Goal: Task Accomplishment & Management: Manage account settings

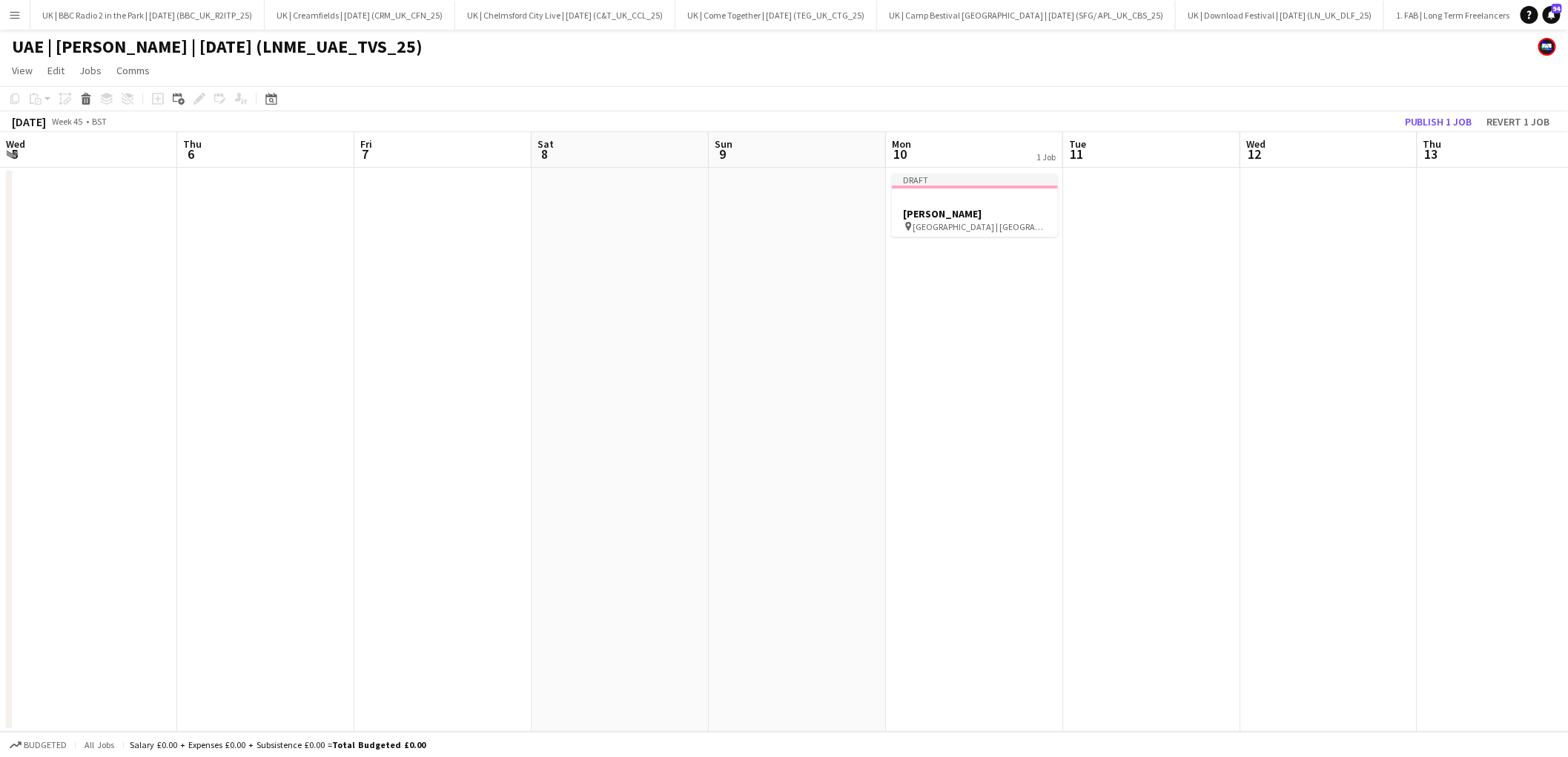
scroll to position [0, 452]
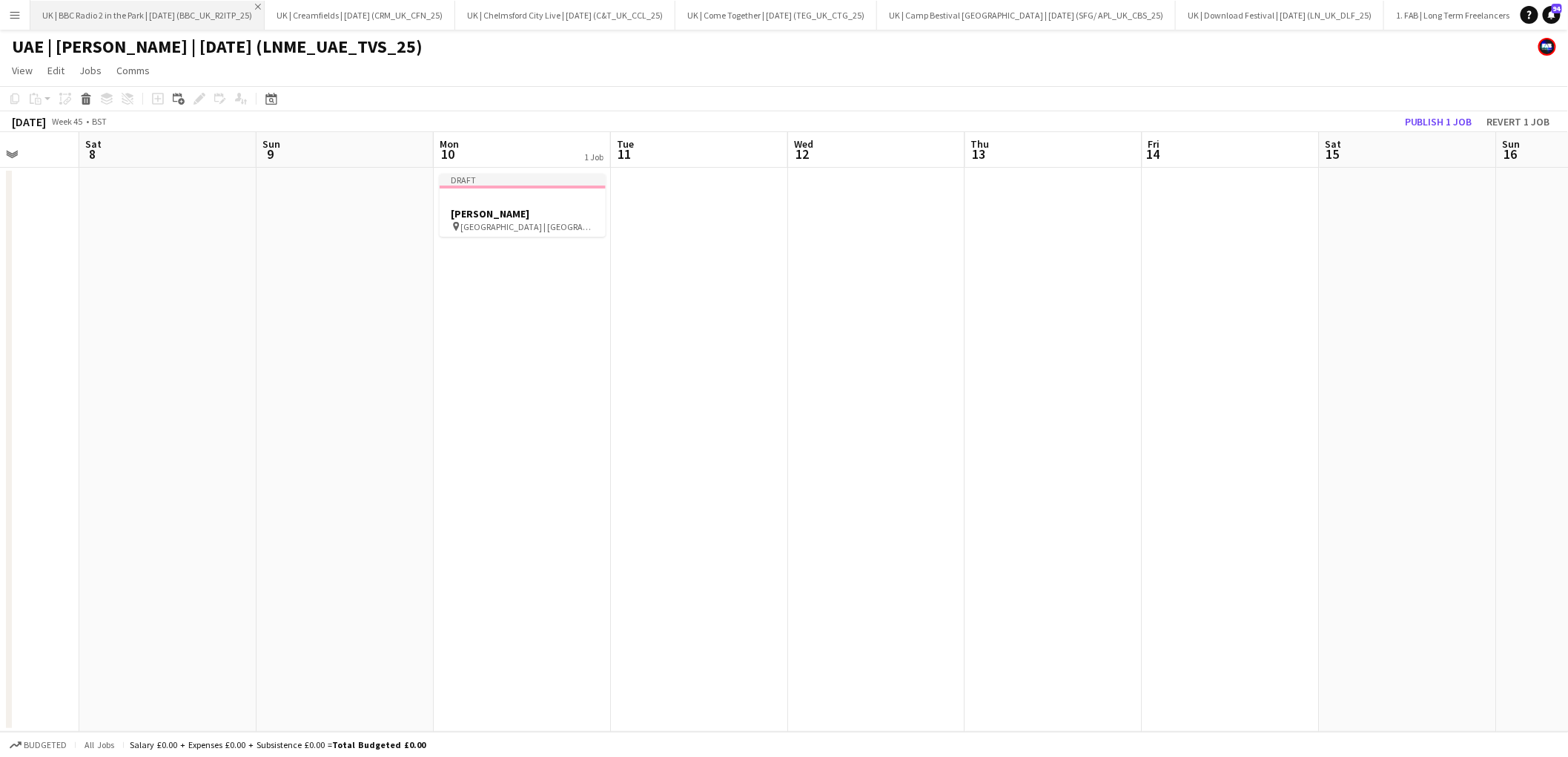
click at [261, 4] on app-icon "Close" at bounding box center [258, 6] width 5 height 5
click at [266, 3] on button "UK | [GEOGRAPHIC_DATA] Live | [DATE] (C&T_UK_CCL_25) Close" at bounding box center [330, 16] width 220 height 29
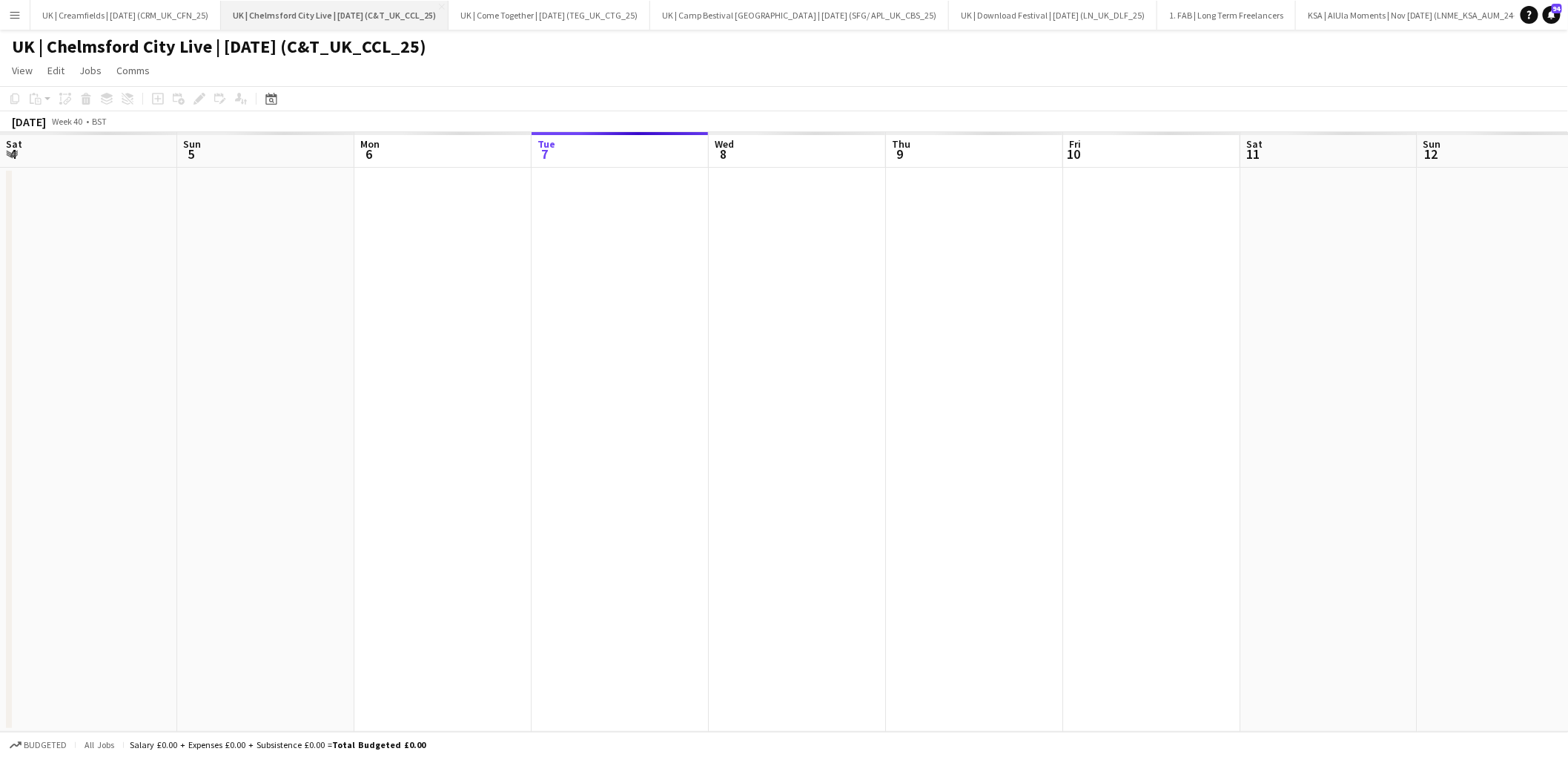
scroll to position [0, 354]
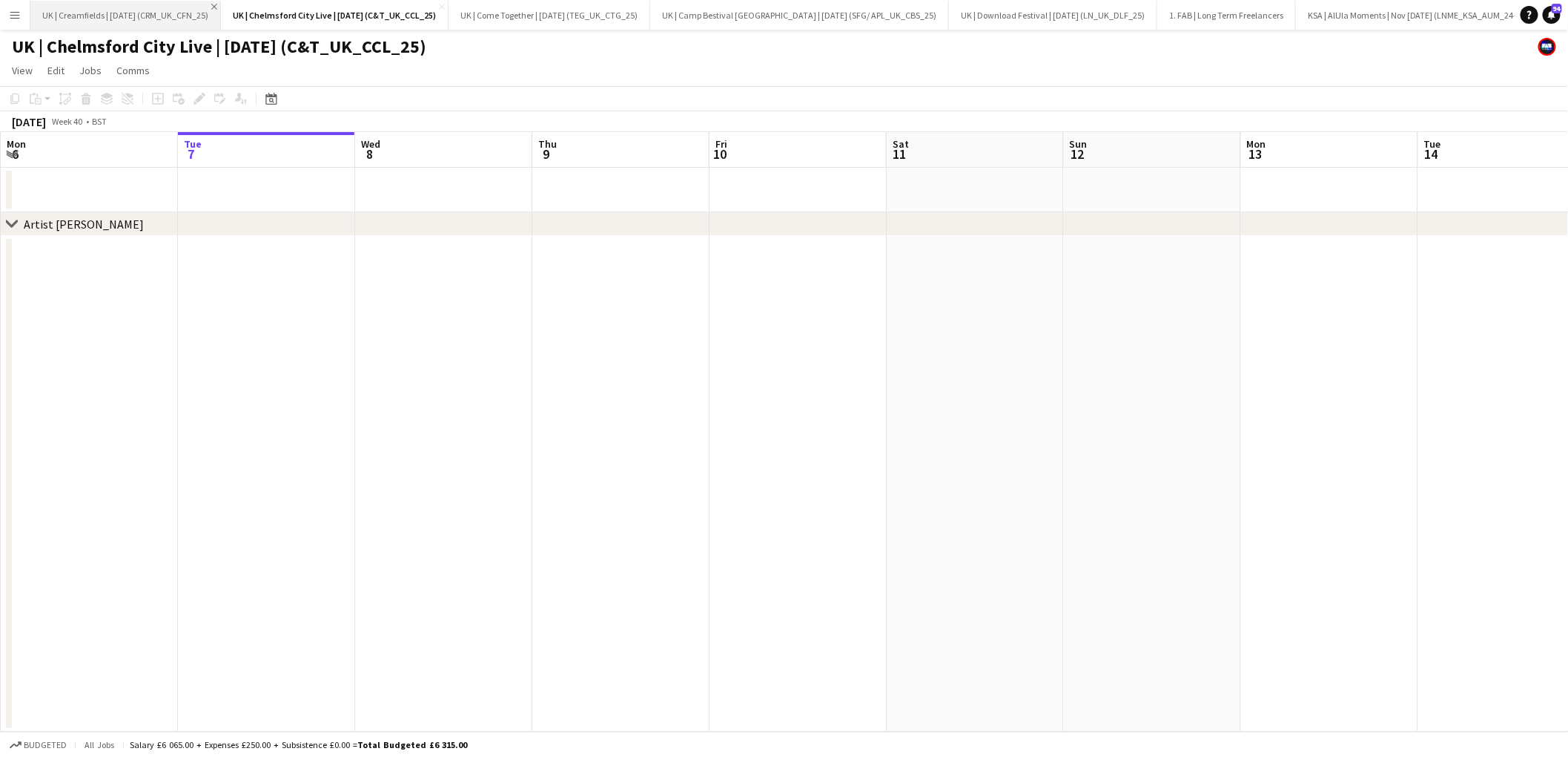
click at [217, 5] on app-icon "Close" at bounding box center [214, 6] width 5 height 5
click at [221, 5] on button "UK | [GEOGRAPHIC_DATA] Live | [DATE] (C&T_UK_CCL_25) Close" at bounding box center [144, 16] width 228 height 29
click at [248, 5] on app-icon "Close" at bounding box center [251, 6] width 5 height 5
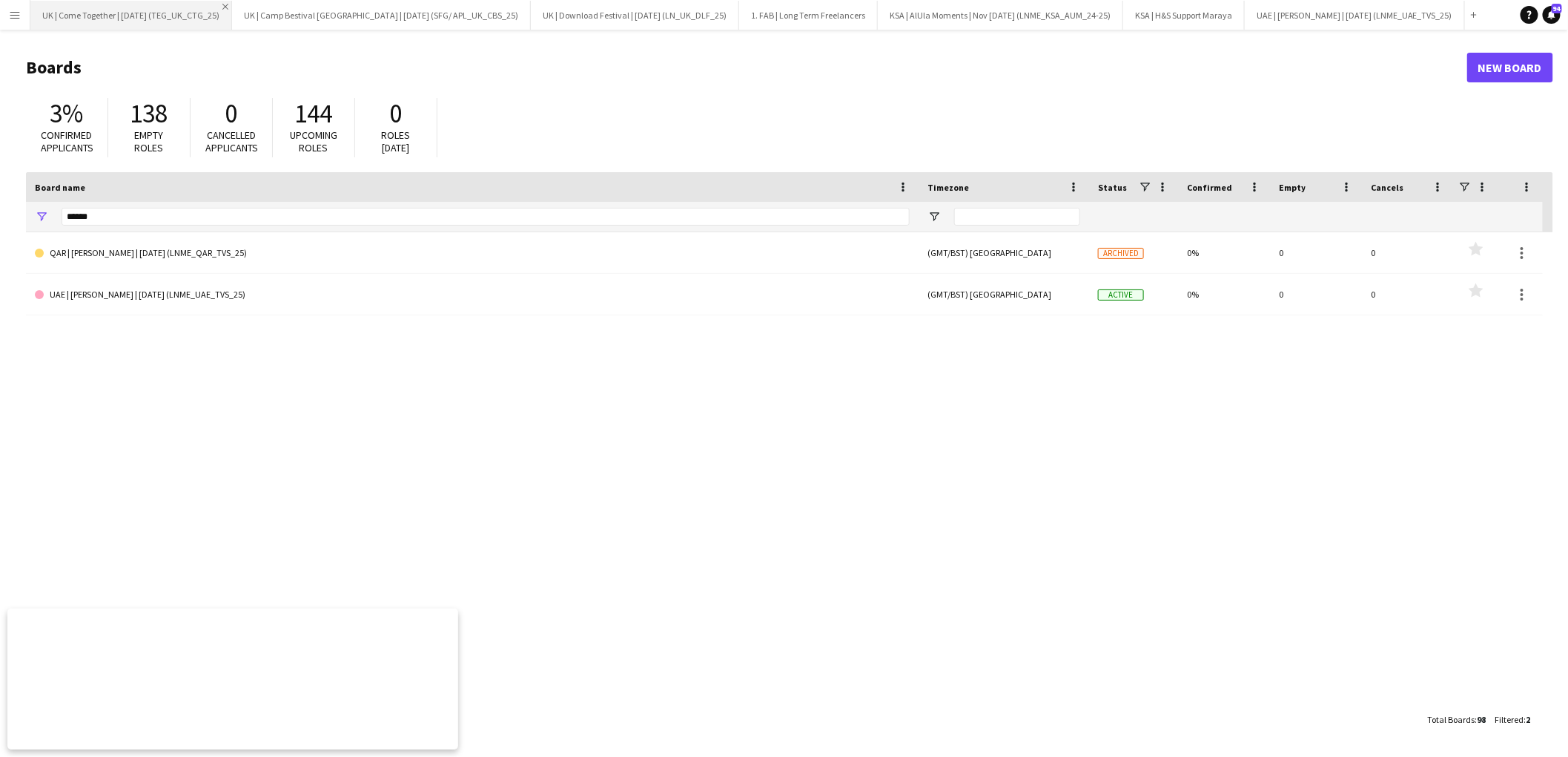
click at [229, 5] on app-icon "Close" at bounding box center [225, 6] width 5 height 5
click at [0, 0] on app-icon "Close" at bounding box center [0, 0] width 0 height 0
click at [234, 4] on app-icon "Close" at bounding box center [231, 6] width 5 height 5
click at [162, 4] on app-icon "Close" at bounding box center [162, 6] width 5 height 5
click at [272, 5] on app-icon "Close" at bounding box center [269, 6] width 5 height 5
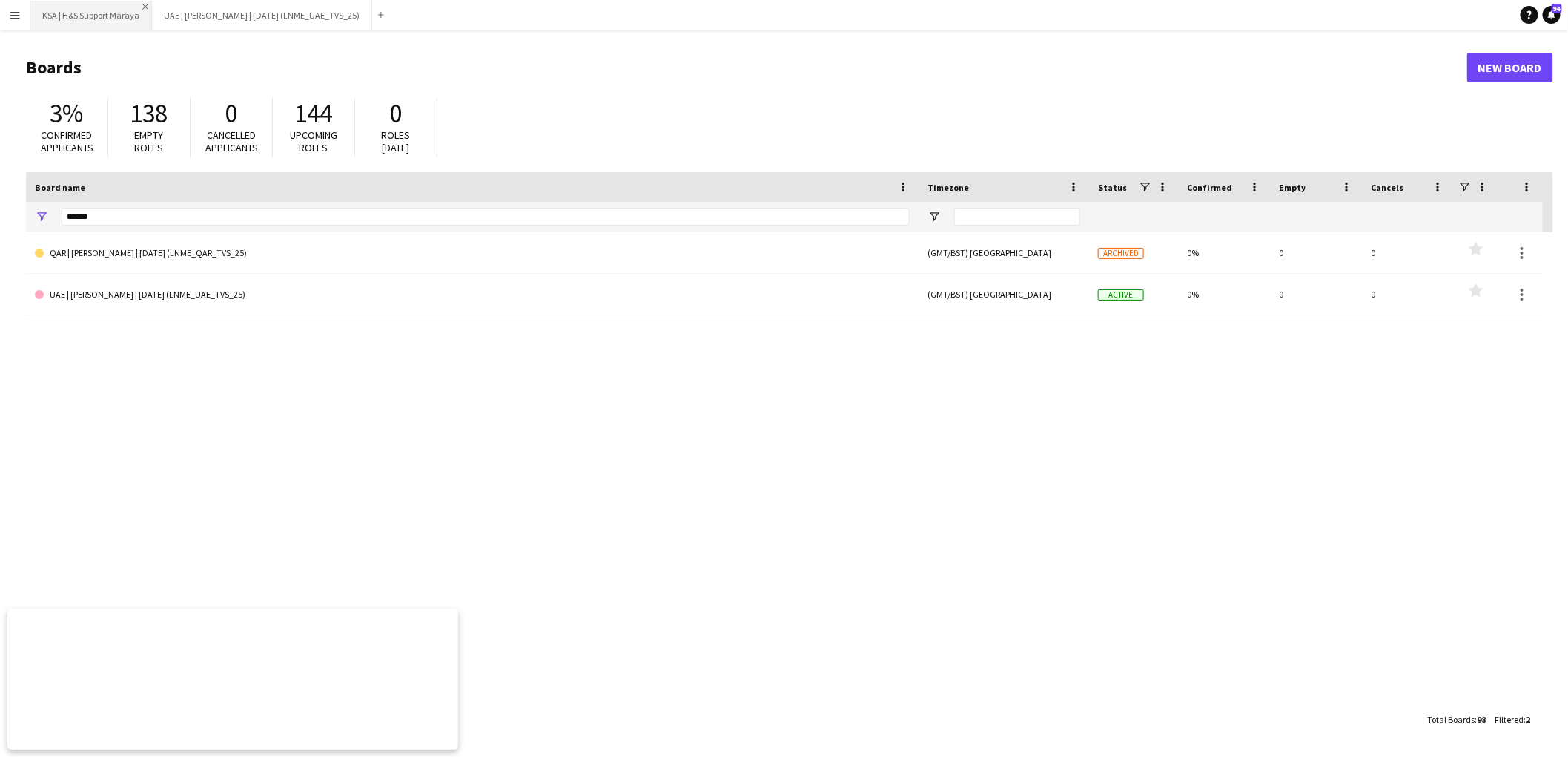
click at [144, 4] on app-icon "Close" at bounding box center [145, 6] width 5 height 5
click at [222, 2] on button "UAE | [PERSON_NAME] | [DATE] (LNME_UAE_TVS_25) Close" at bounding box center [140, 16] width 220 height 29
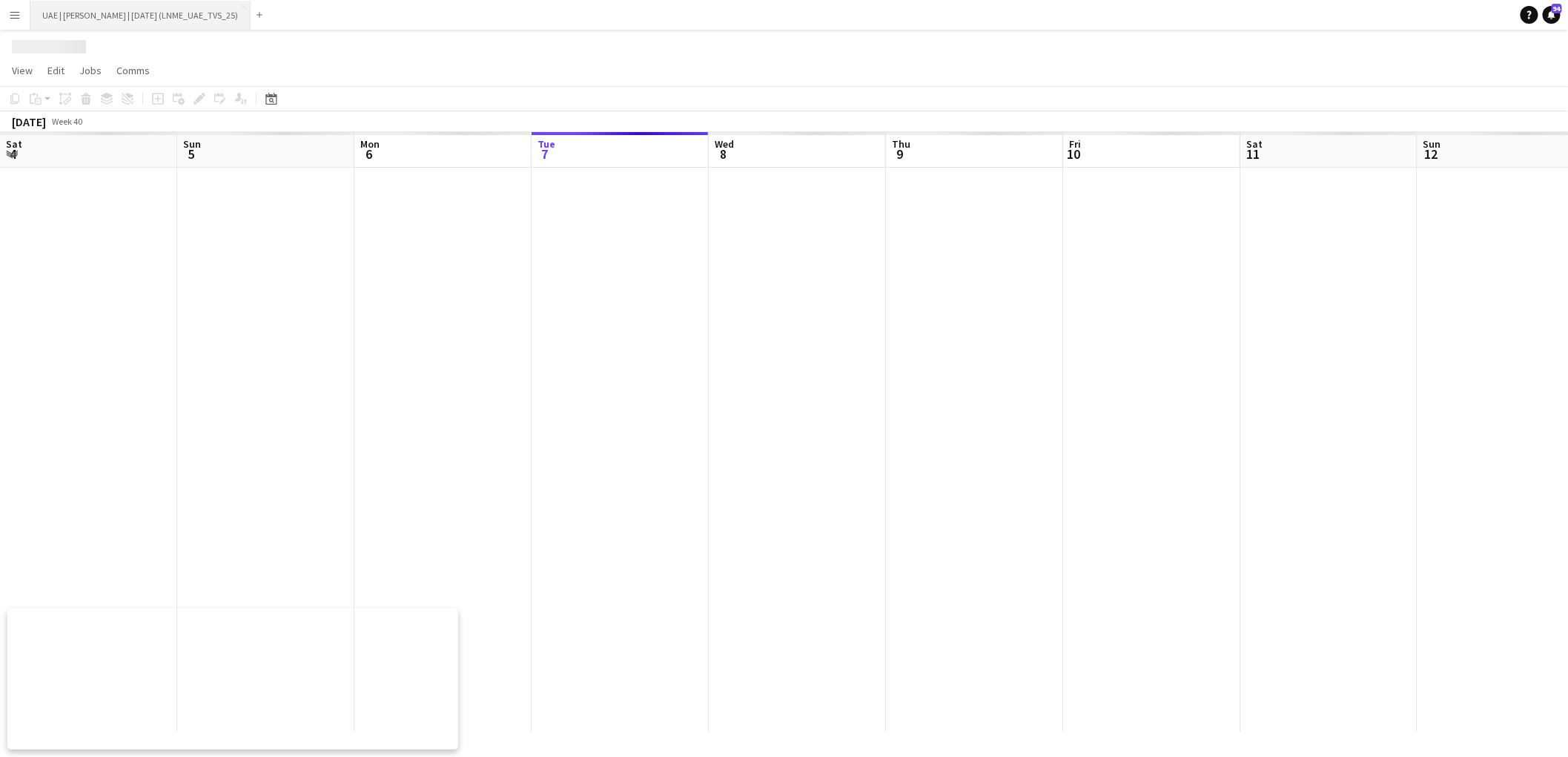
scroll to position [0, 354]
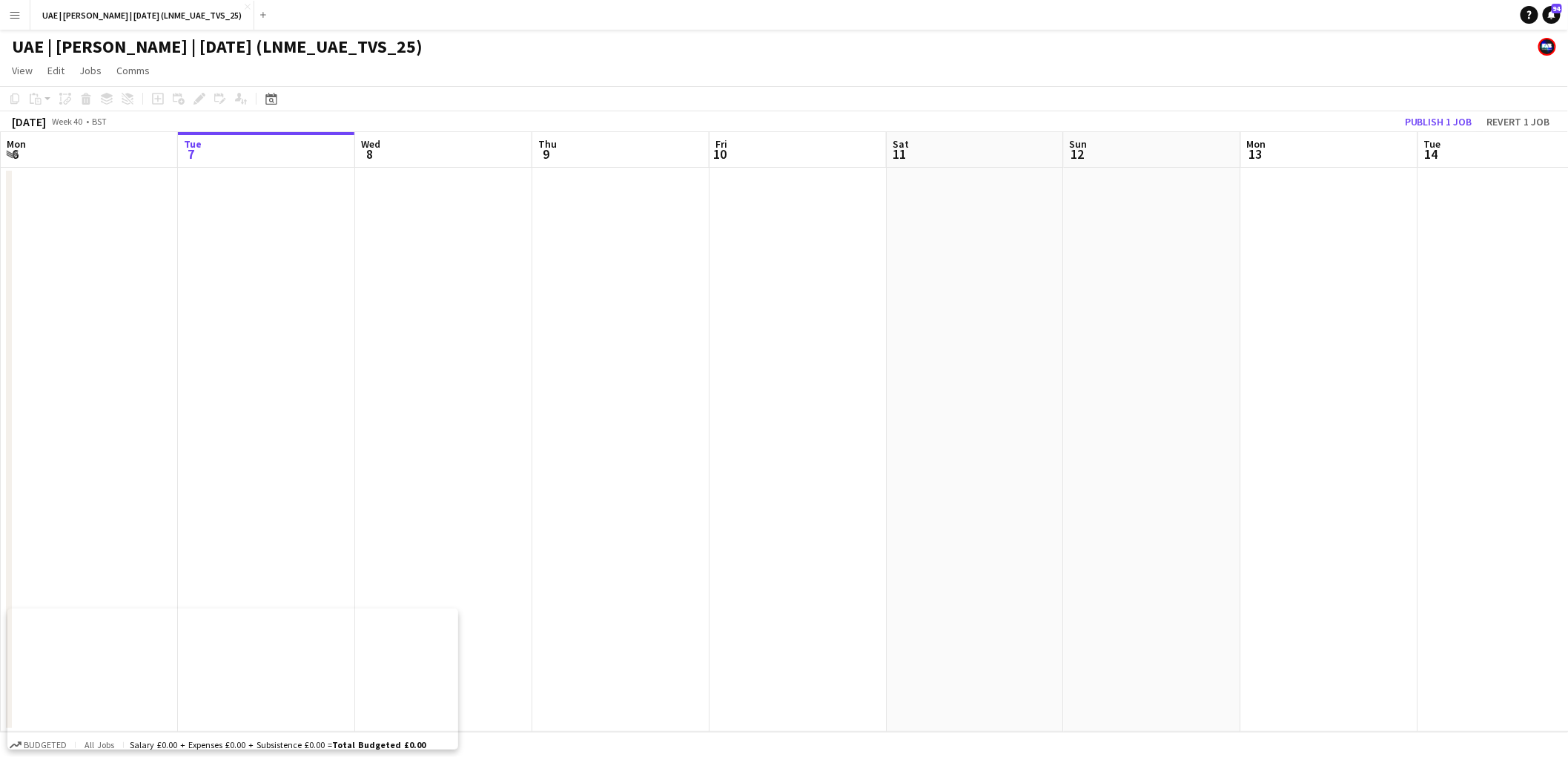
drag, startPoint x: 225, startPoint y: 5, endPoint x: 189, endPoint y: 14, distance: 37.1
click at [244, 5] on app-icon "Close" at bounding box center [247, 6] width 5 height 5
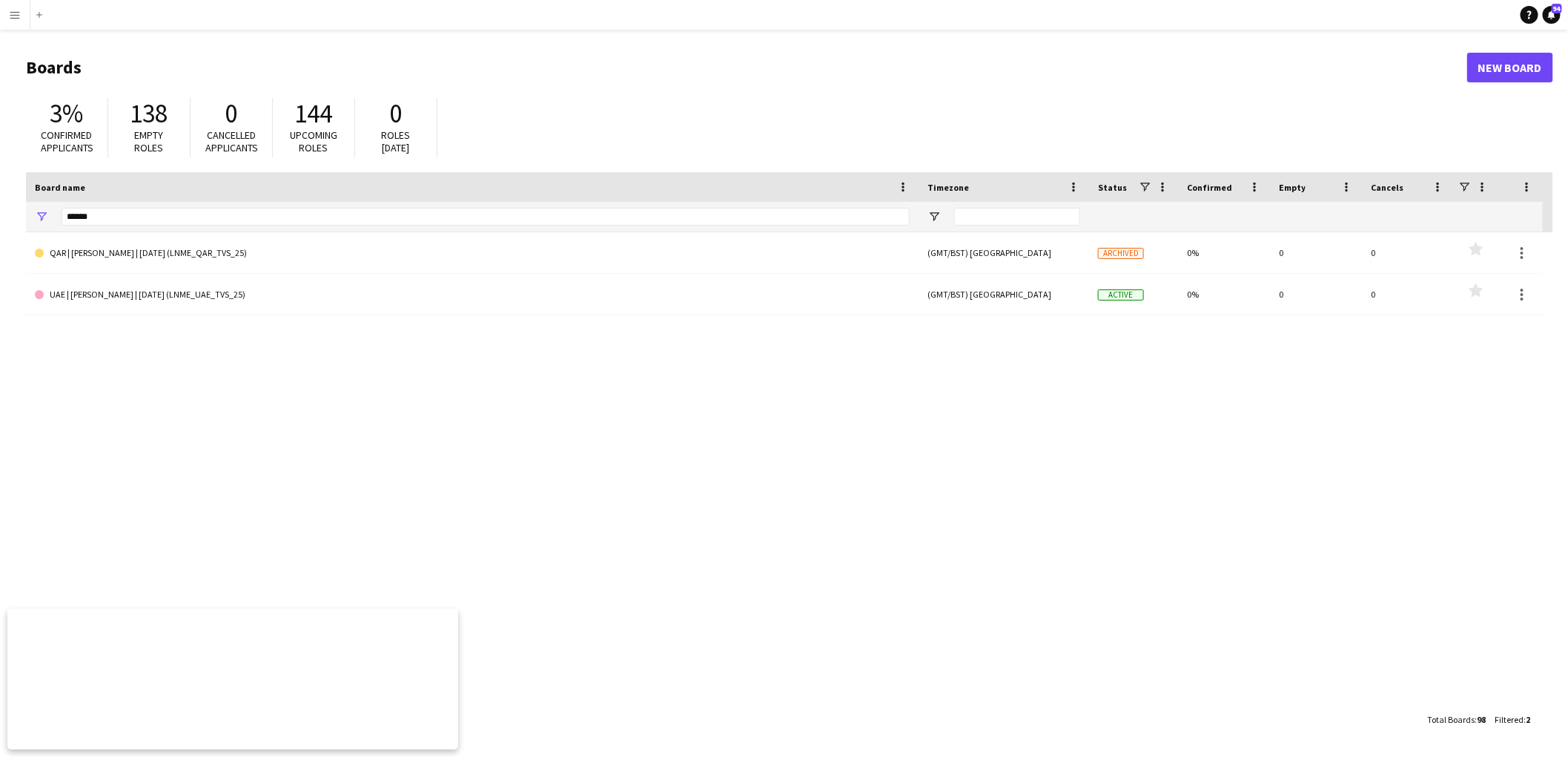
click at [14, 10] on app-icon "Menu" at bounding box center [15, 15] width 12 height 12
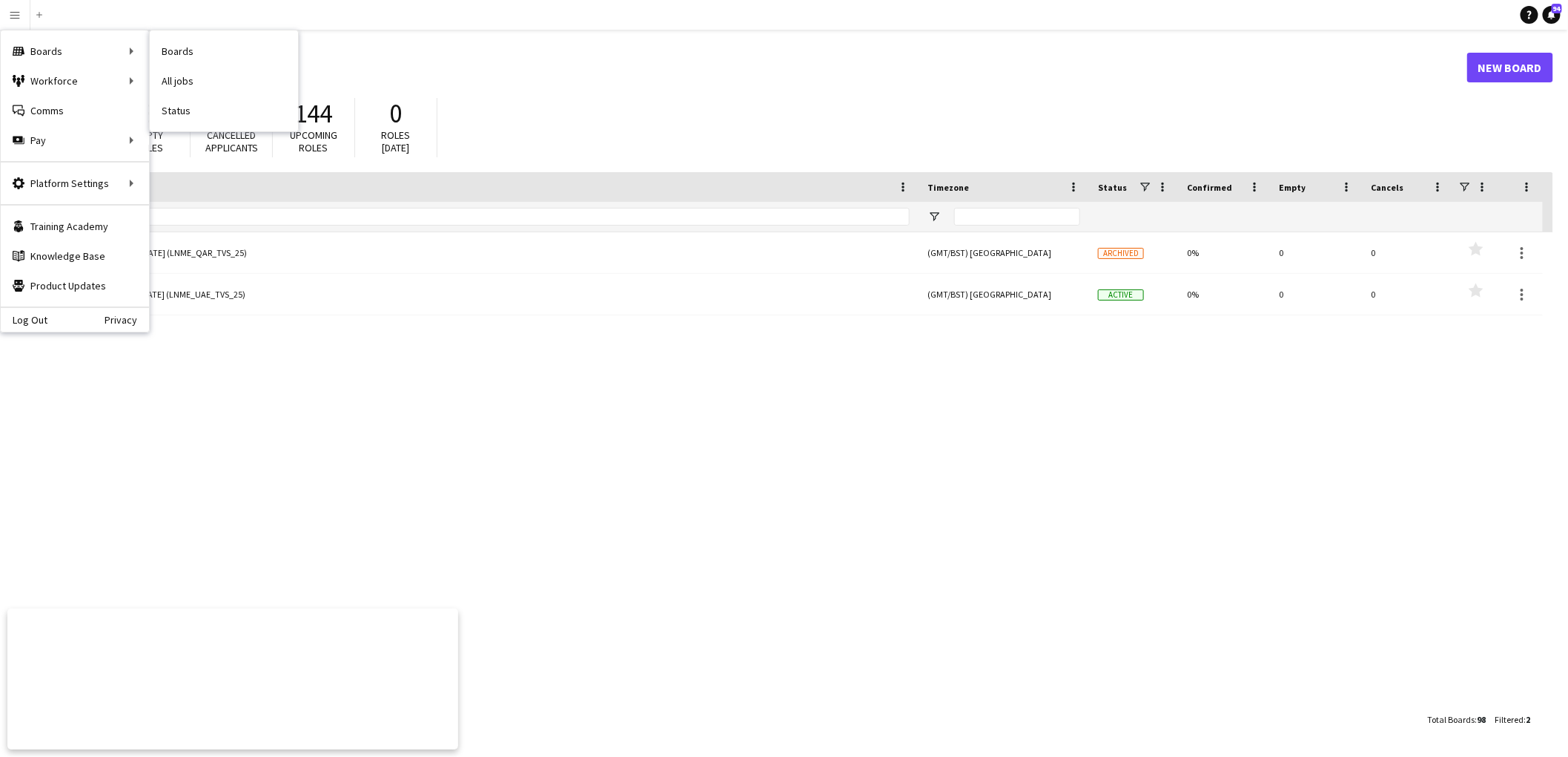
click at [197, 49] on link "Boards" at bounding box center [224, 51] width 148 height 29
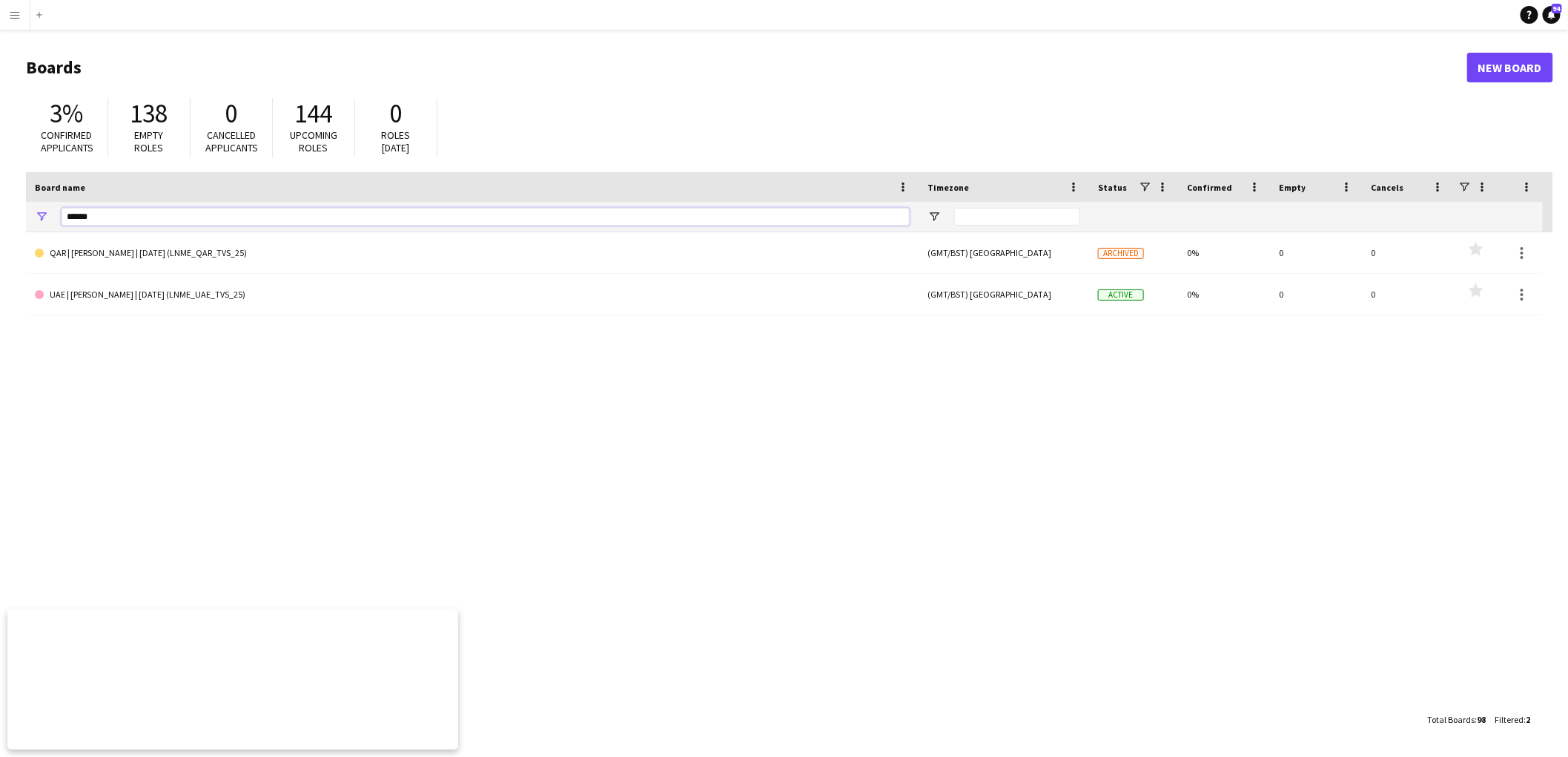
click at [108, 213] on input "******" at bounding box center [485, 216] width 848 height 17
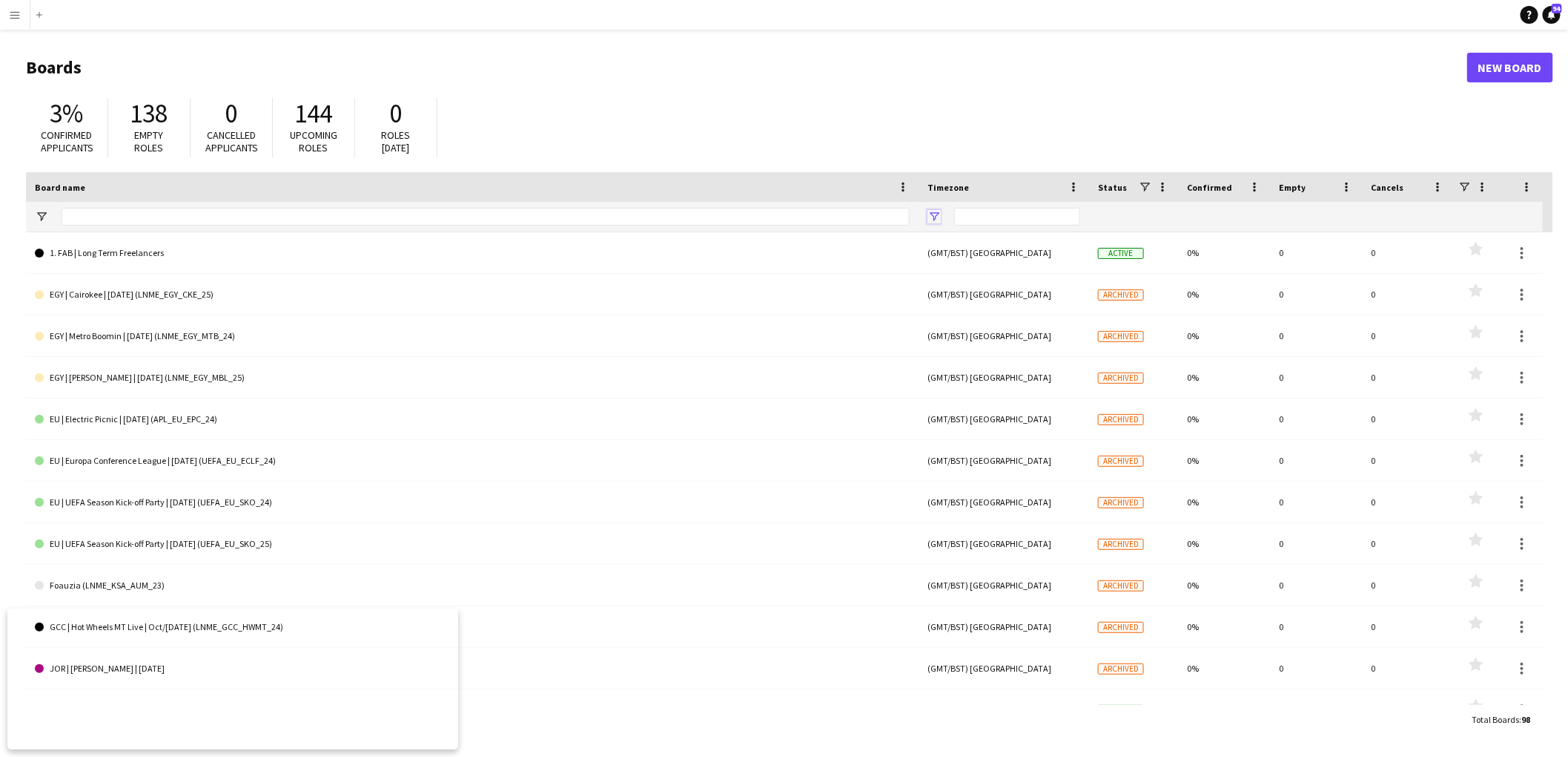
click at [939, 212] on span "Open Filter Menu" at bounding box center [934, 216] width 14 height 14
type input "***"
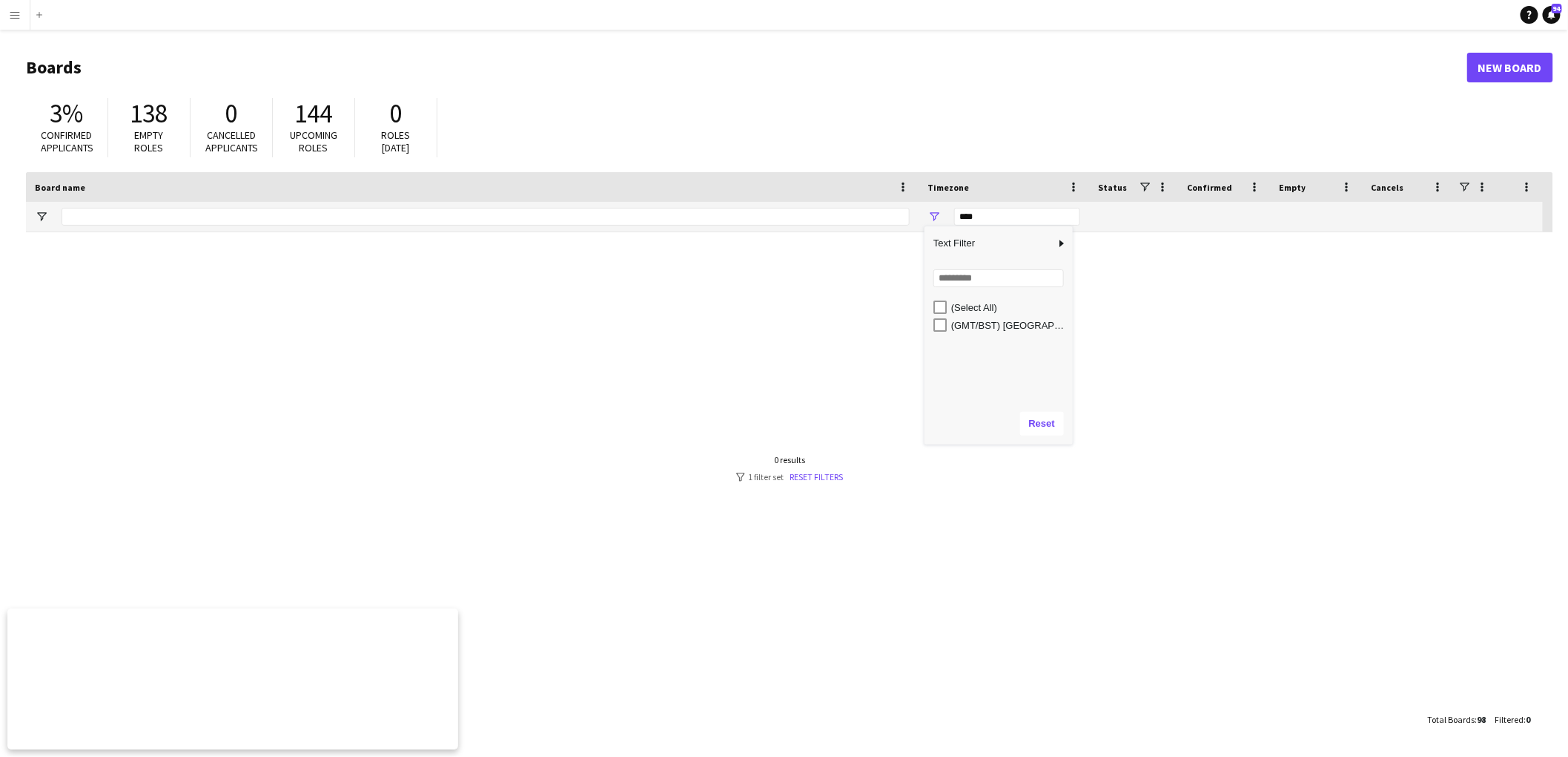
click at [1120, 186] on span "Status" at bounding box center [1112, 188] width 29 height 11
click at [1150, 184] on span at bounding box center [1144, 187] width 14 height 14
click at [1252, 362] on button "Reset" at bounding box center [1252, 360] width 44 height 24
drag, startPoint x: 1058, startPoint y: 357, endPoint x: 996, endPoint y: 353, distance: 62.1
click at [1058, 357] on div at bounding box center [789, 469] width 1527 height 472
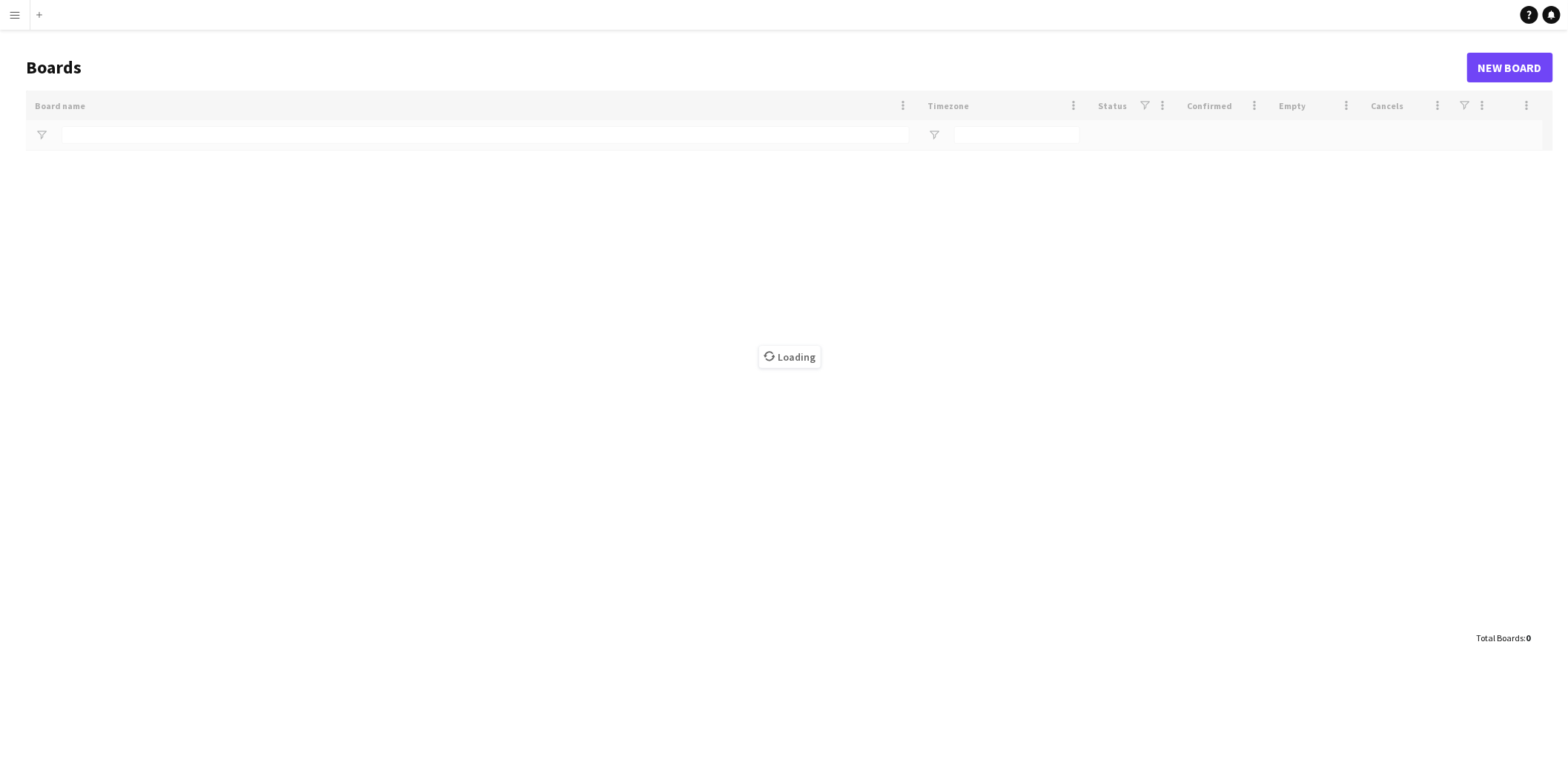
type input "***"
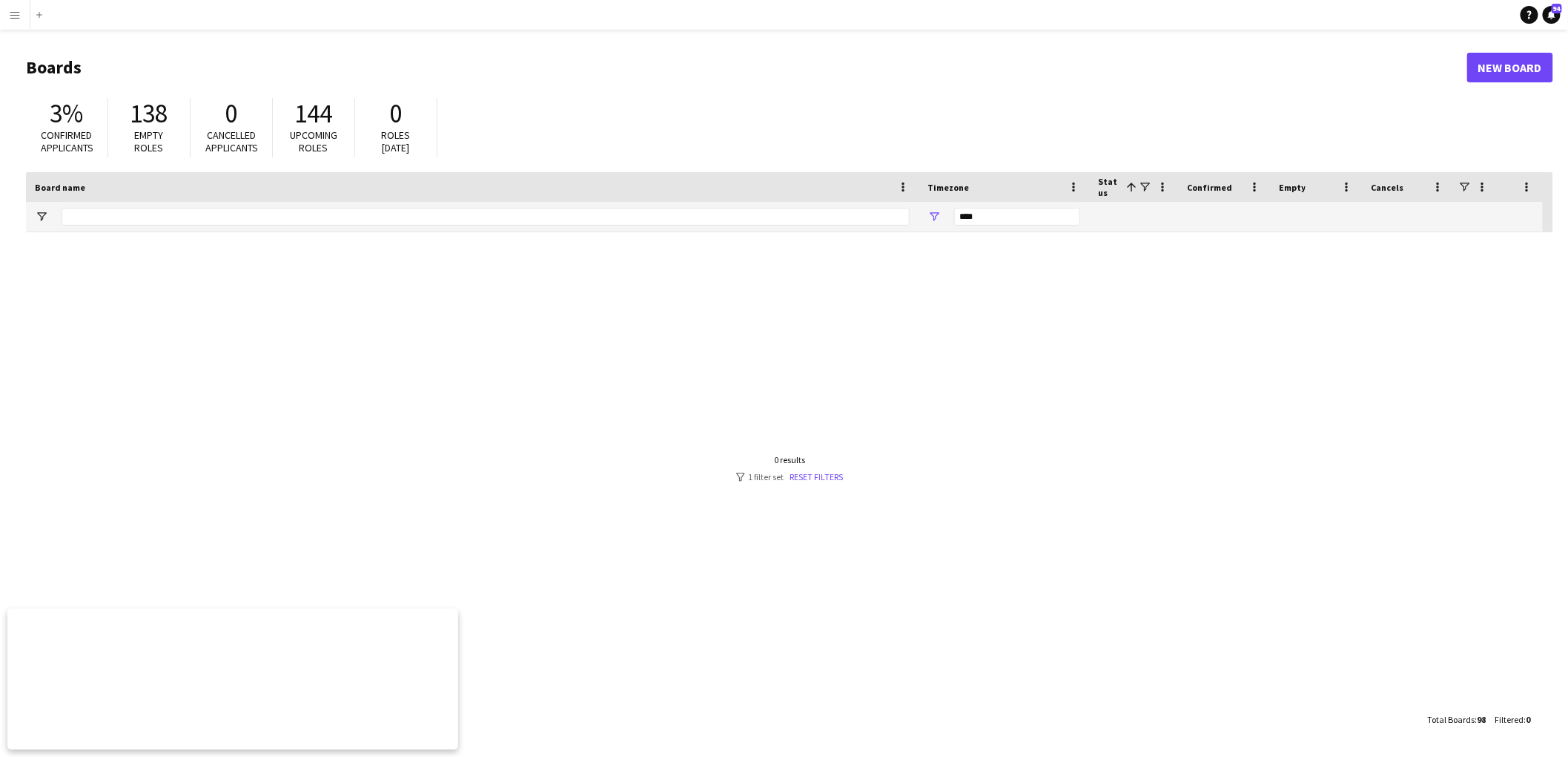
click at [16, 12] on app-icon "Menu" at bounding box center [15, 15] width 12 height 12
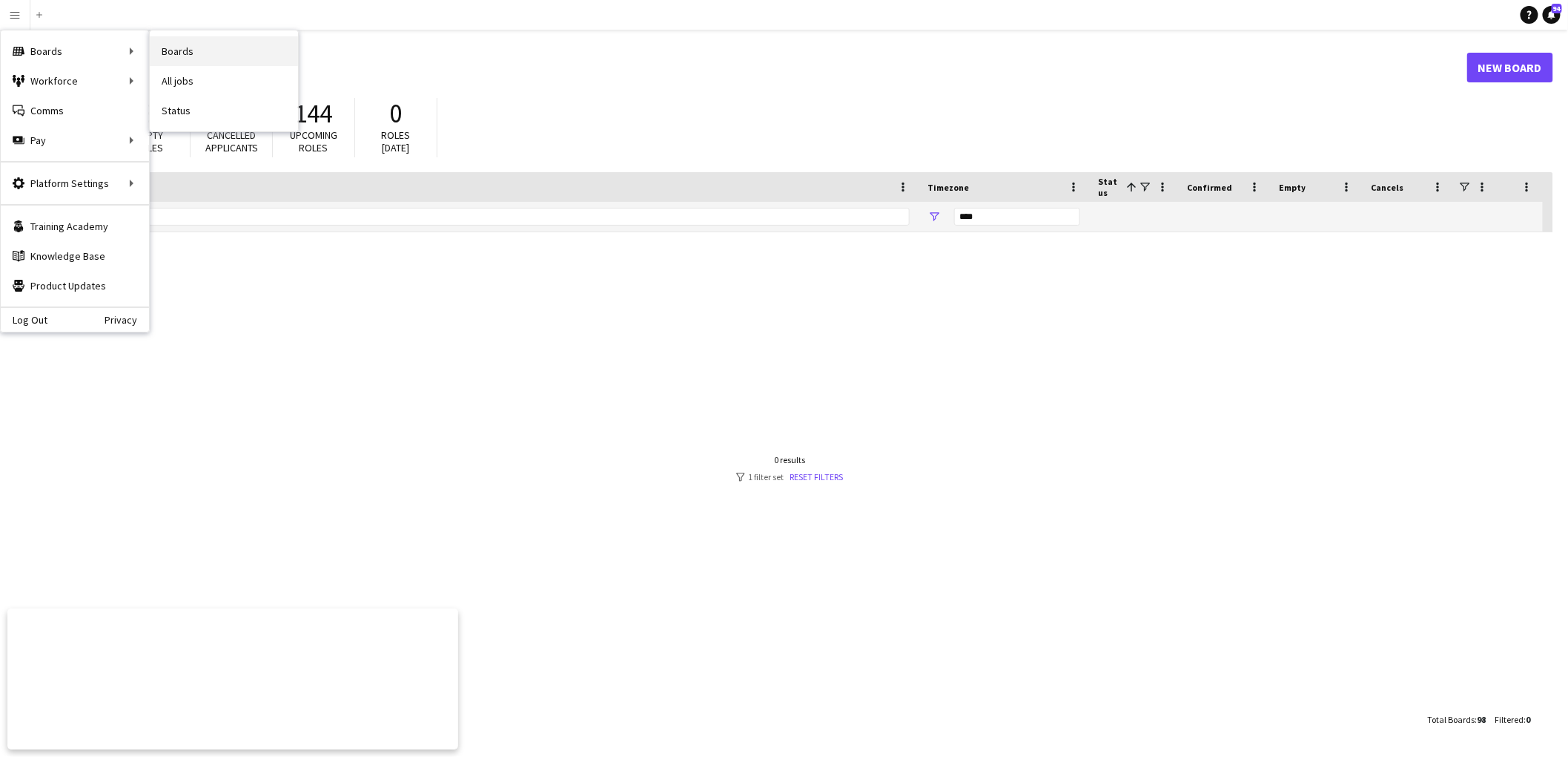
click at [209, 50] on link "Boards" at bounding box center [224, 51] width 148 height 29
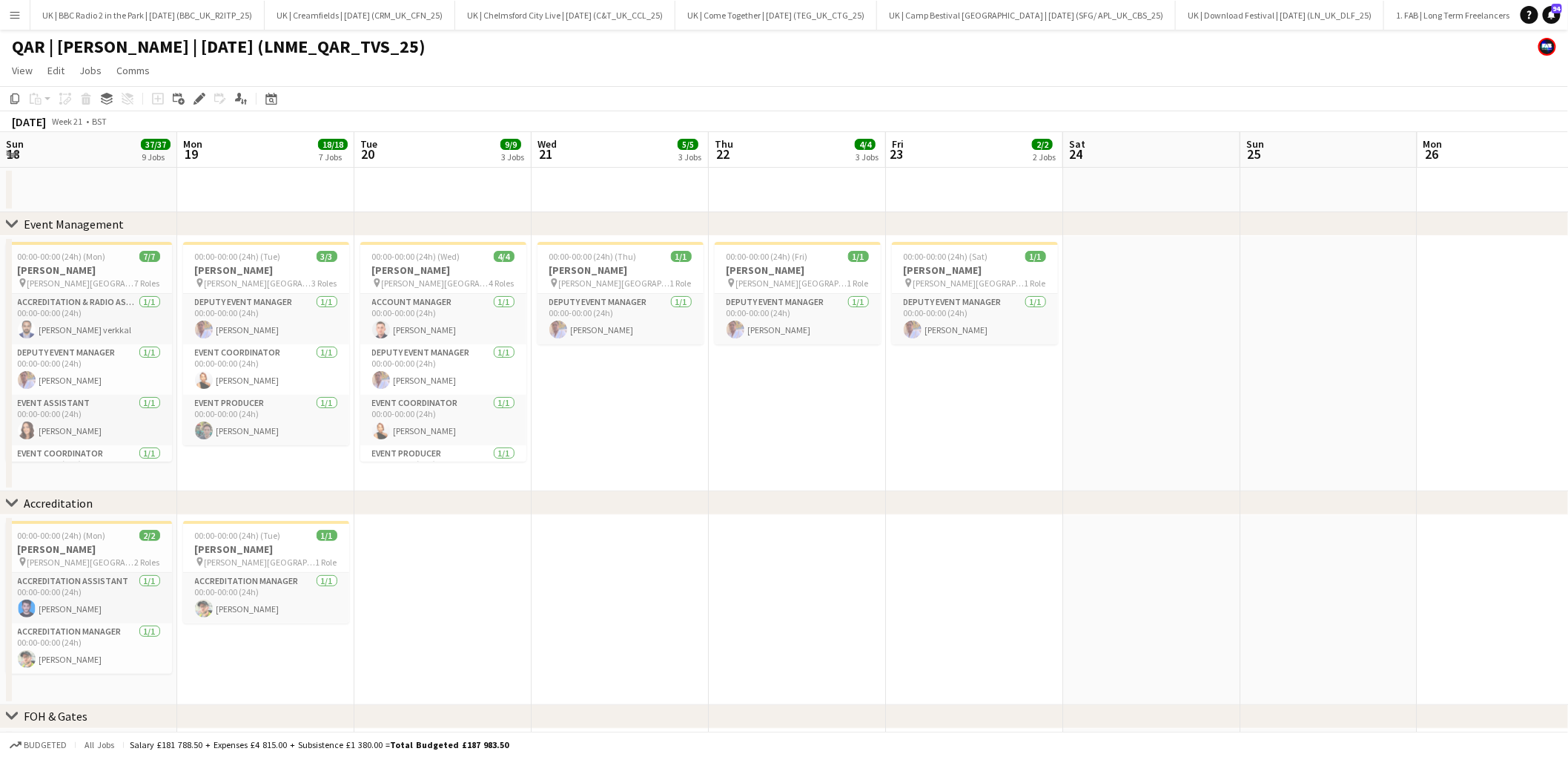
scroll to position [0, 365]
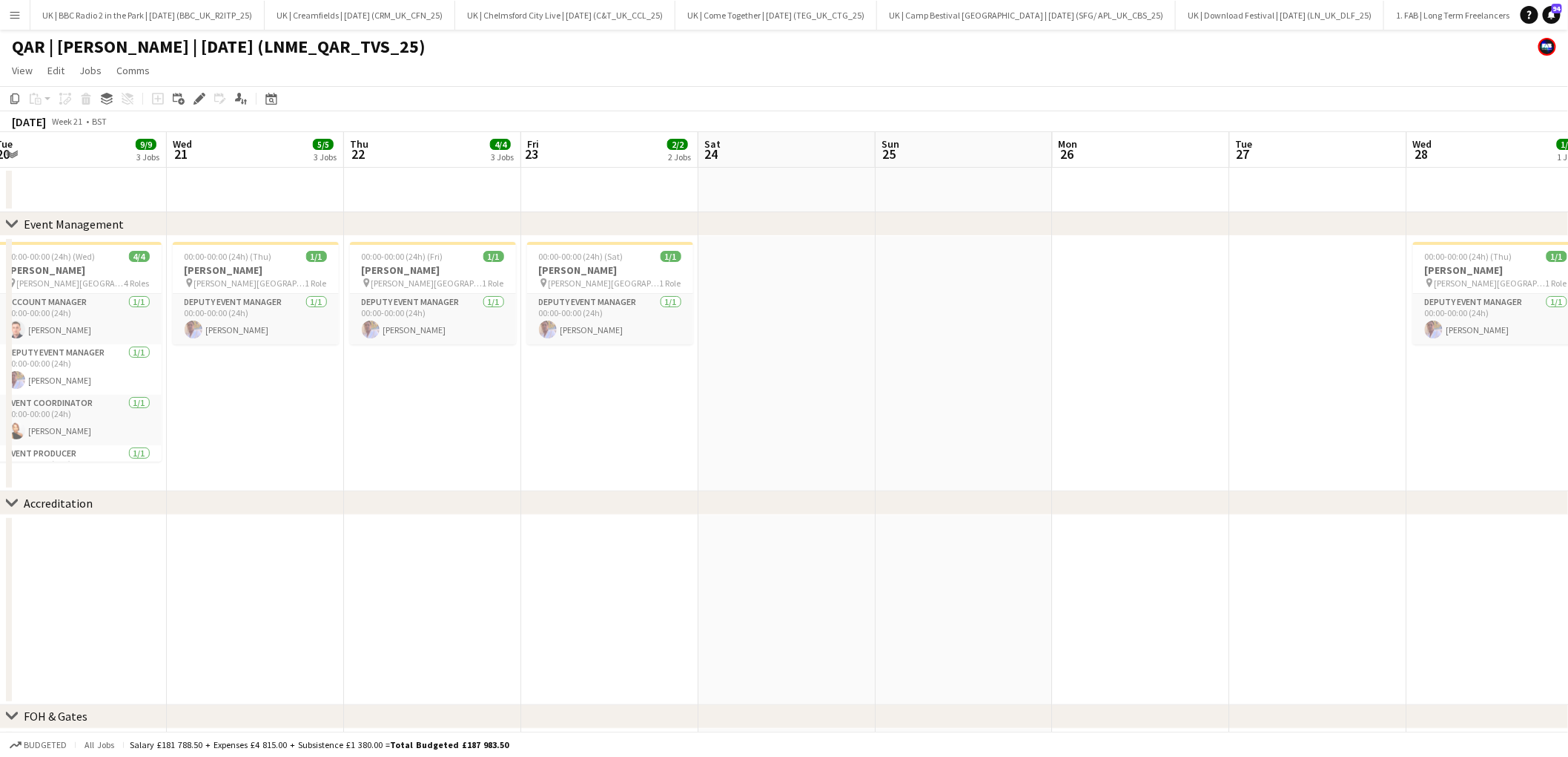
click at [16, 11] on app-icon "Menu" at bounding box center [15, 15] width 12 height 12
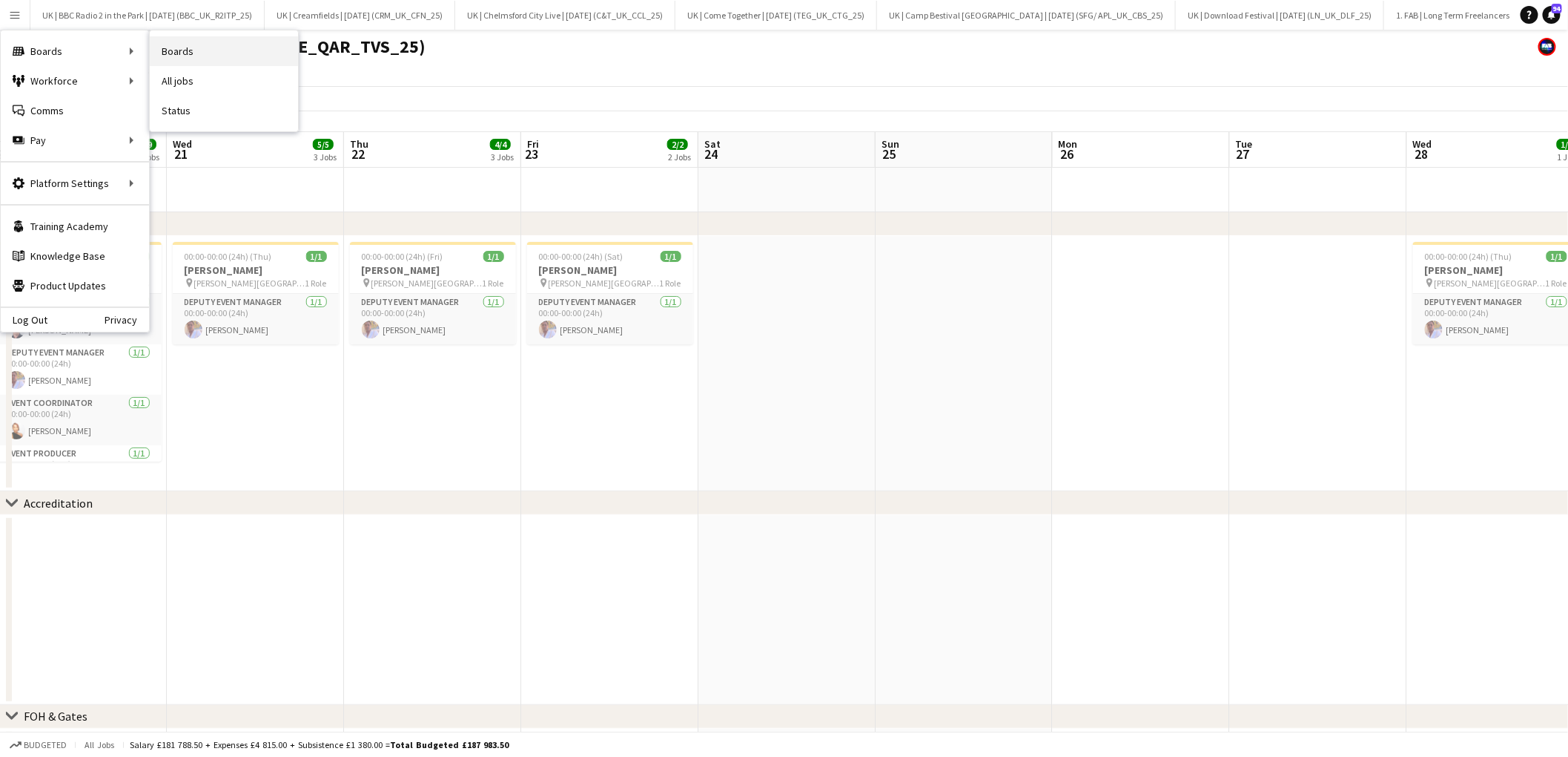
click at [199, 49] on link "Boards" at bounding box center [224, 51] width 148 height 29
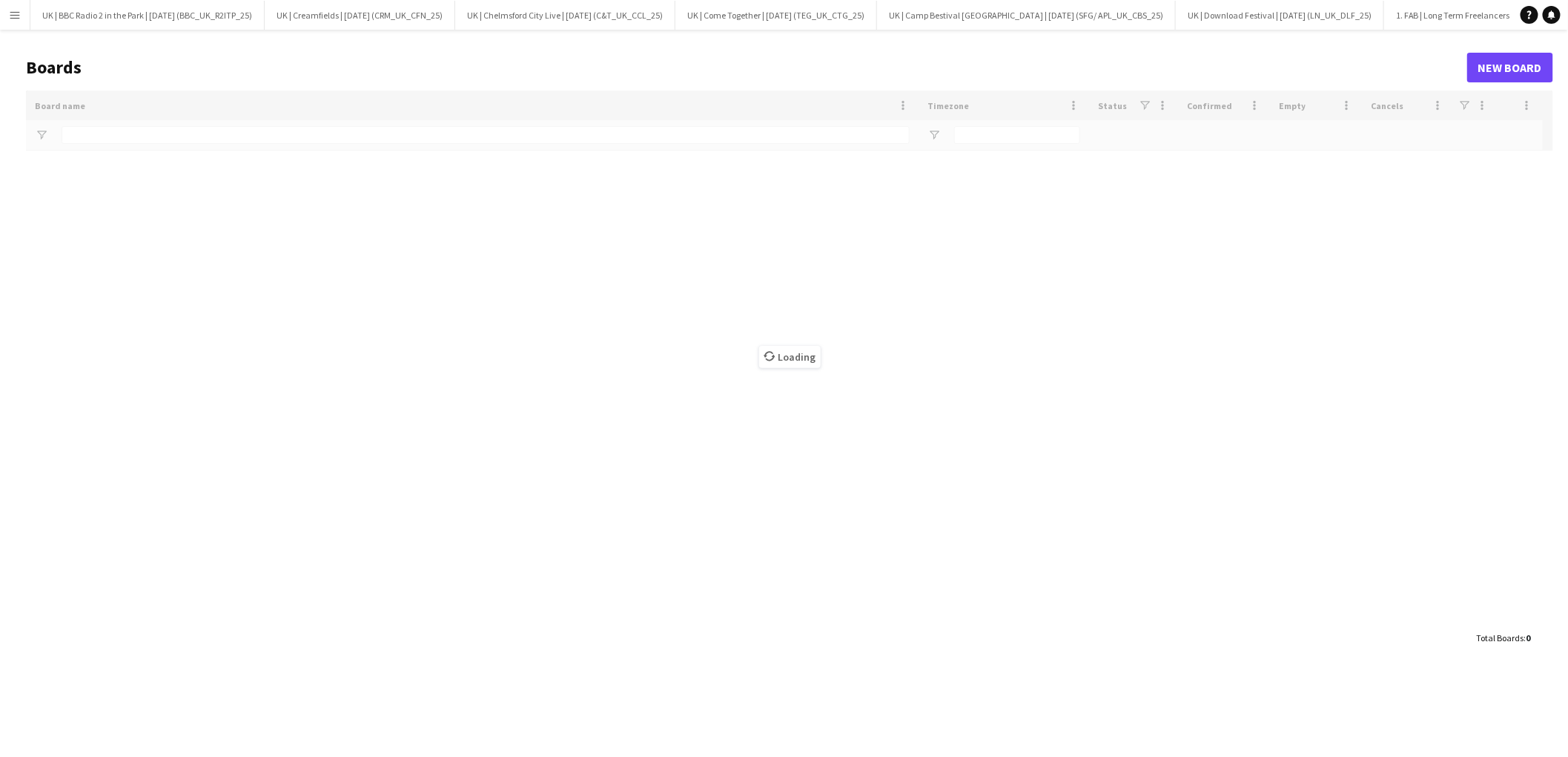
type input "***"
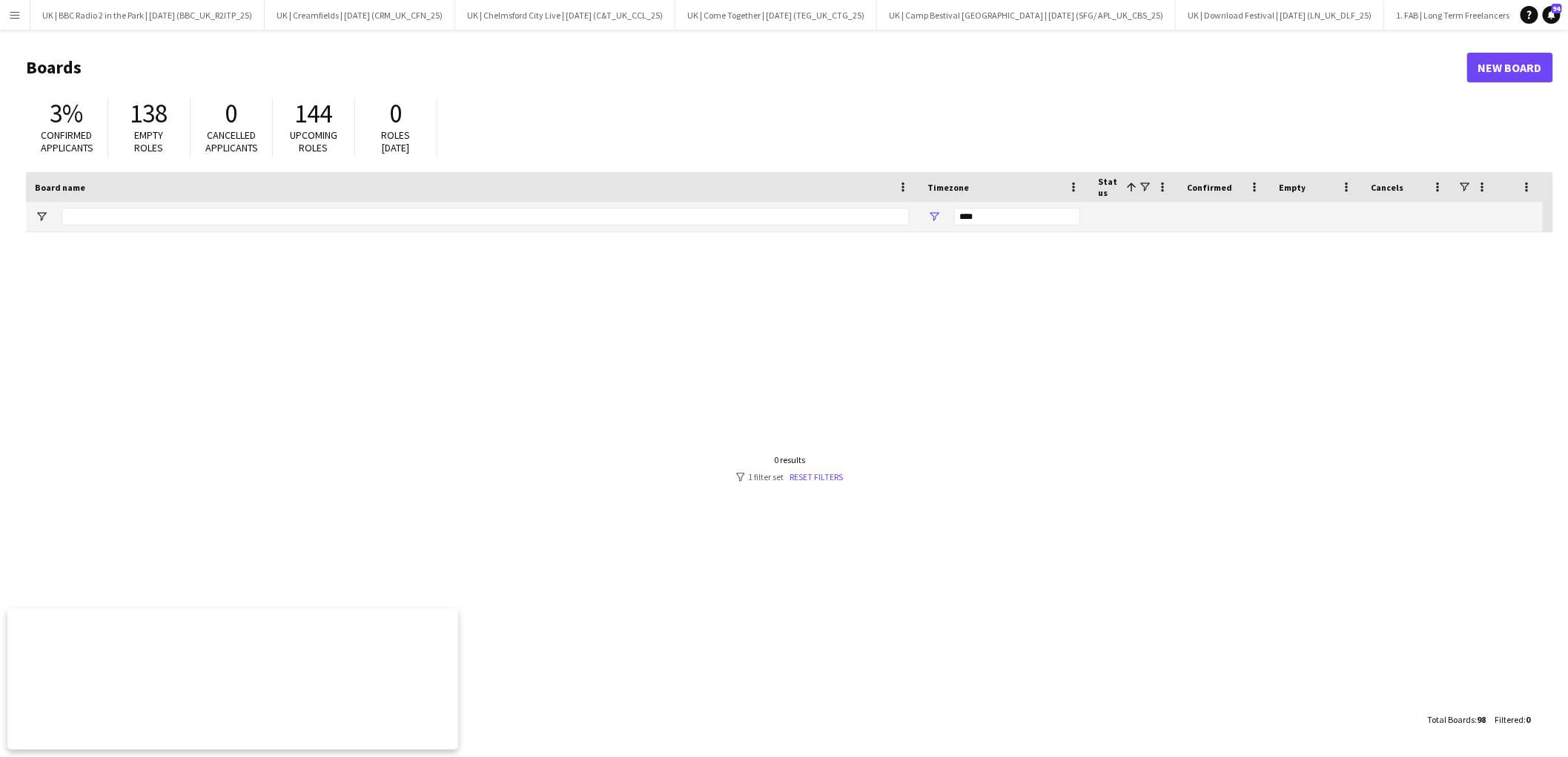
click at [21, 17] on button "Menu" at bounding box center [15, 15] width 29 height 29
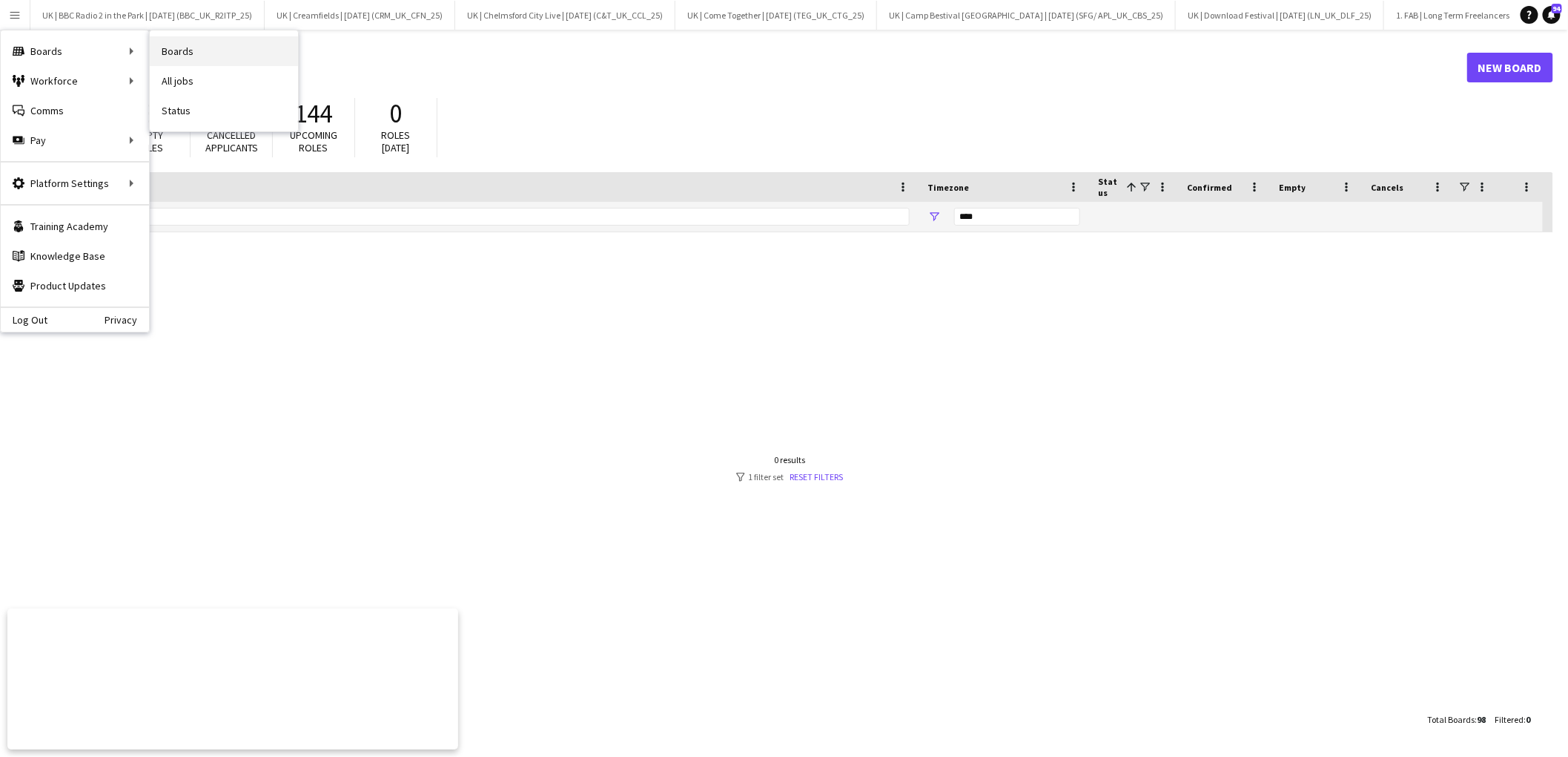
click at [186, 57] on link "Boards" at bounding box center [224, 51] width 148 height 29
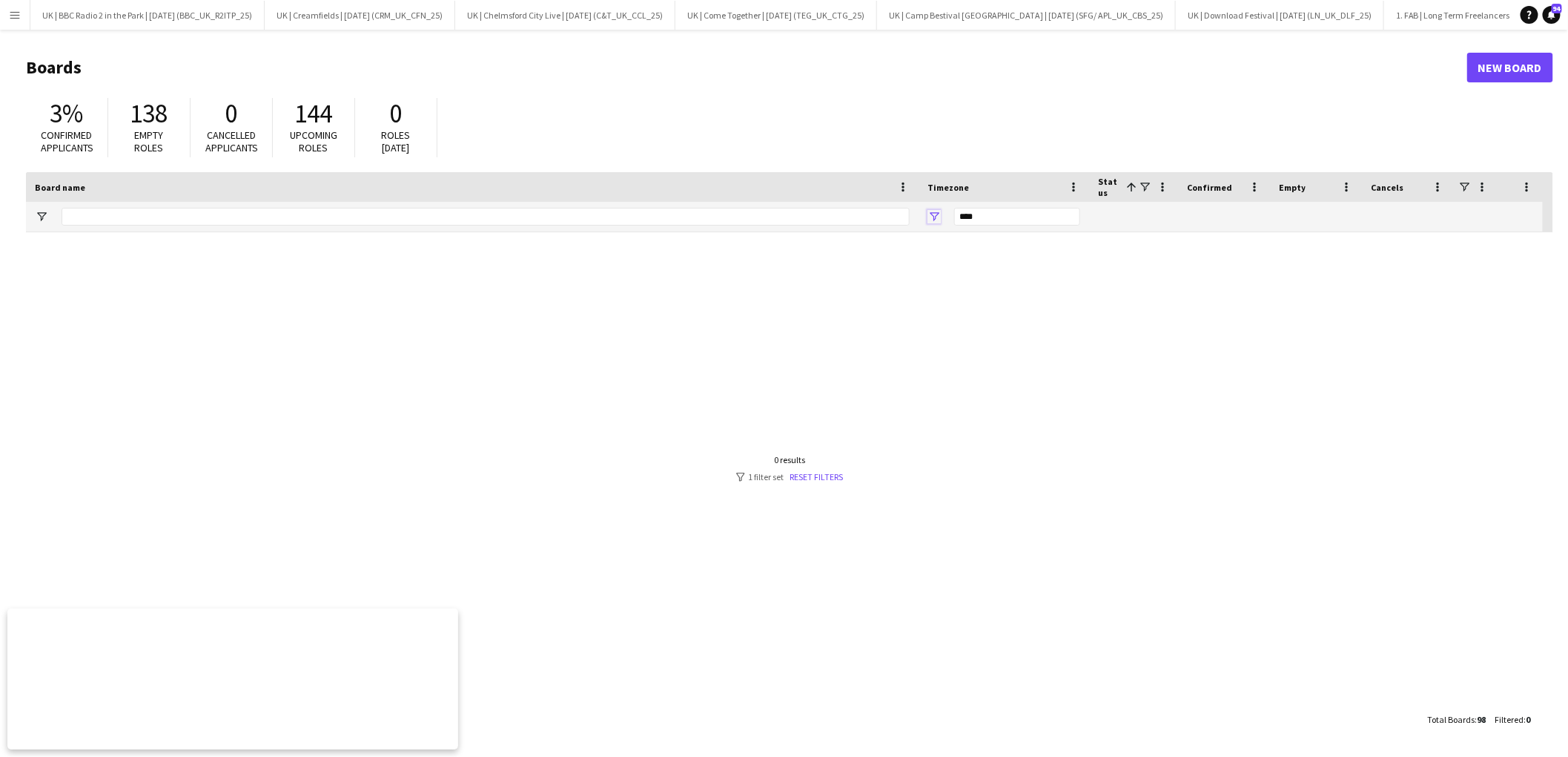
click at [932, 211] on span "Open Filter Menu" at bounding box center [934, 216] width 14 height 14
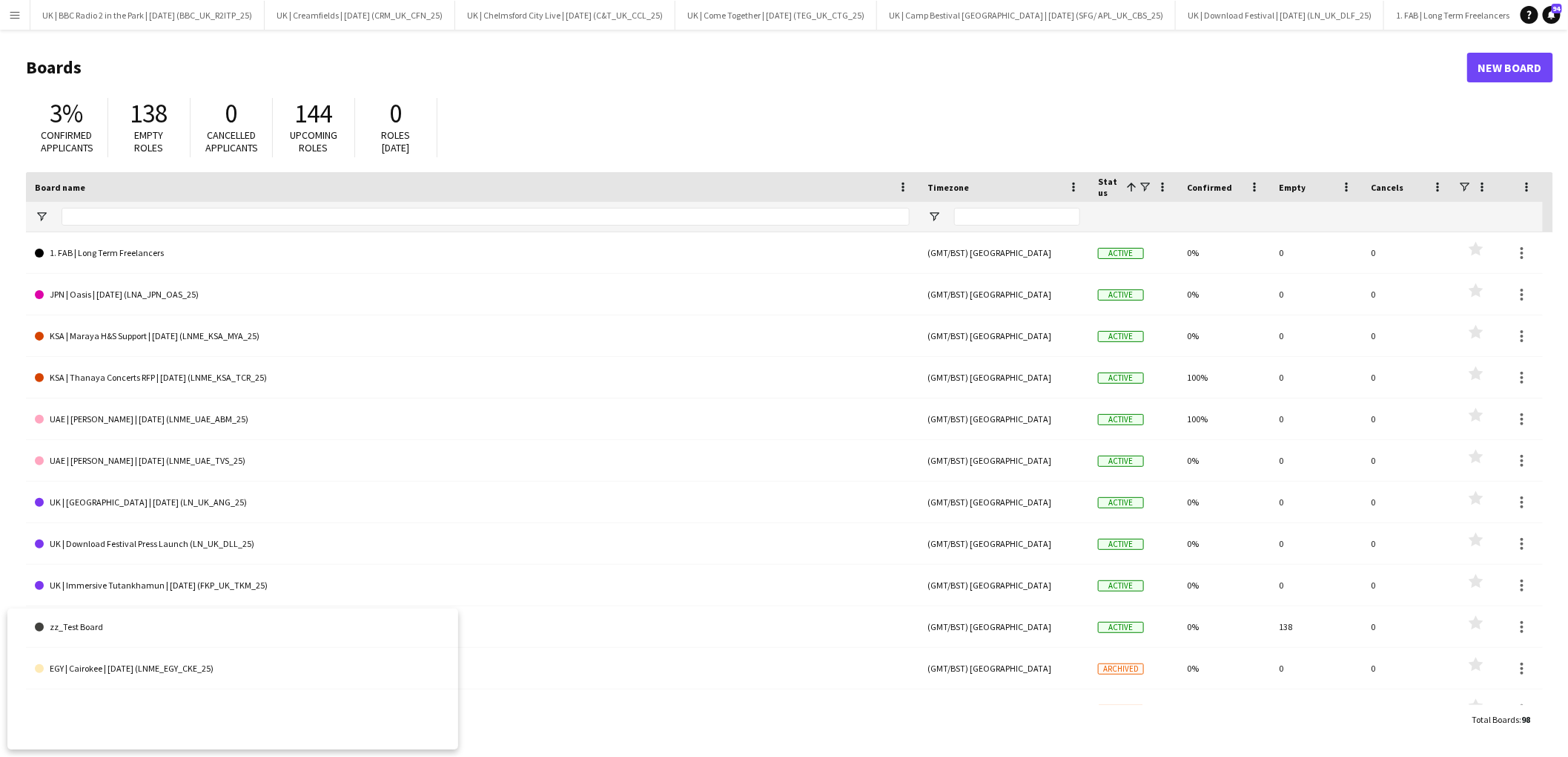
click at [613, 91] on div "3% Confirmed applicants 138 Empty roles 0 Cancelled applicants 144 Upcoming rol…" at bounding box center [789, 131] width 1527 height 81
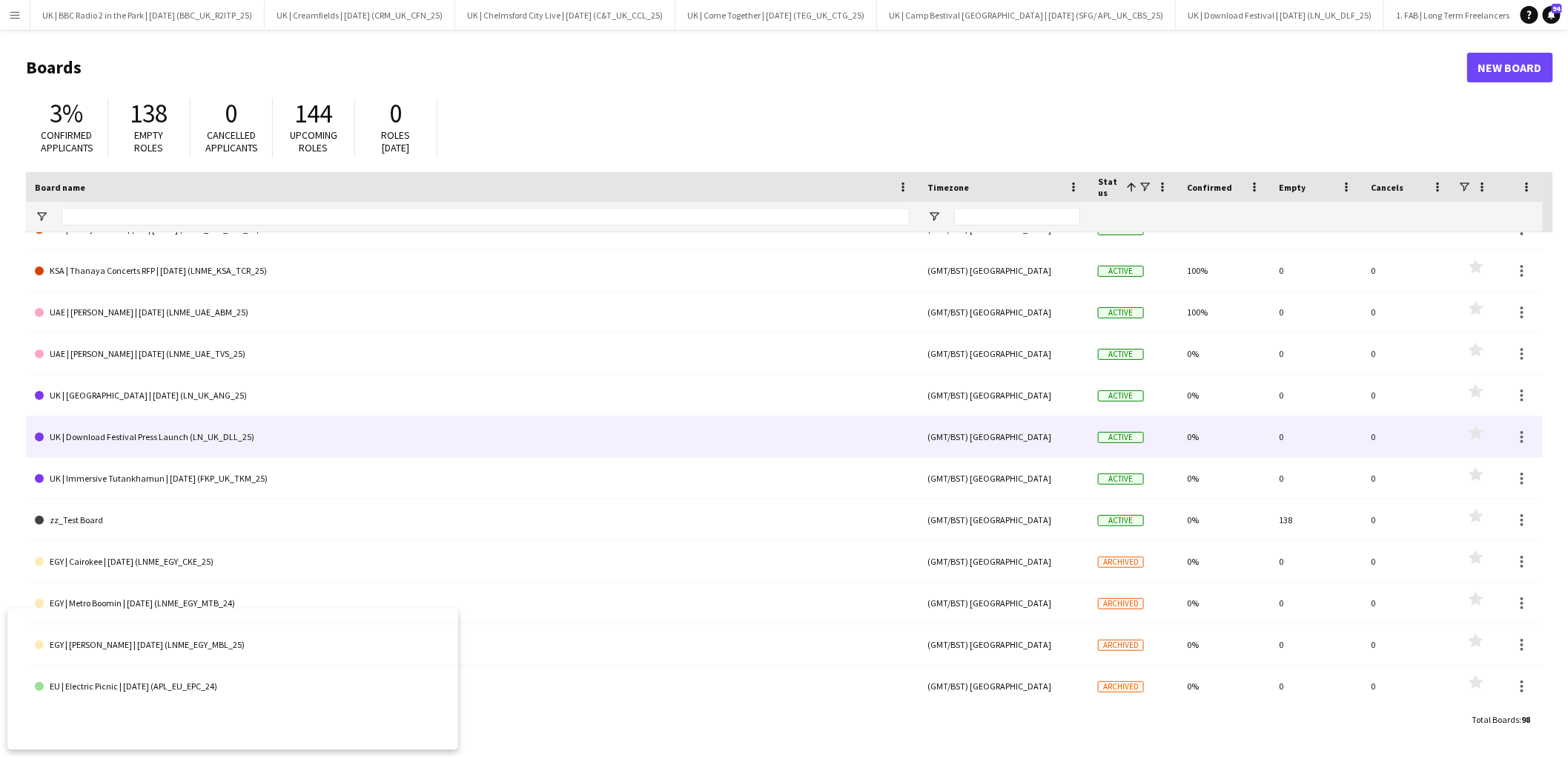
click at [234, 440] on link "UK | Download Festival Press Launch (LN_UK_DLL_25)" at bounding box center [472, 437] width 875 height 41
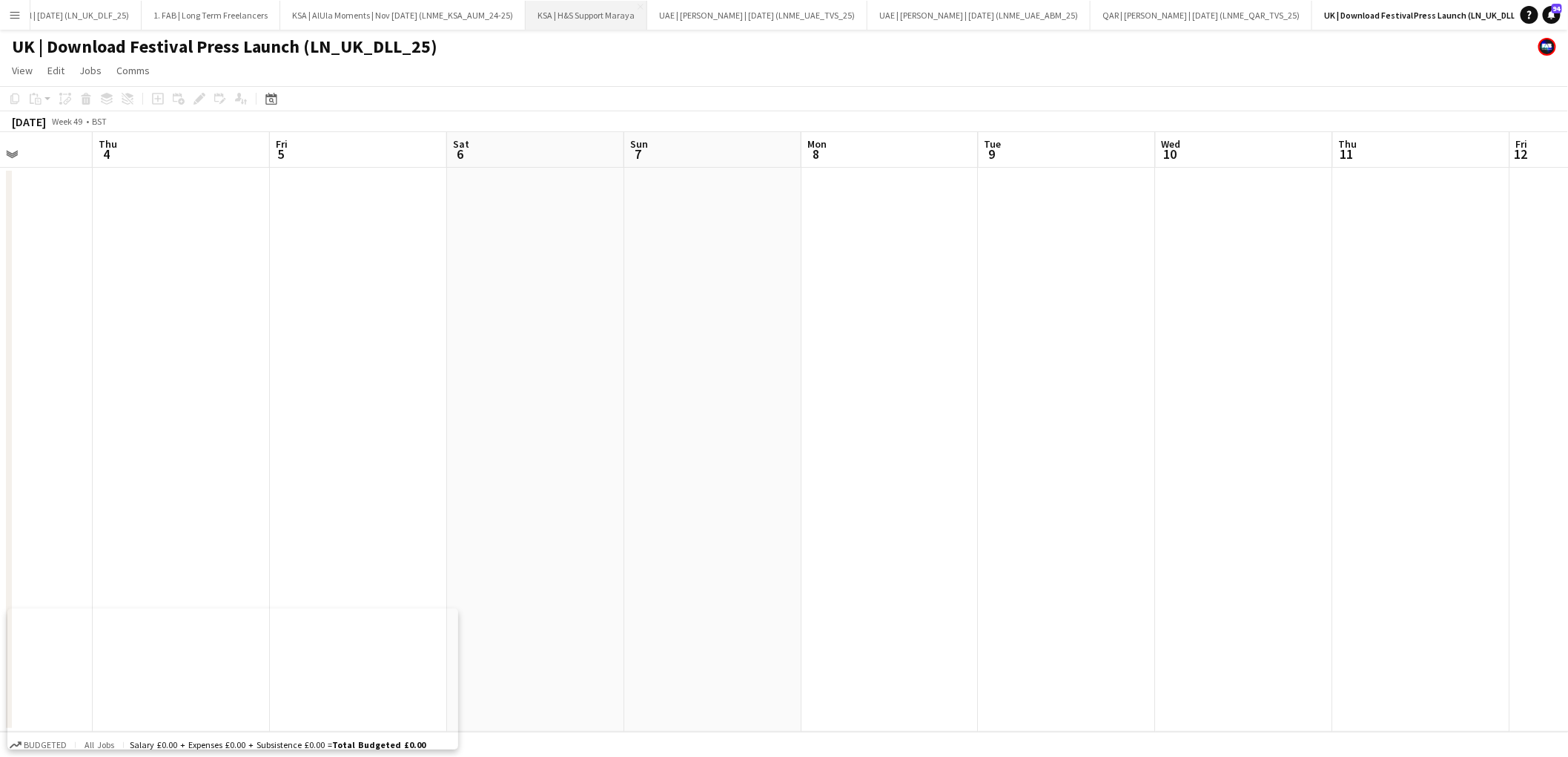
scroll to position [0, 435]
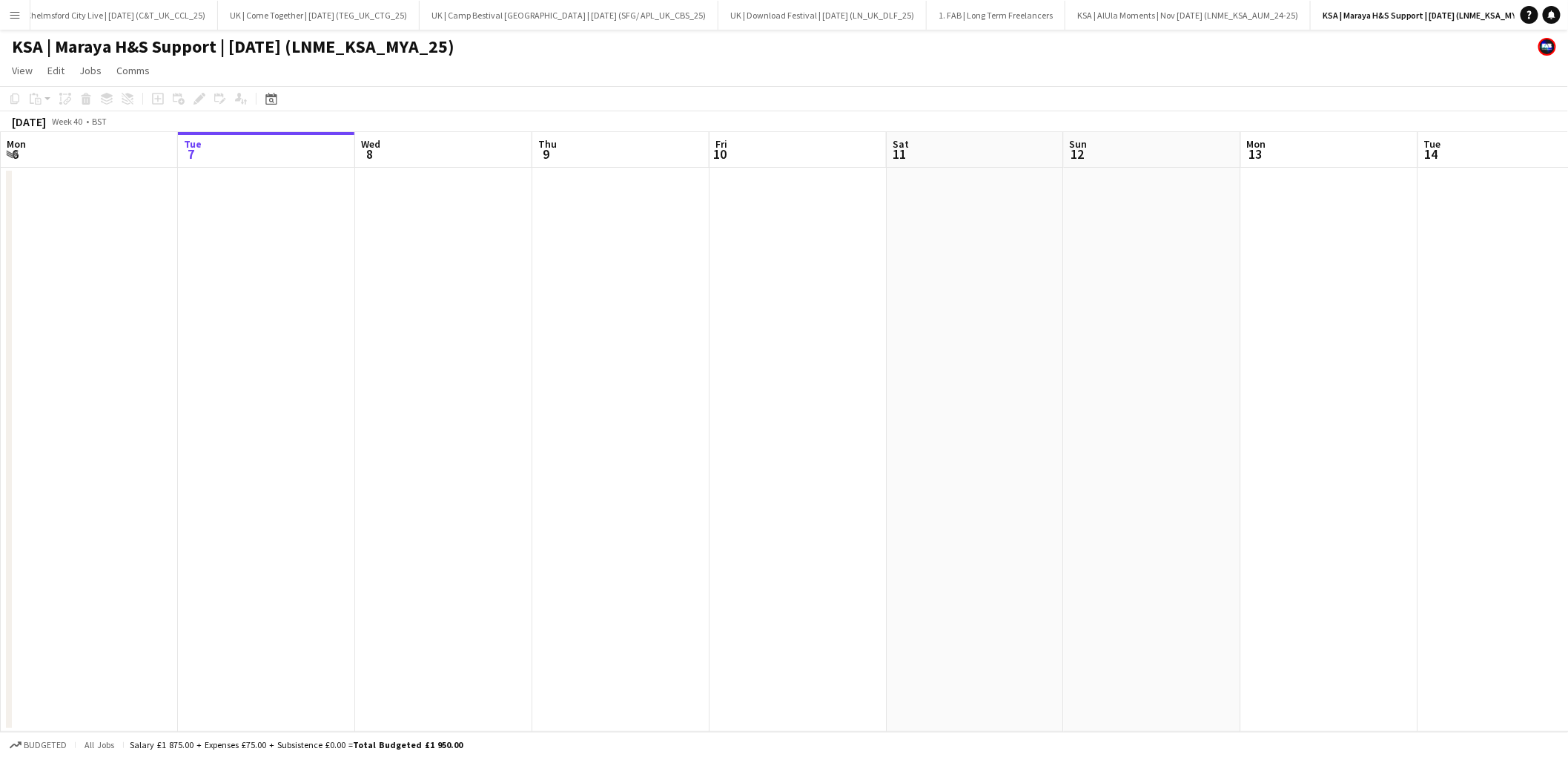
scroll to position [0, 462]
click at [17, 15] on app-icon "Menu" at bounding box center [15, 15] width 12 height 12
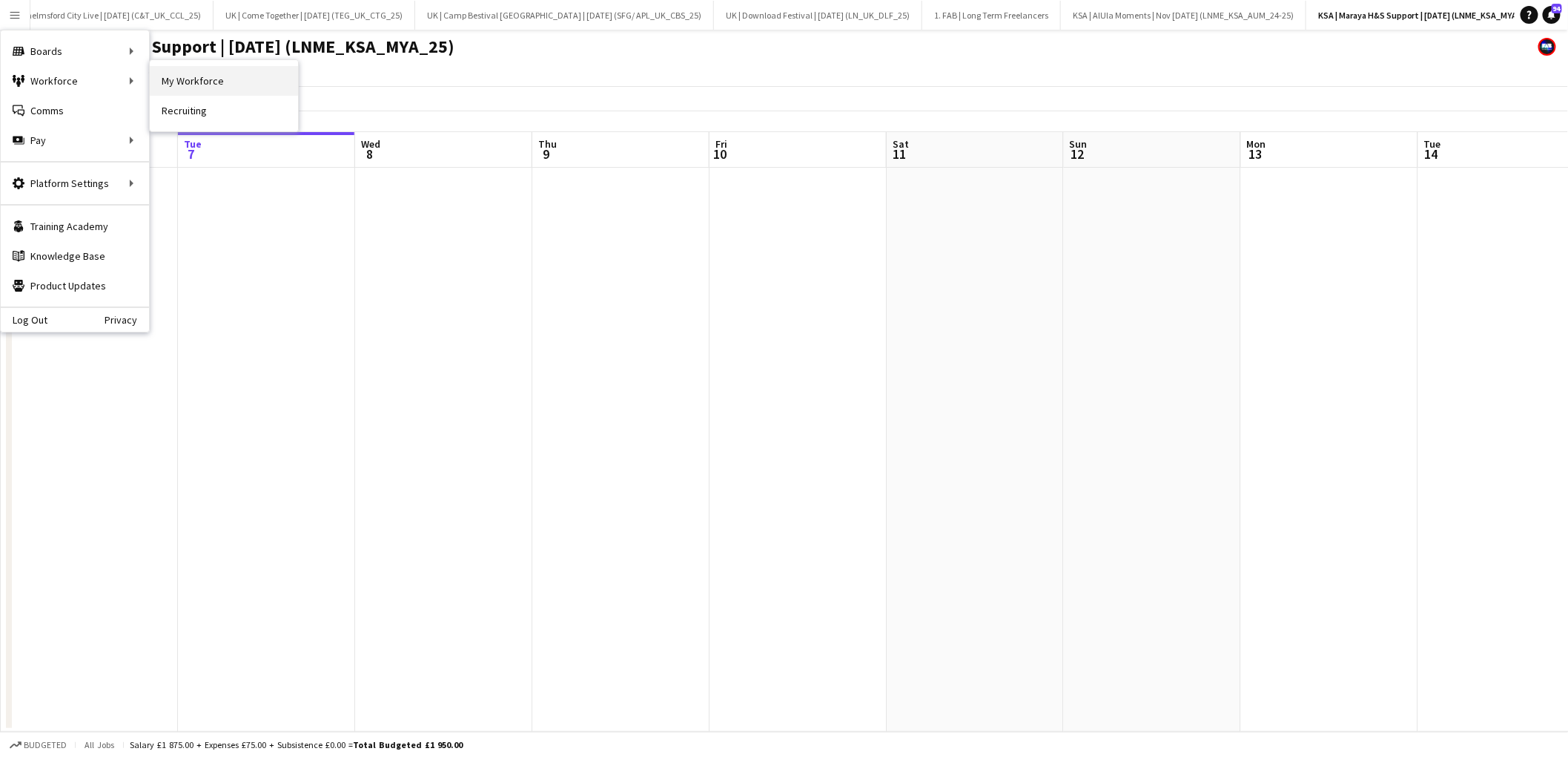
click at [252, 88] on link "My Workforce" at bounding box center [224, 81] width 148 height 29
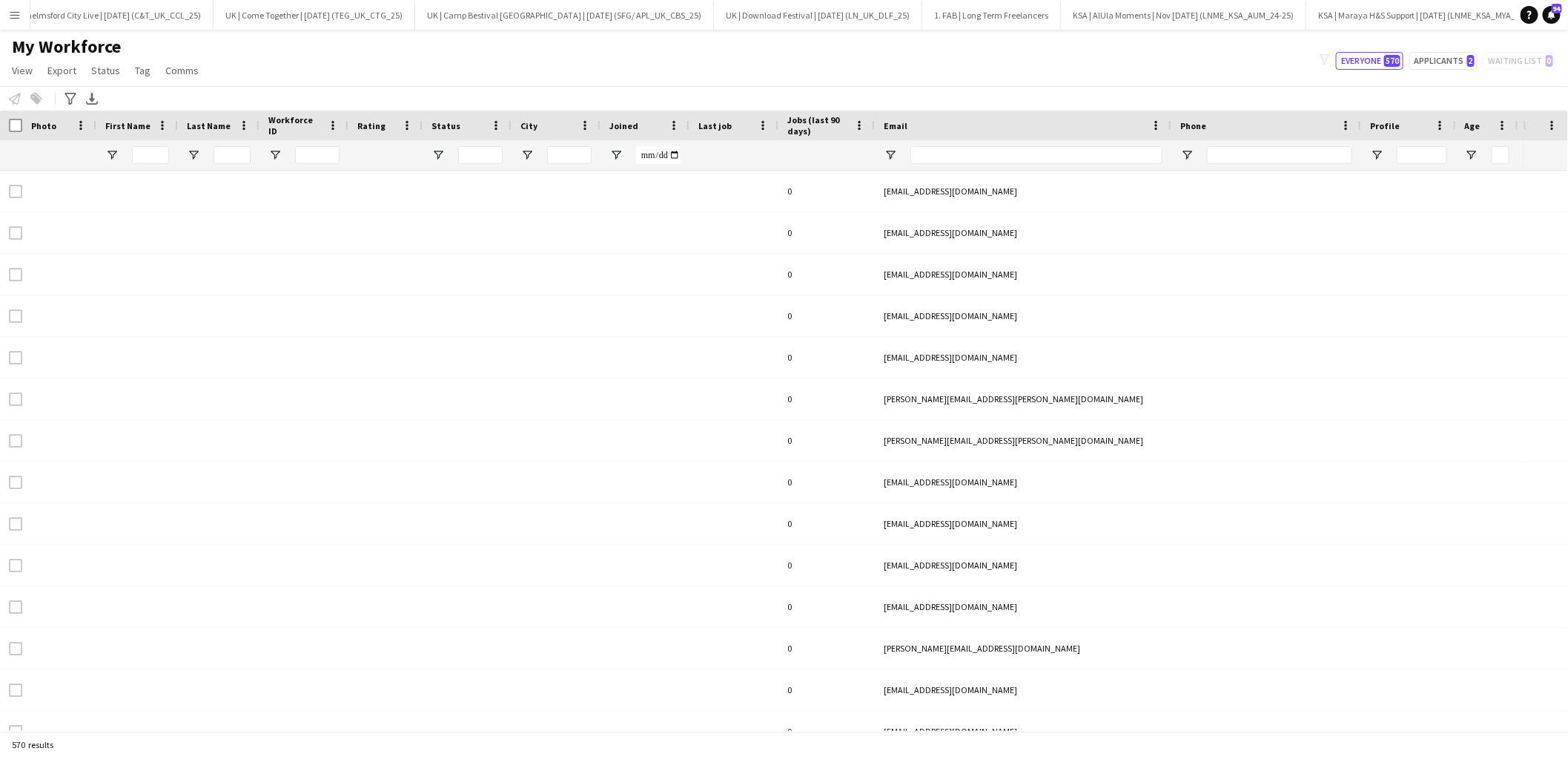
type input "**********"
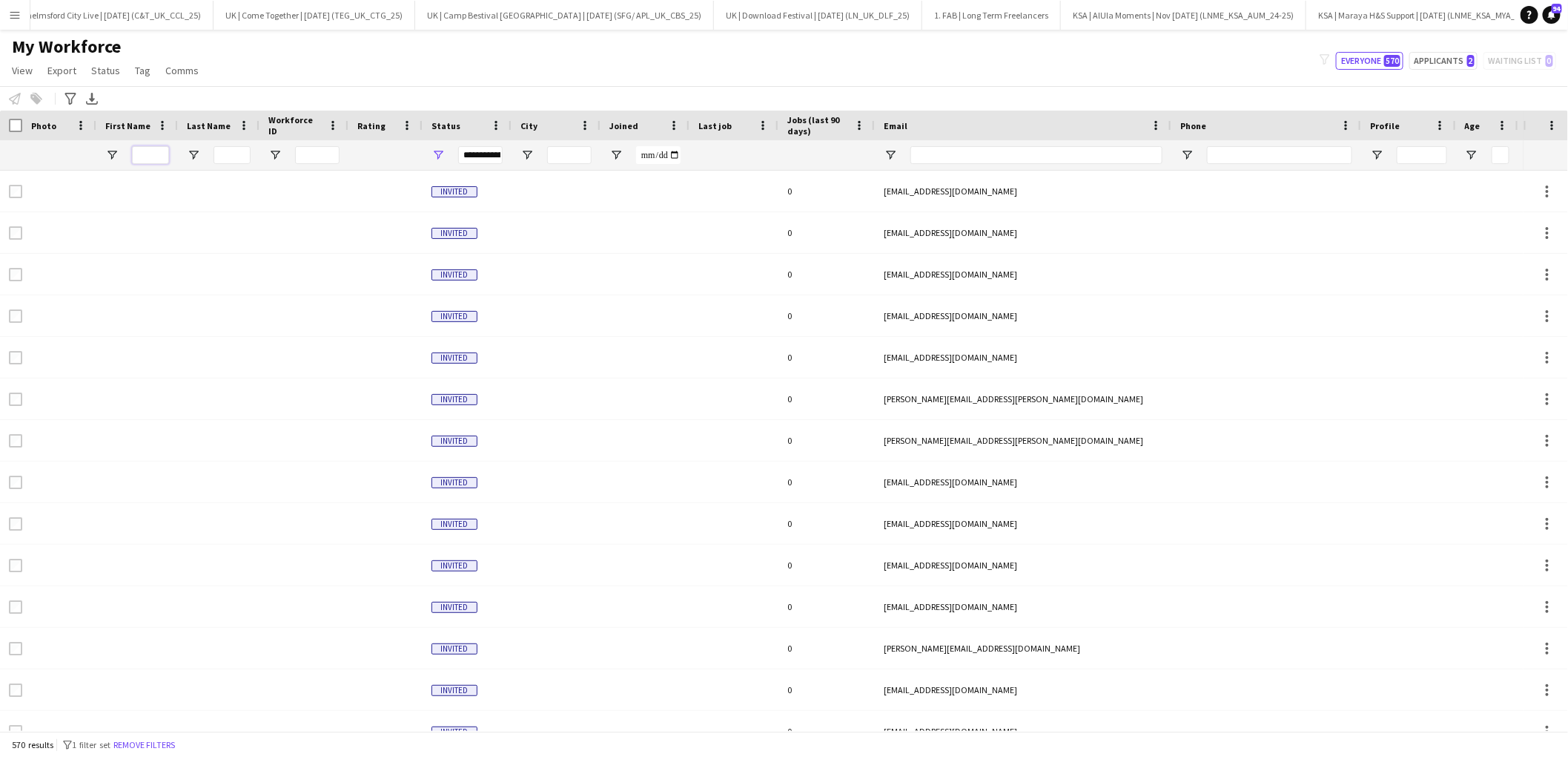
click at [146, 153] on input "First Name Filter Input" at bounding box center [150, 155] width 38 height 17
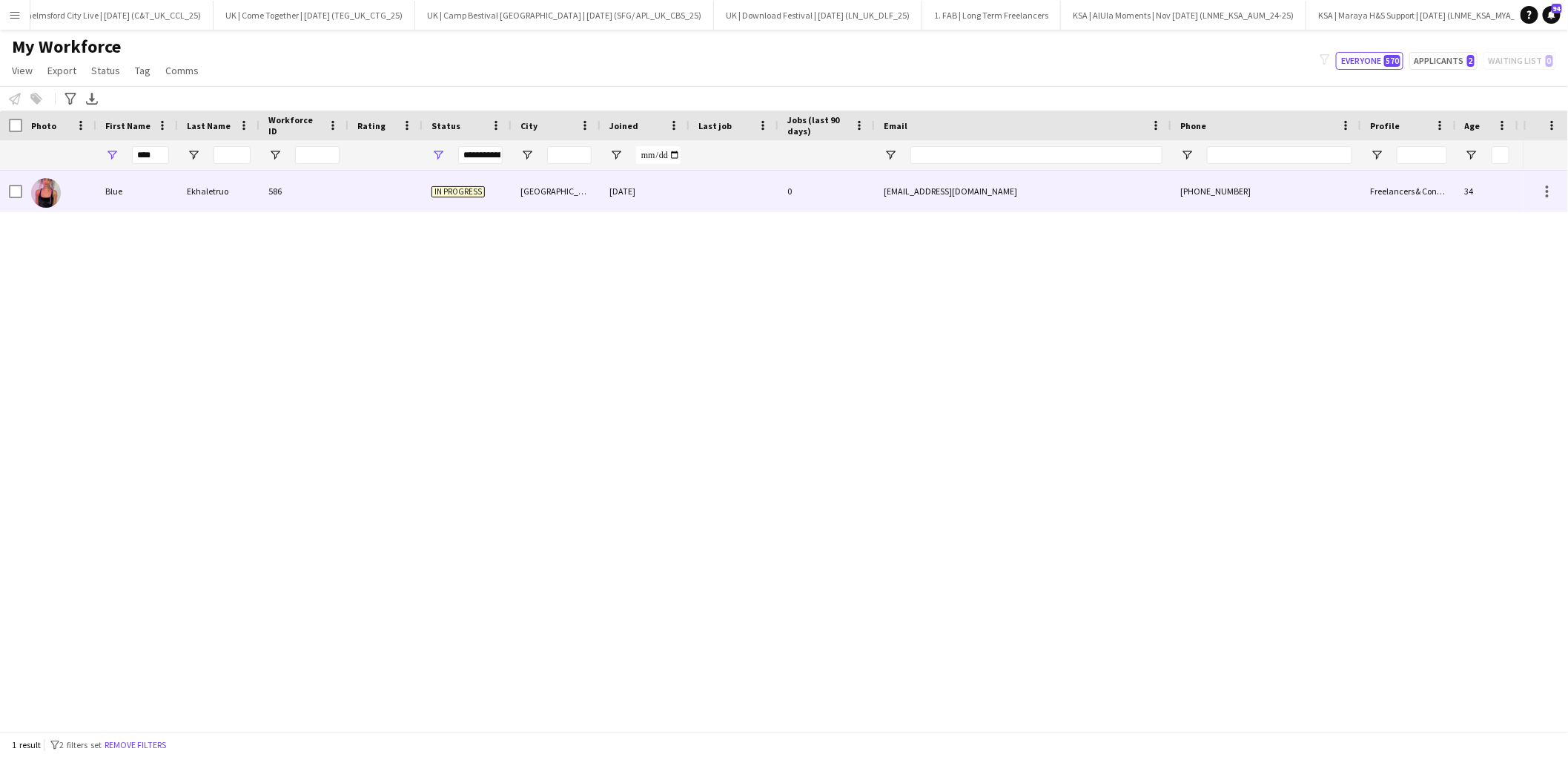
click at [124, 200] on div "Blue" at bounding box center [136, 190] width 81 height 41
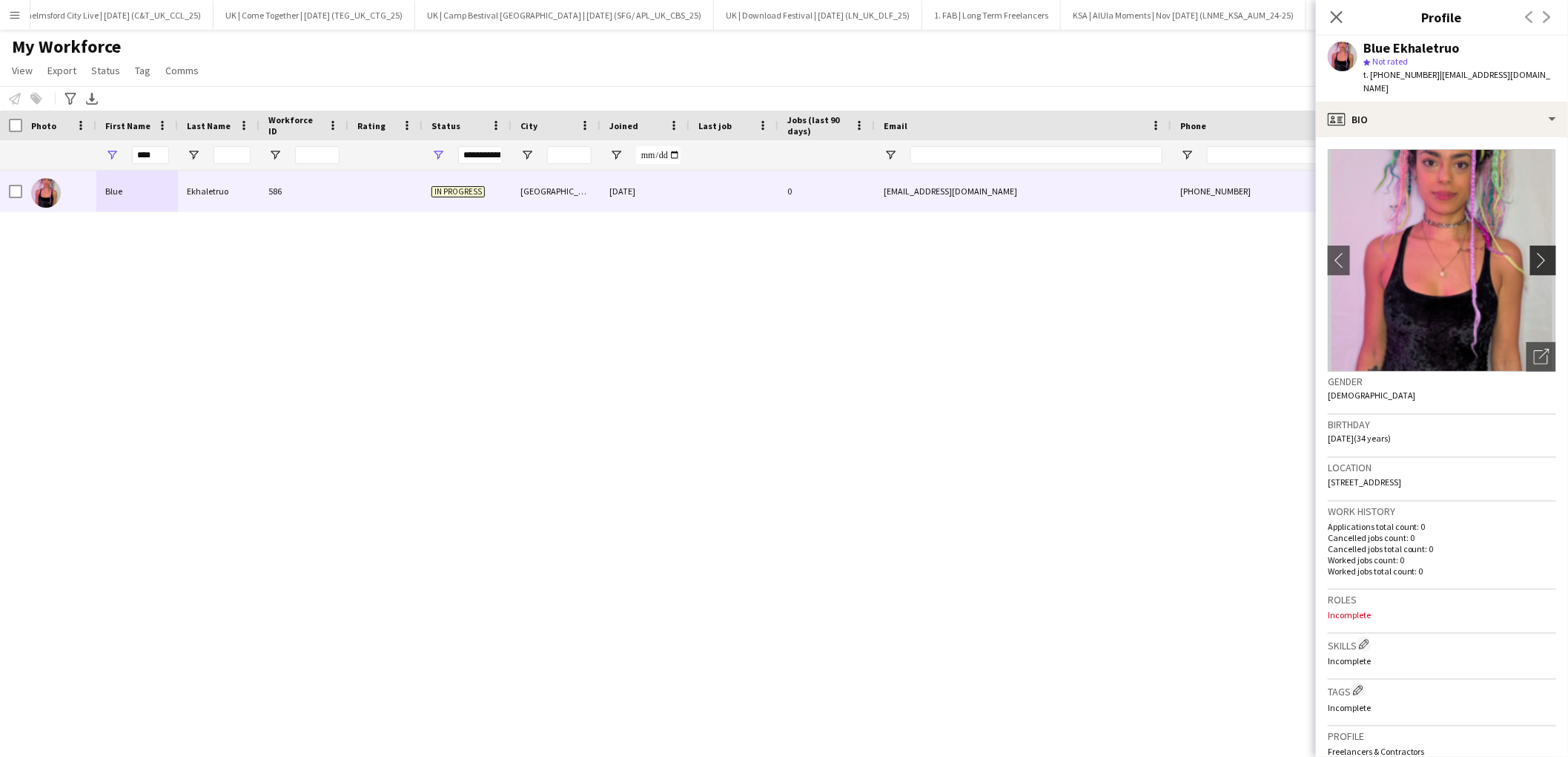
click at [1541, 253] on app-icon "chevron-right" at bounding box center [1545, 260] width 23 height 16
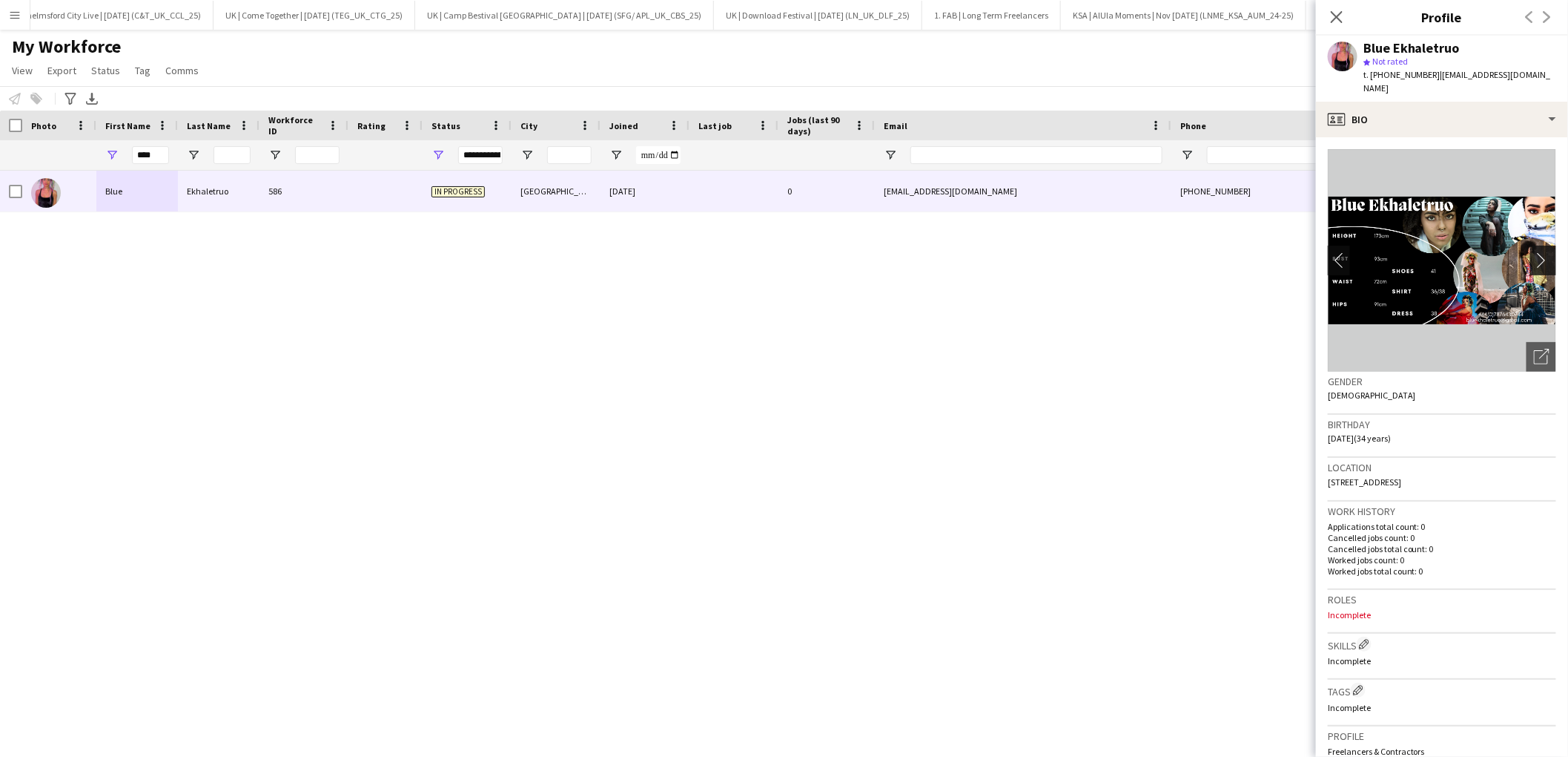
click at [1541, 253] on app-icon "chevron-right" at bounding box center [1545, 260] width 23 height 16
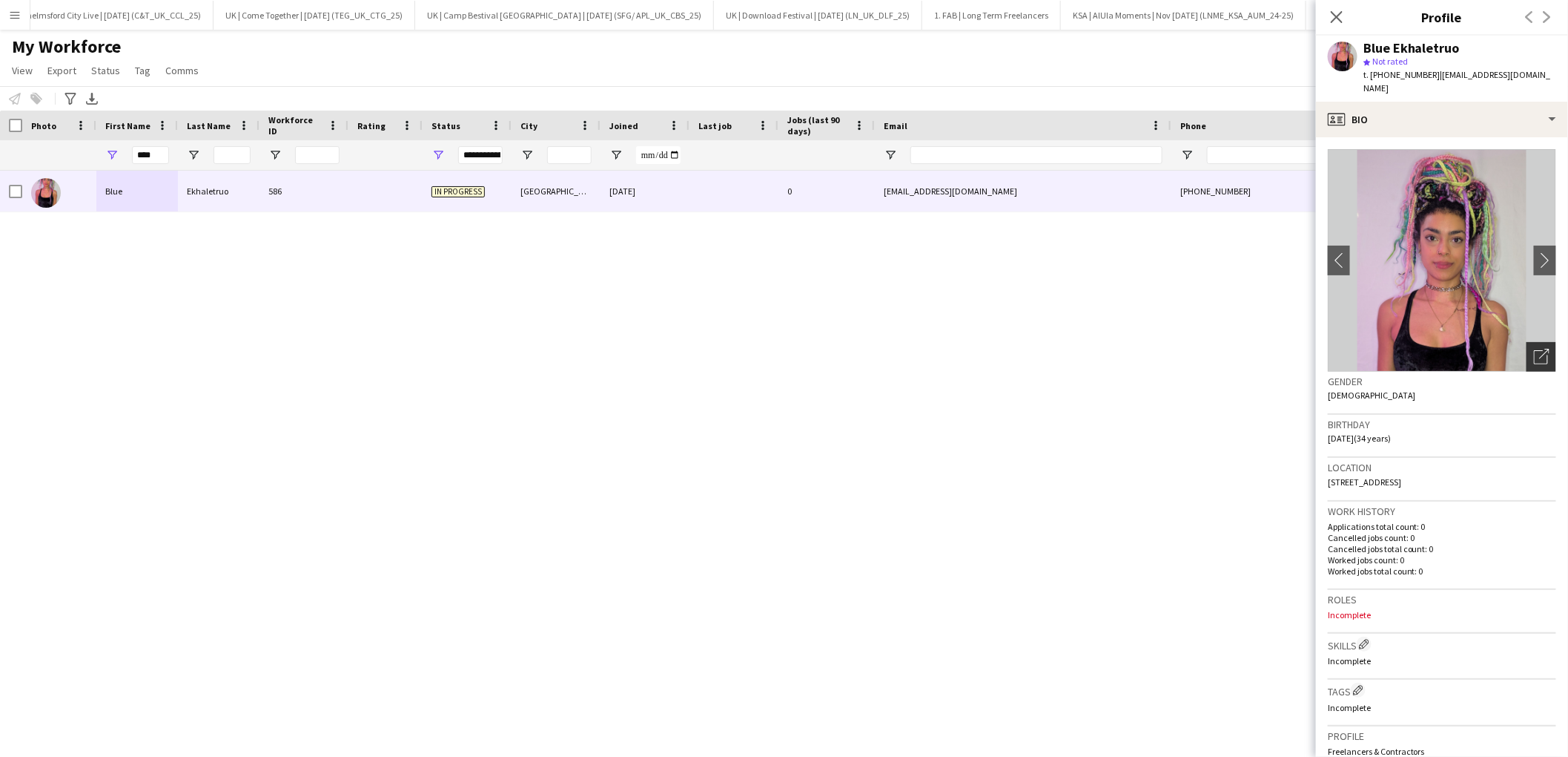
click at [1538, 349] on icon "Open photos pop-in" at bounding box center [1541, 356] width 16 height 16
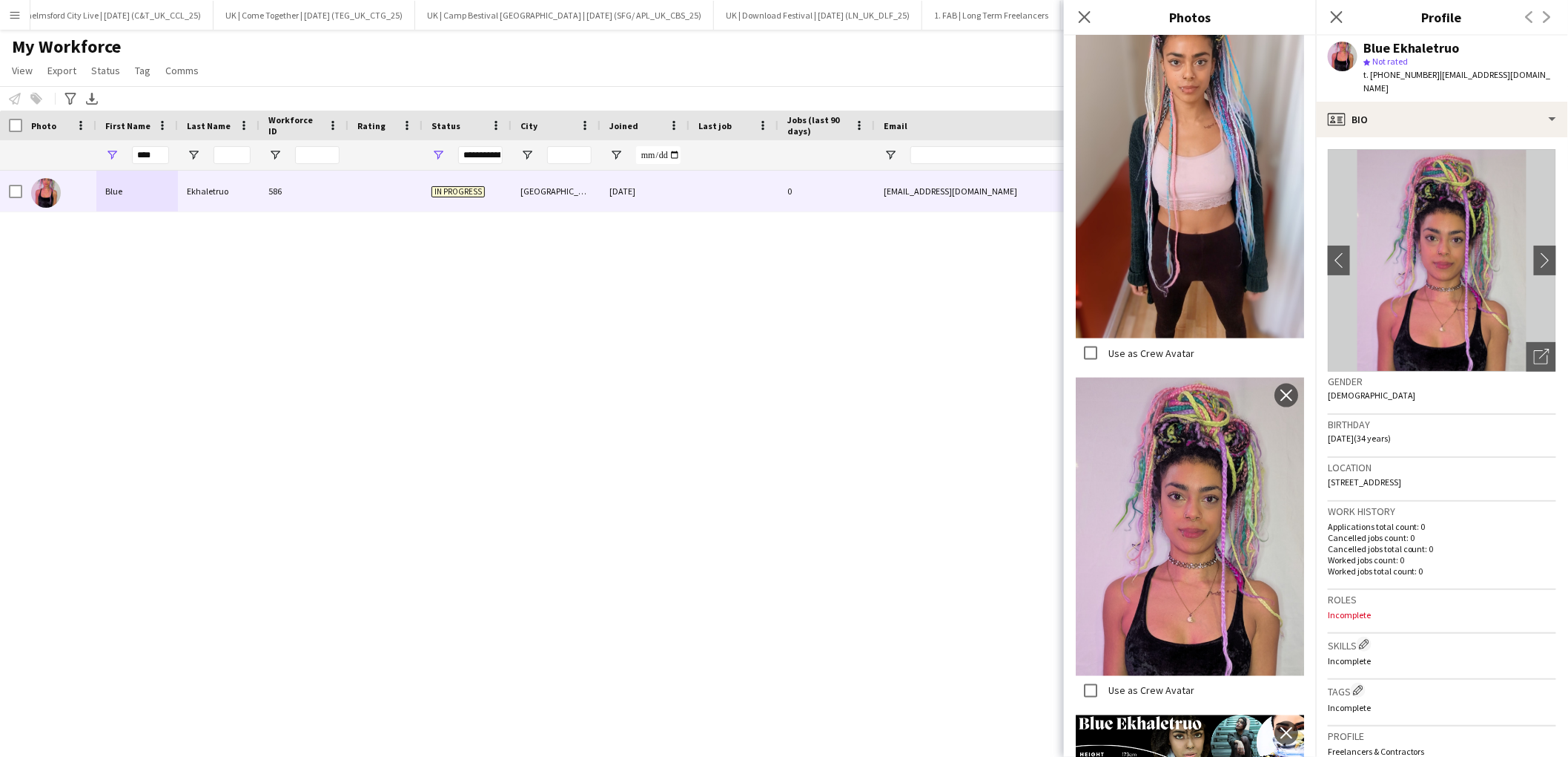
scroll to position [879, 0]
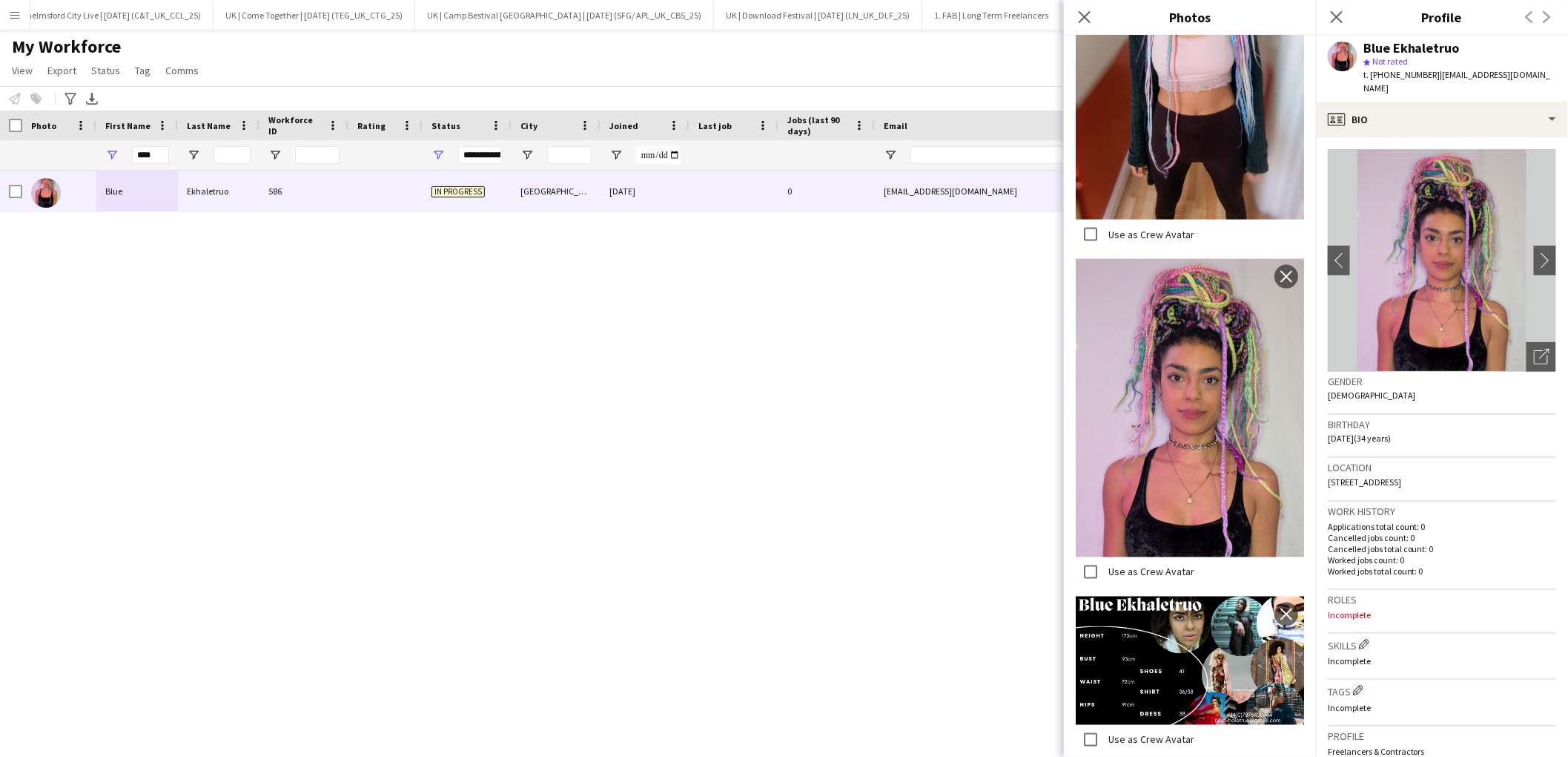
click at [1179, 655] on img at bounding box center [1190, 661] width 229 height 128
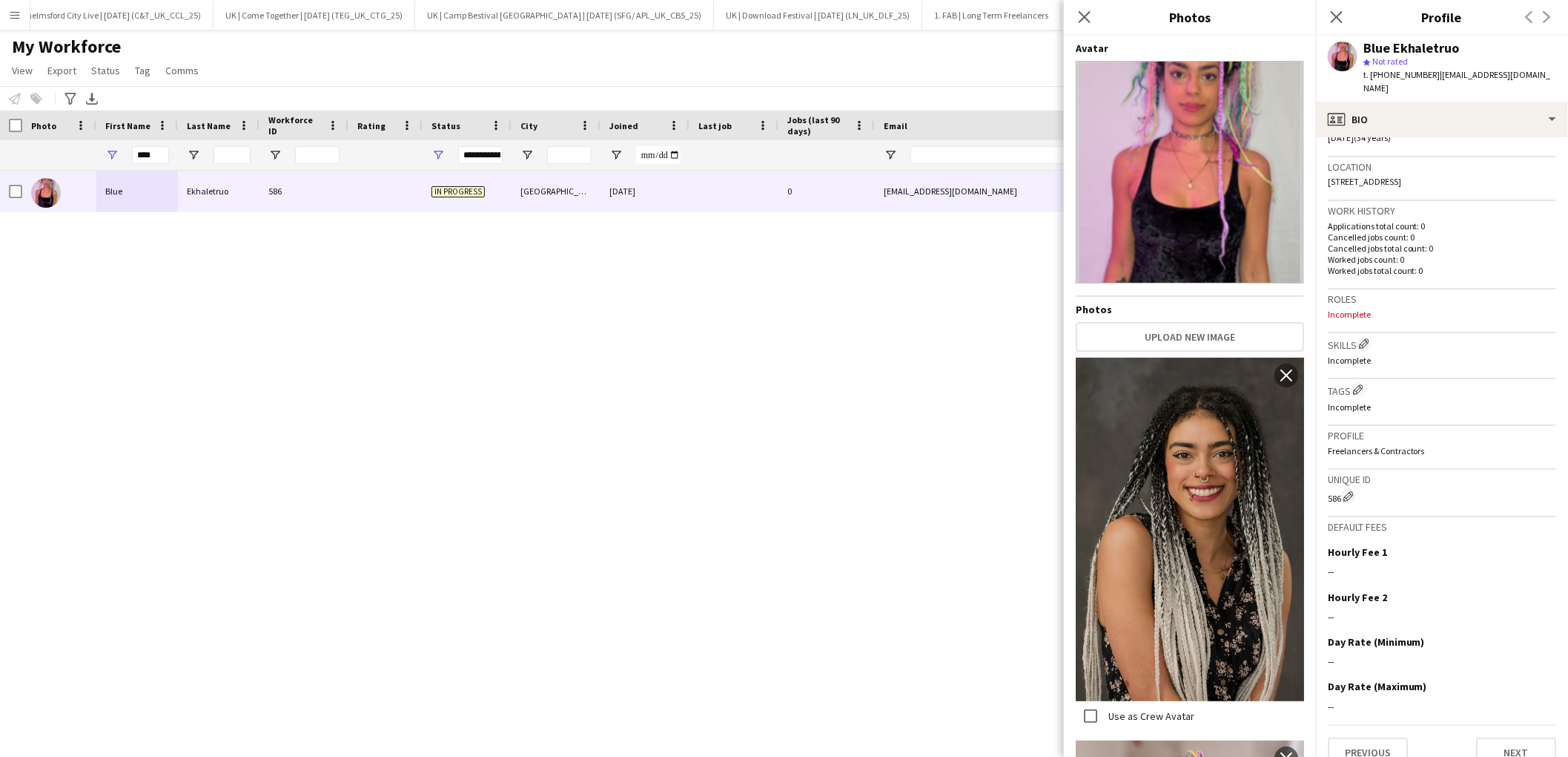
scroll to position [303, 0]
click at [1517, 735] on button "Next" at bounding box center [1516, 750] width 81 height 29
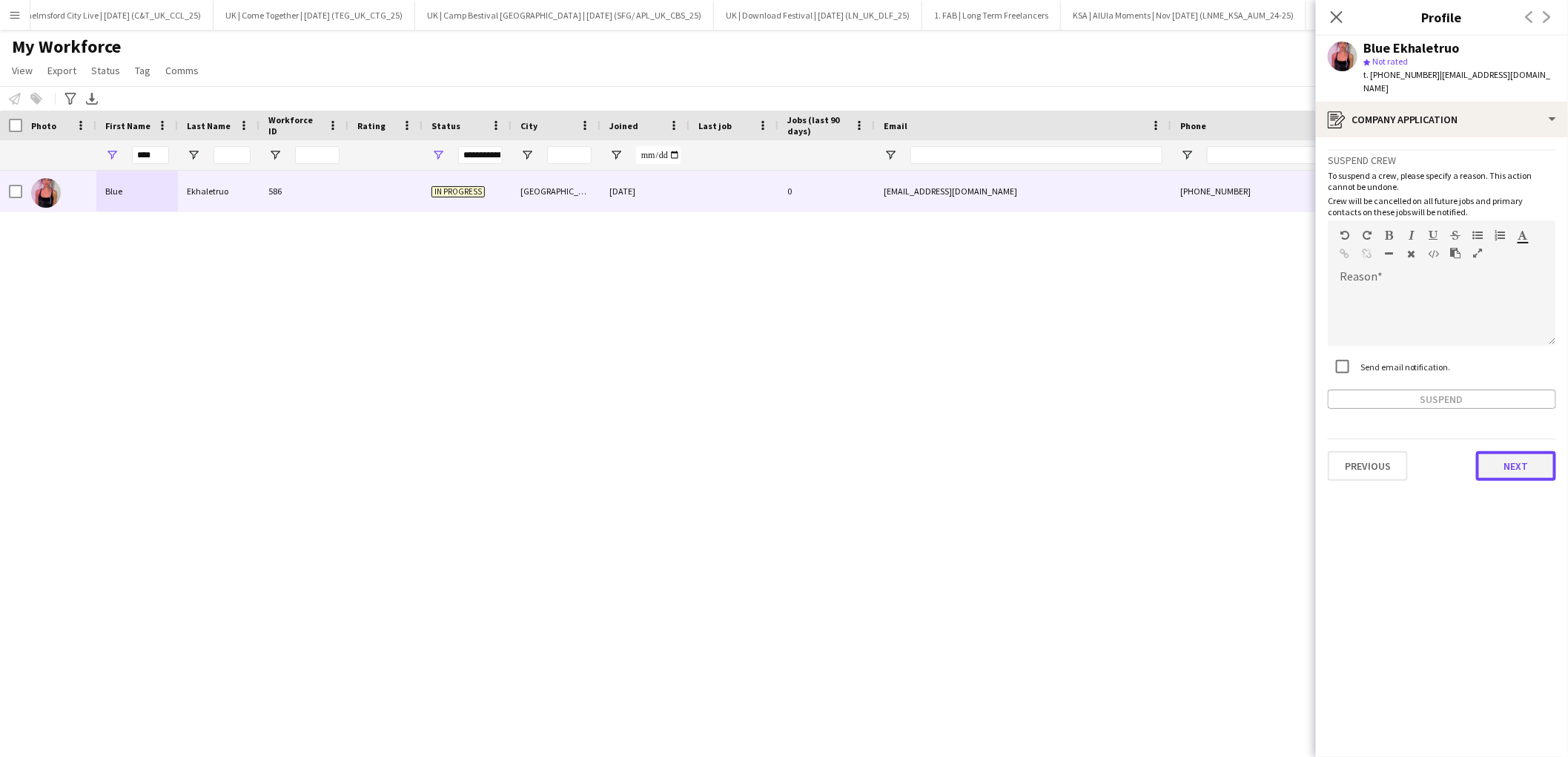
click at [1507, 454] on button "Next" at bounding box center [1516, 466] width 81 height 29
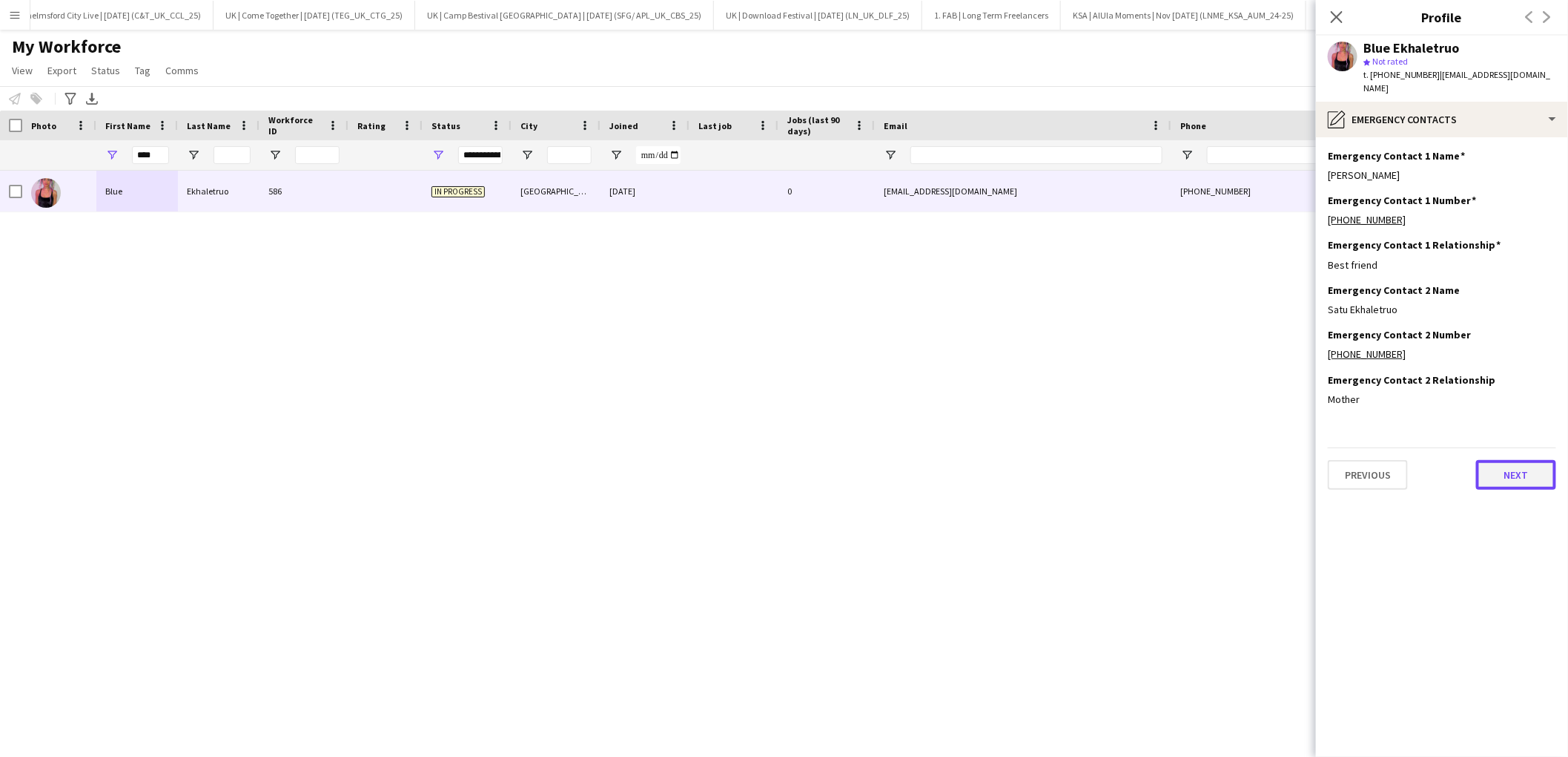
click at [1501, 462] on button "Next" at bounding box center [1516, 474] width 81 height 29
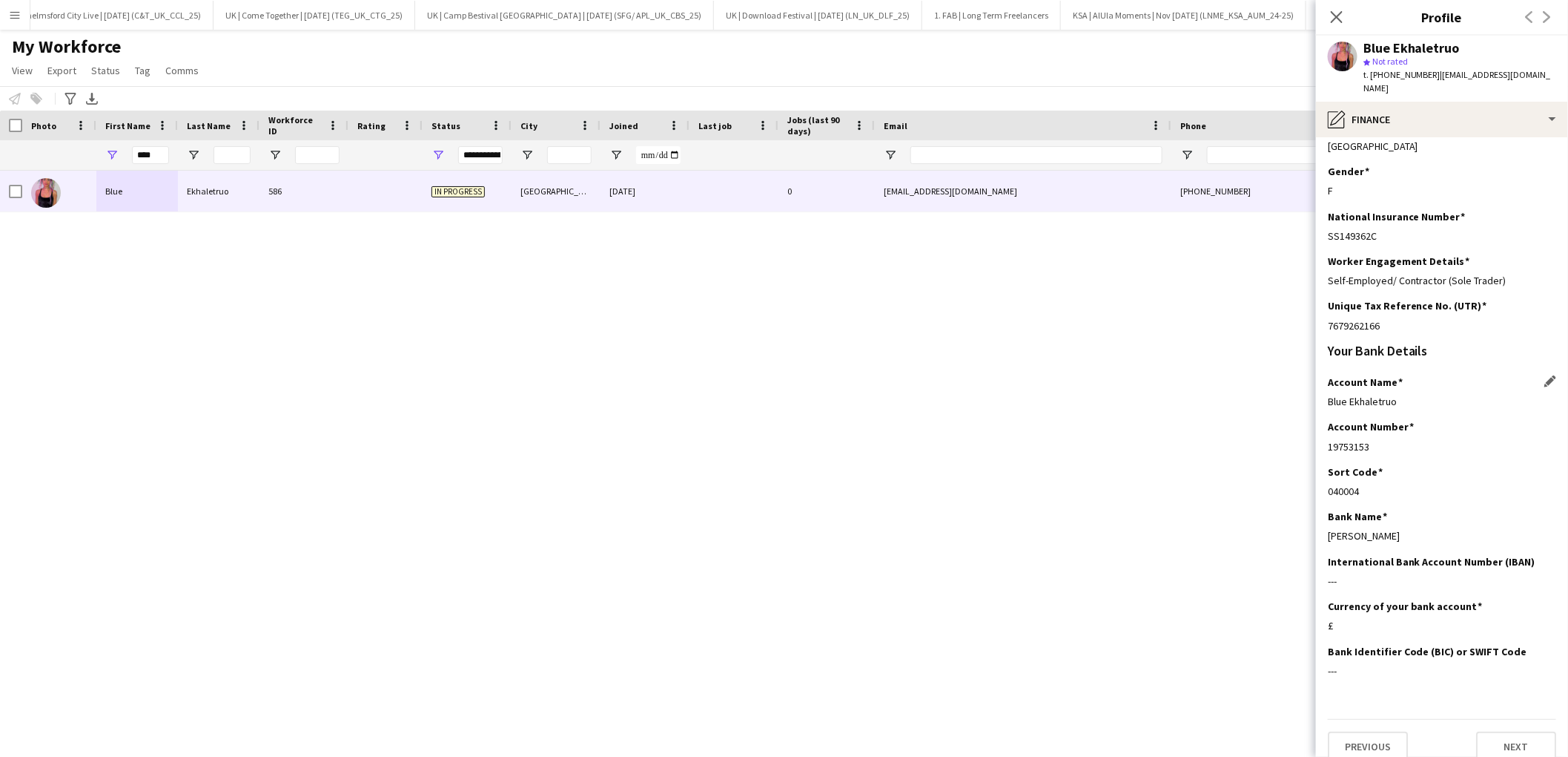
scroll to position [123, 0]
click at [1499, 732] on button "Next" at bounding box center [1516, 745] width 81 height 29
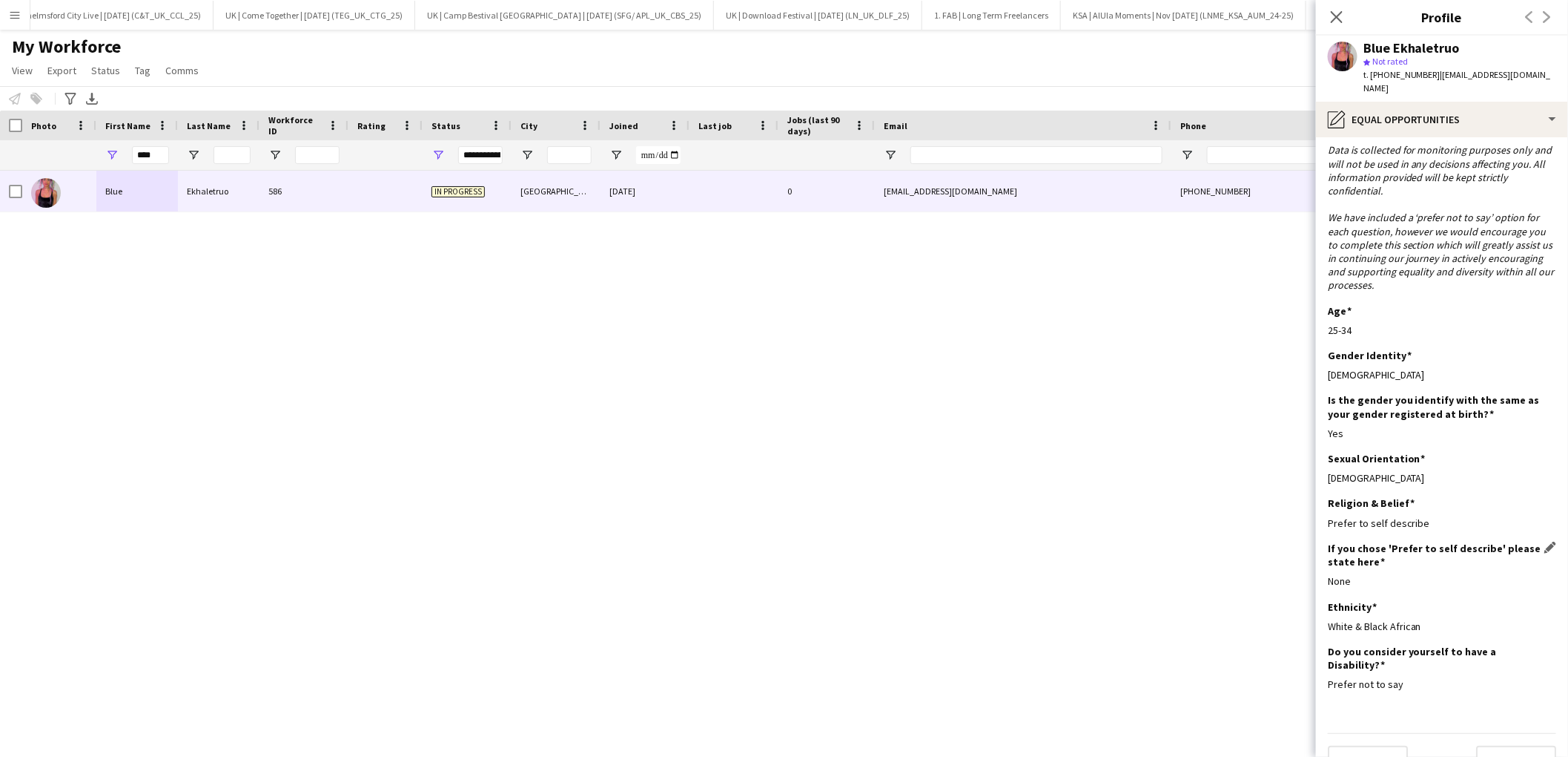
scroll to position [60, 0]
click at [1509, 744] on button "Next" at bounding box center [1516, 759] width 81 height 29
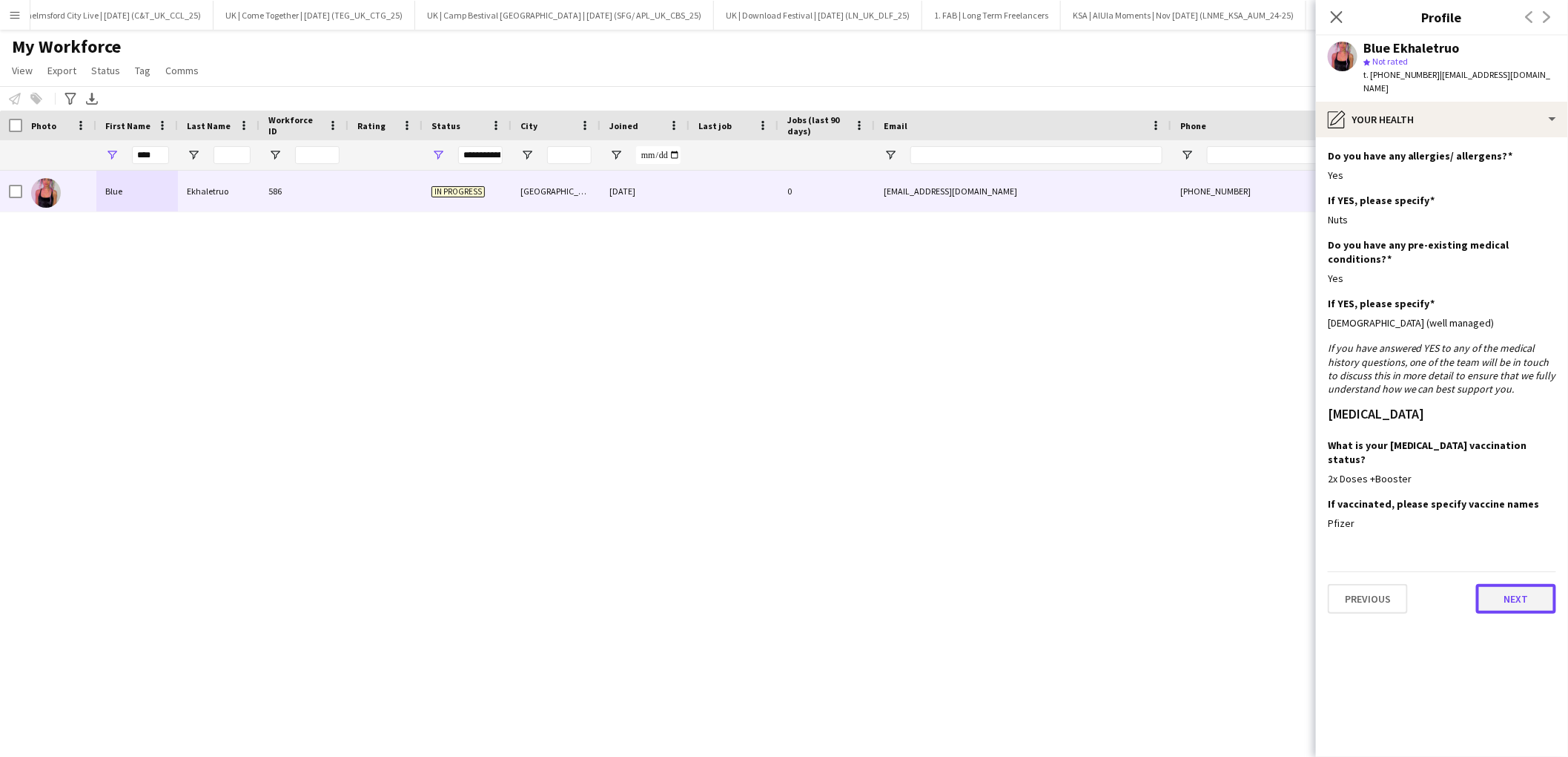
click at [1509, 584] on button "Next" at bounding box center [1516, 599] width 81 height 29
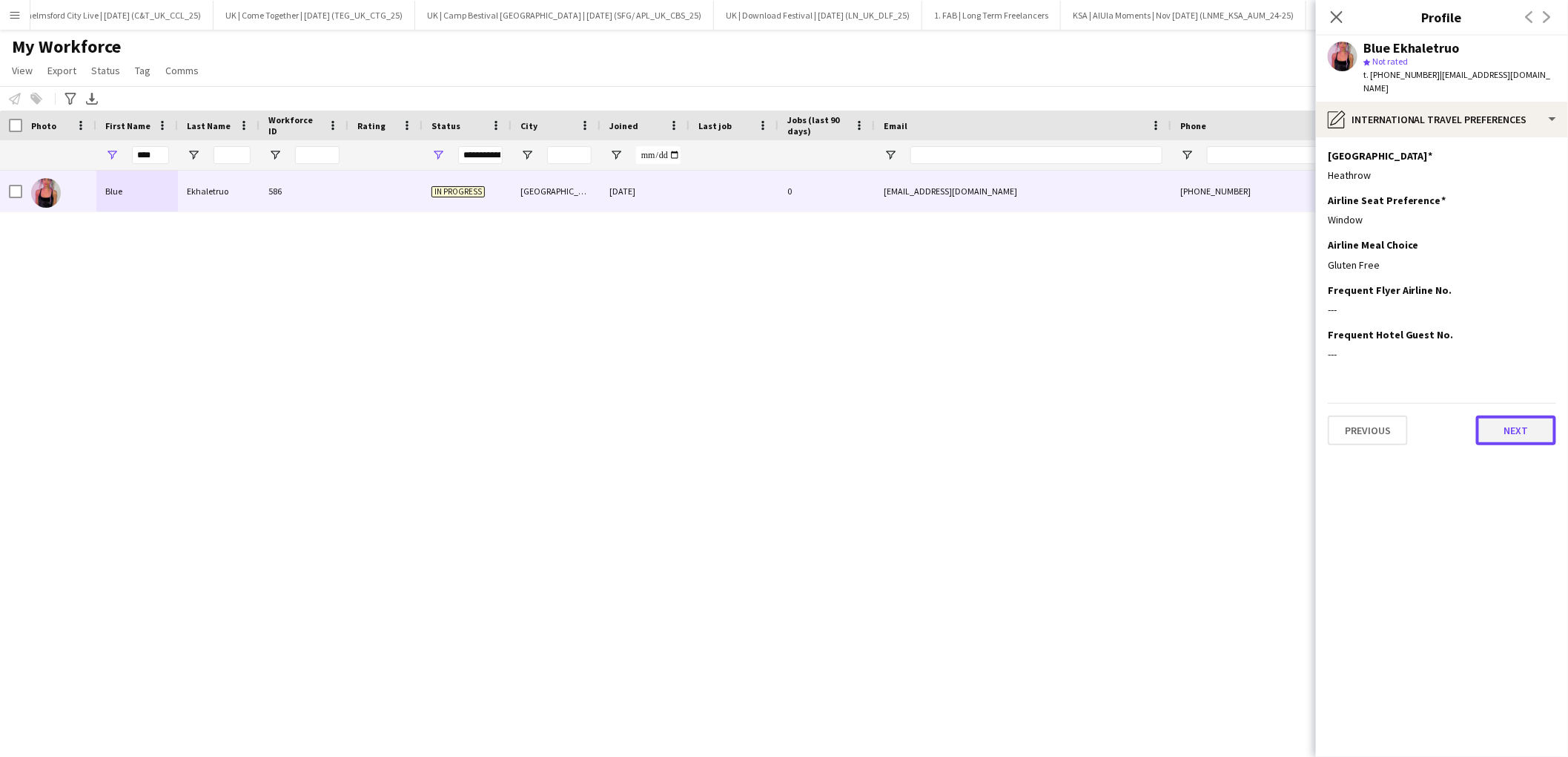
click at [1503, 420] on button "Next" at bounding box center [1516, 430] width 81 height 29
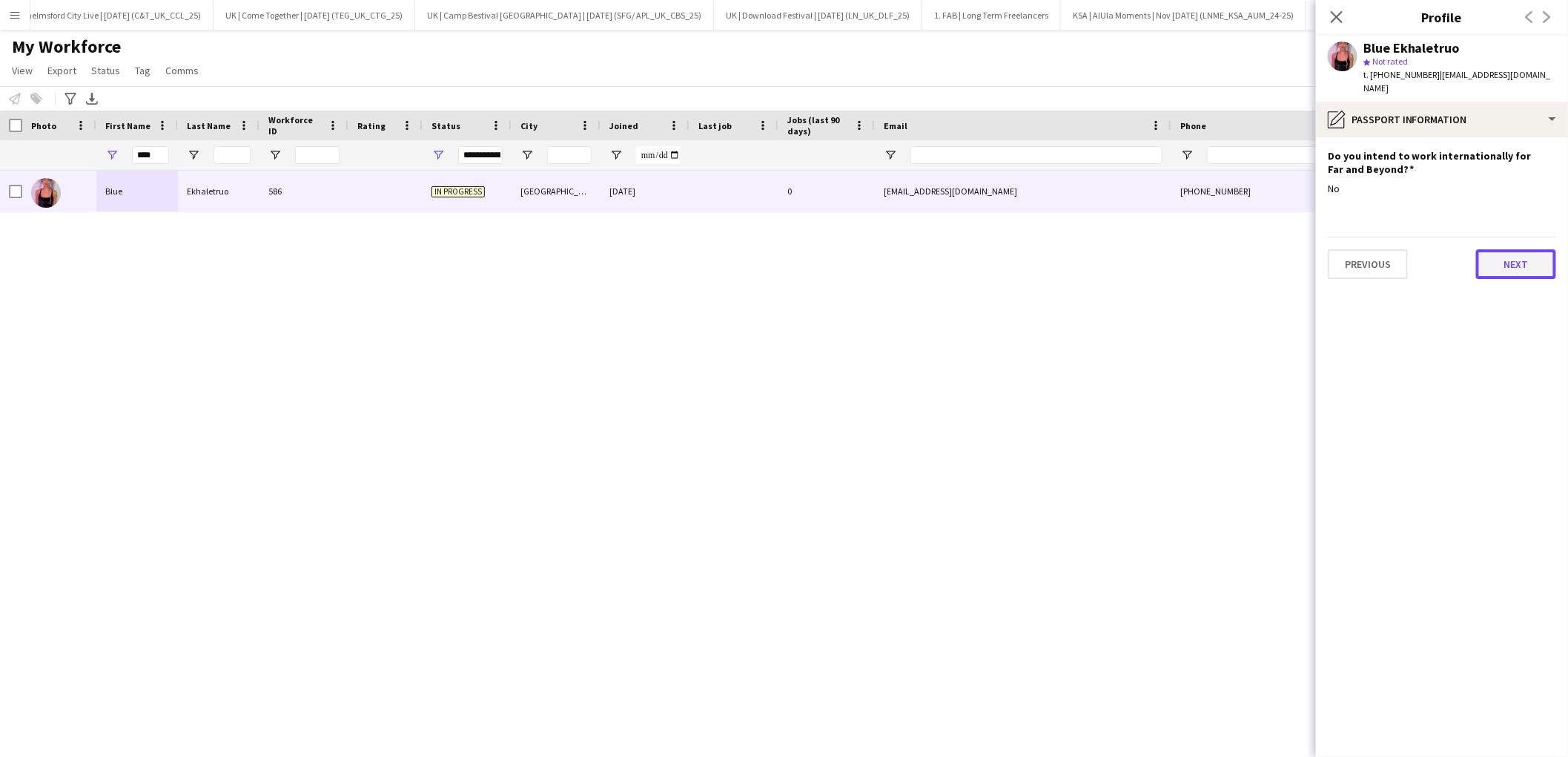
click at [1515, 253] on button "Next" at bounding box center [1516, 264] width 81 height 29
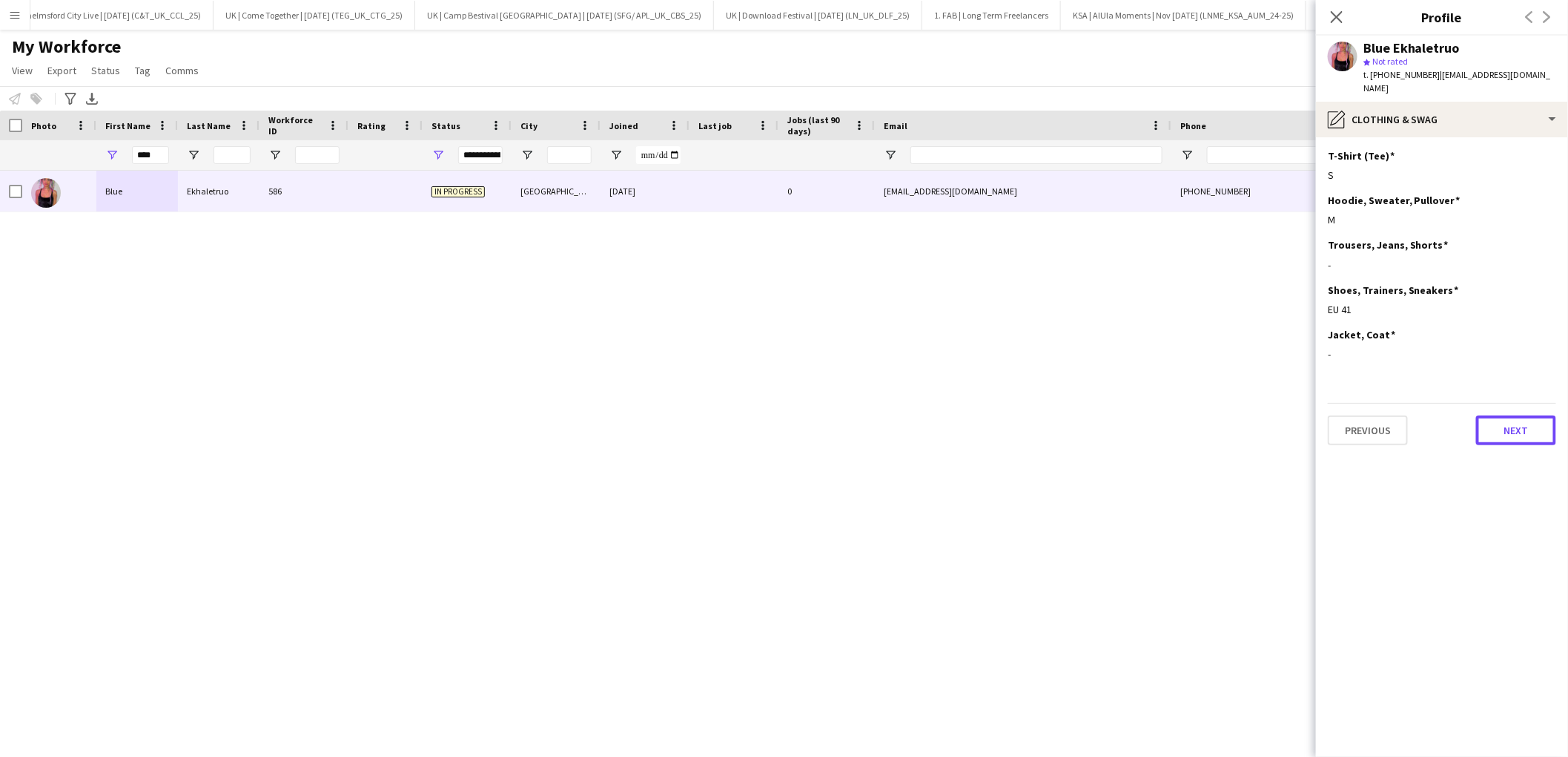
click at [1523, 416] on button "Next" at bounding box center [1516, 430] width 81 height 29
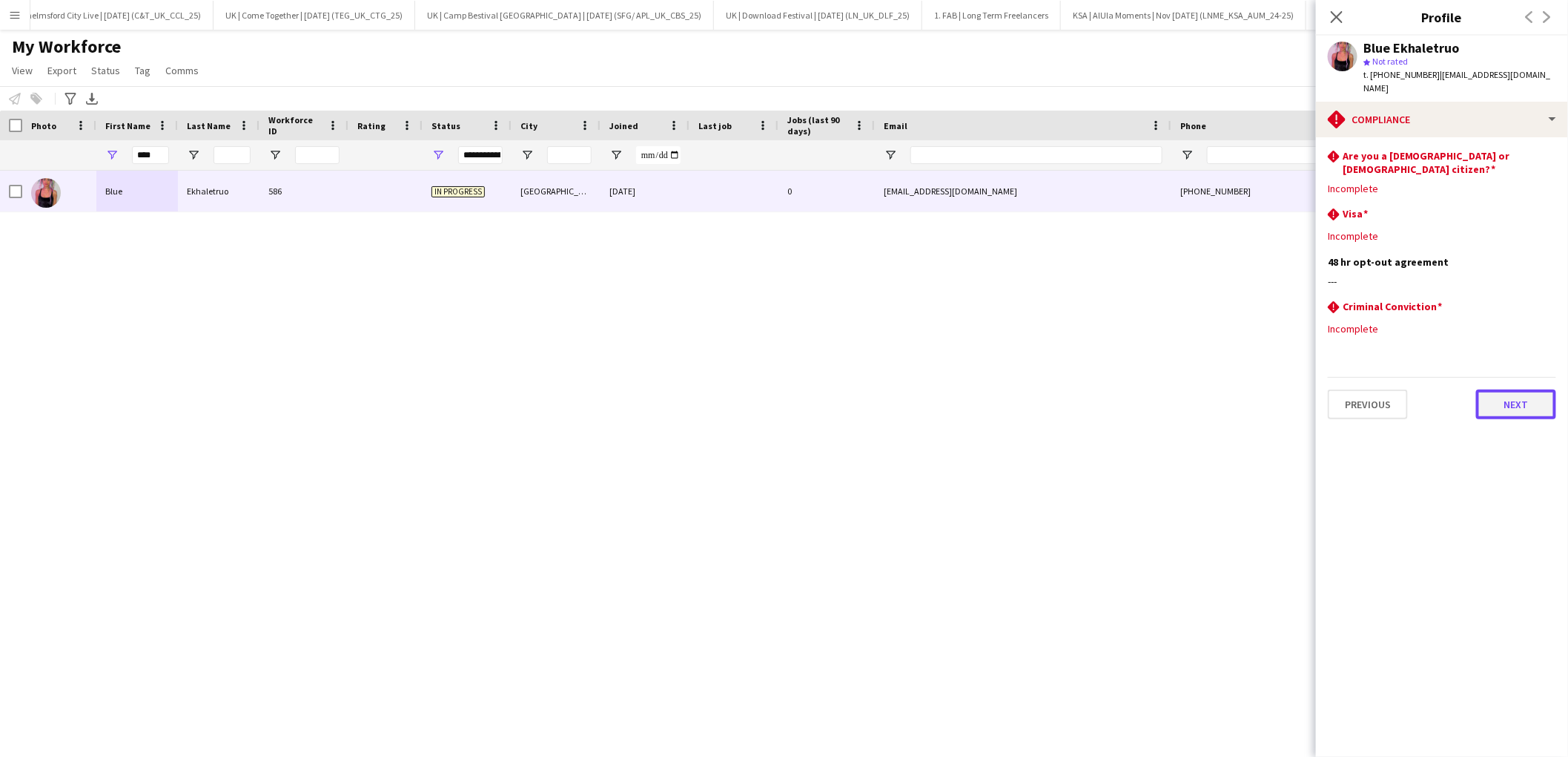
click at [1519, 389] on button "Next" at bounding box center [1516, 404] width 81 height 29
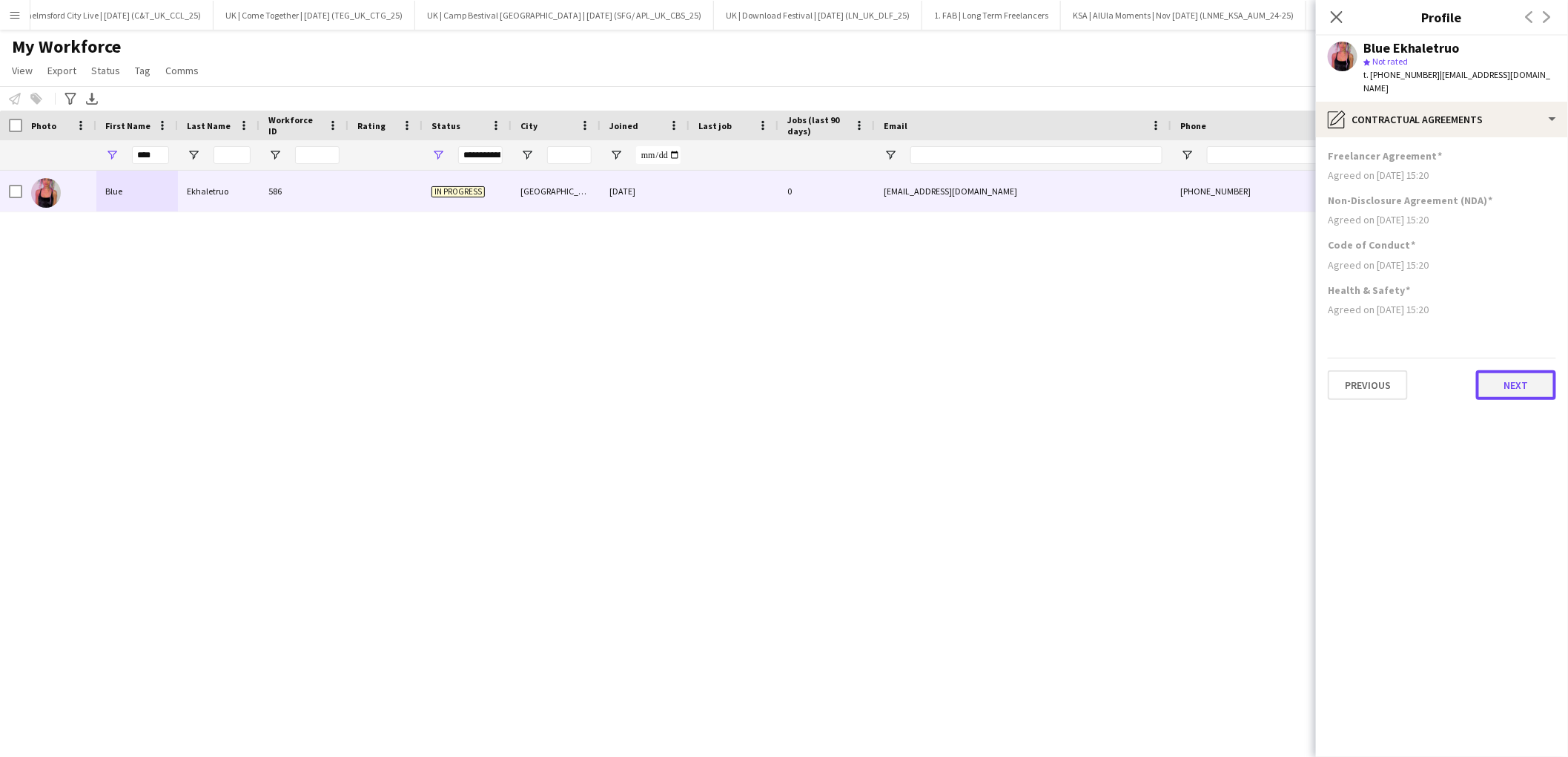
click at [1515, 373] on button "Next" at bounding box center [1516, 384] width 81 height 29
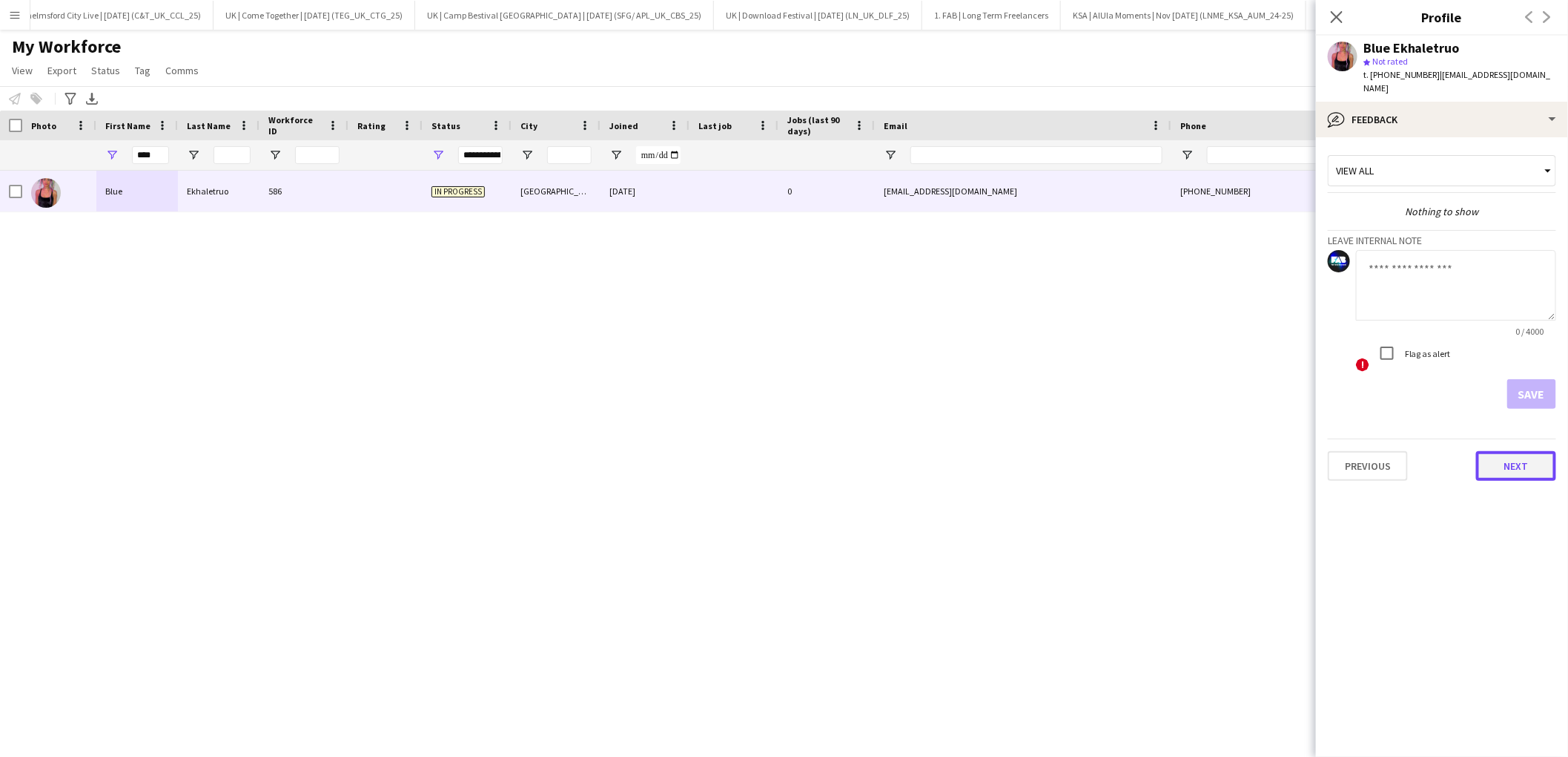
click at [1516, 458] on button "Next" at bounding box center [1516, 466] width 81 height 29
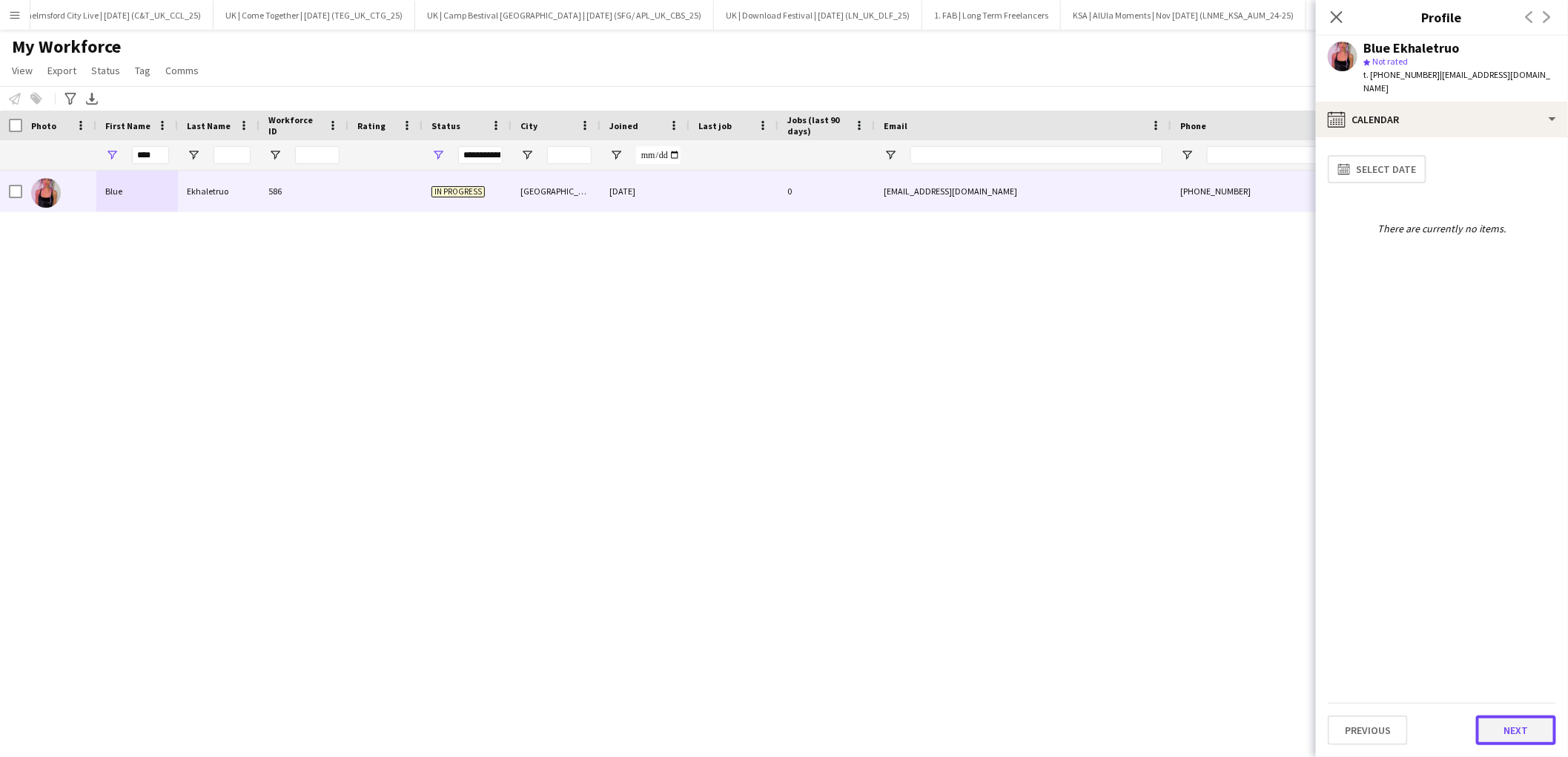
click at [1518, 724] on button "Next" at bounding box center [1516, 730] width 81 height 29
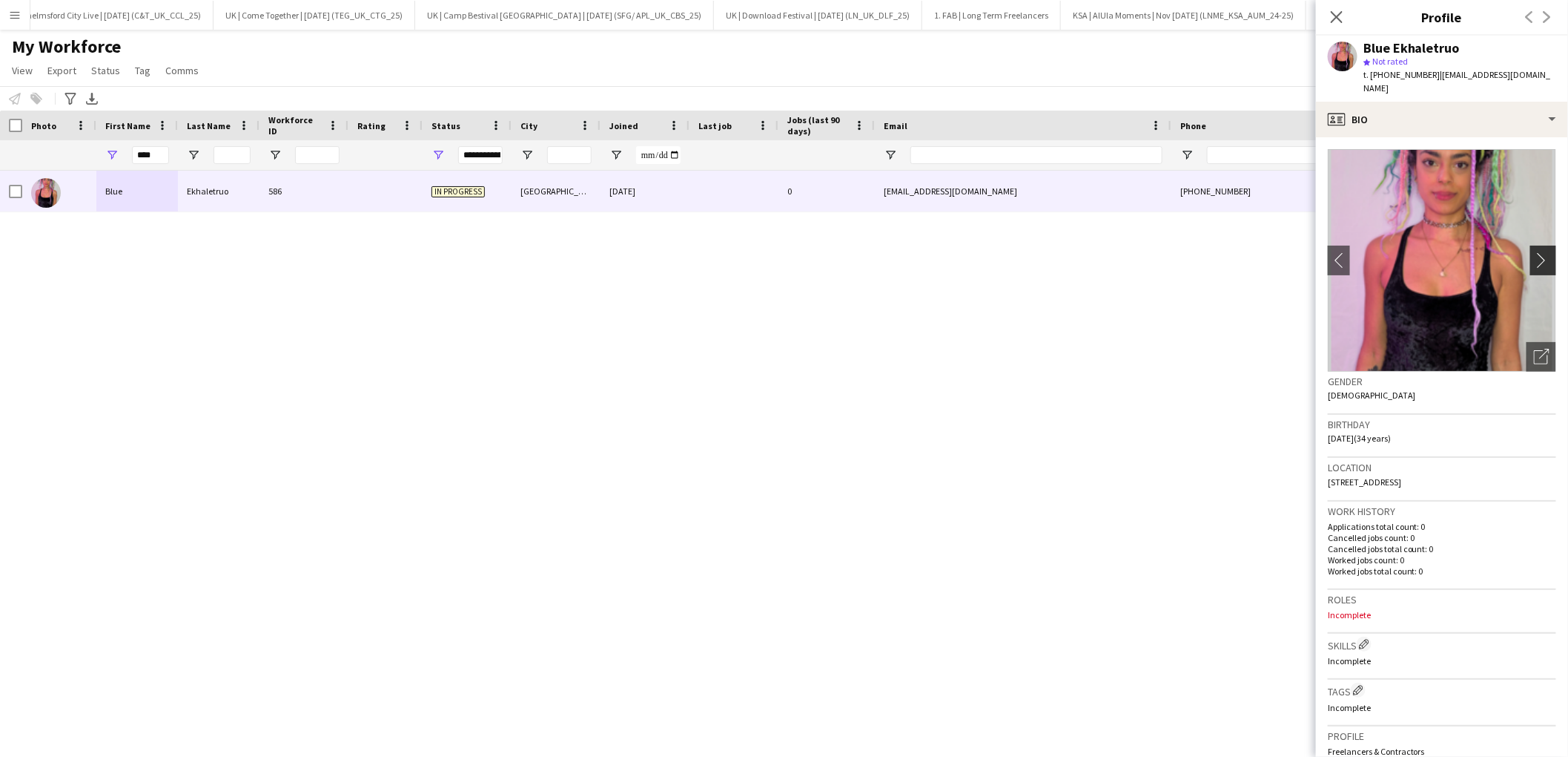
click at [1547, 253] on app-icon "chevron-right" at bounding box center [1545, 260] width 23 height 16
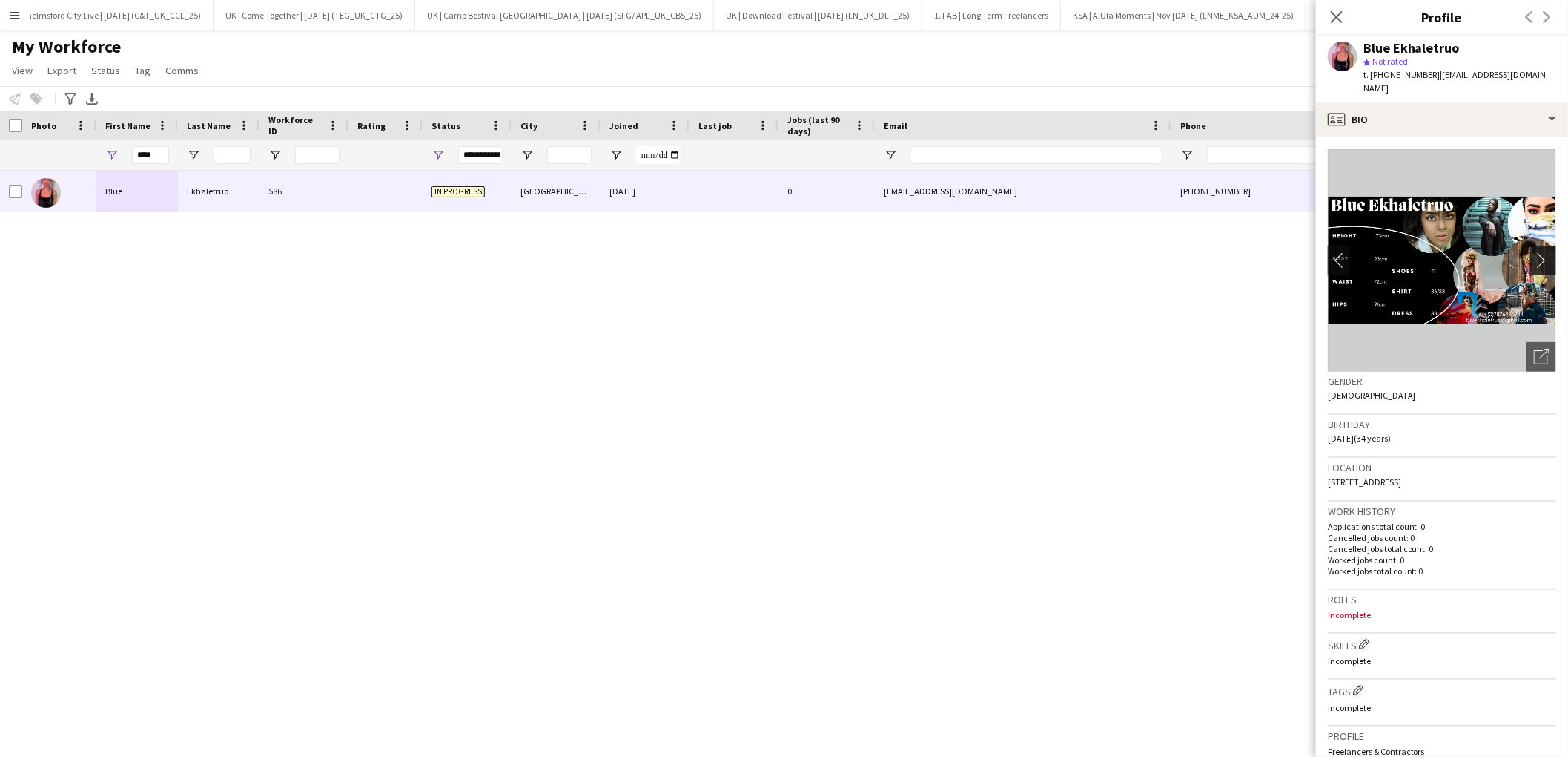
click at [1547, 253] on app-icon "chevron-right" at bounding box center [1545, 260] width 23 height 16
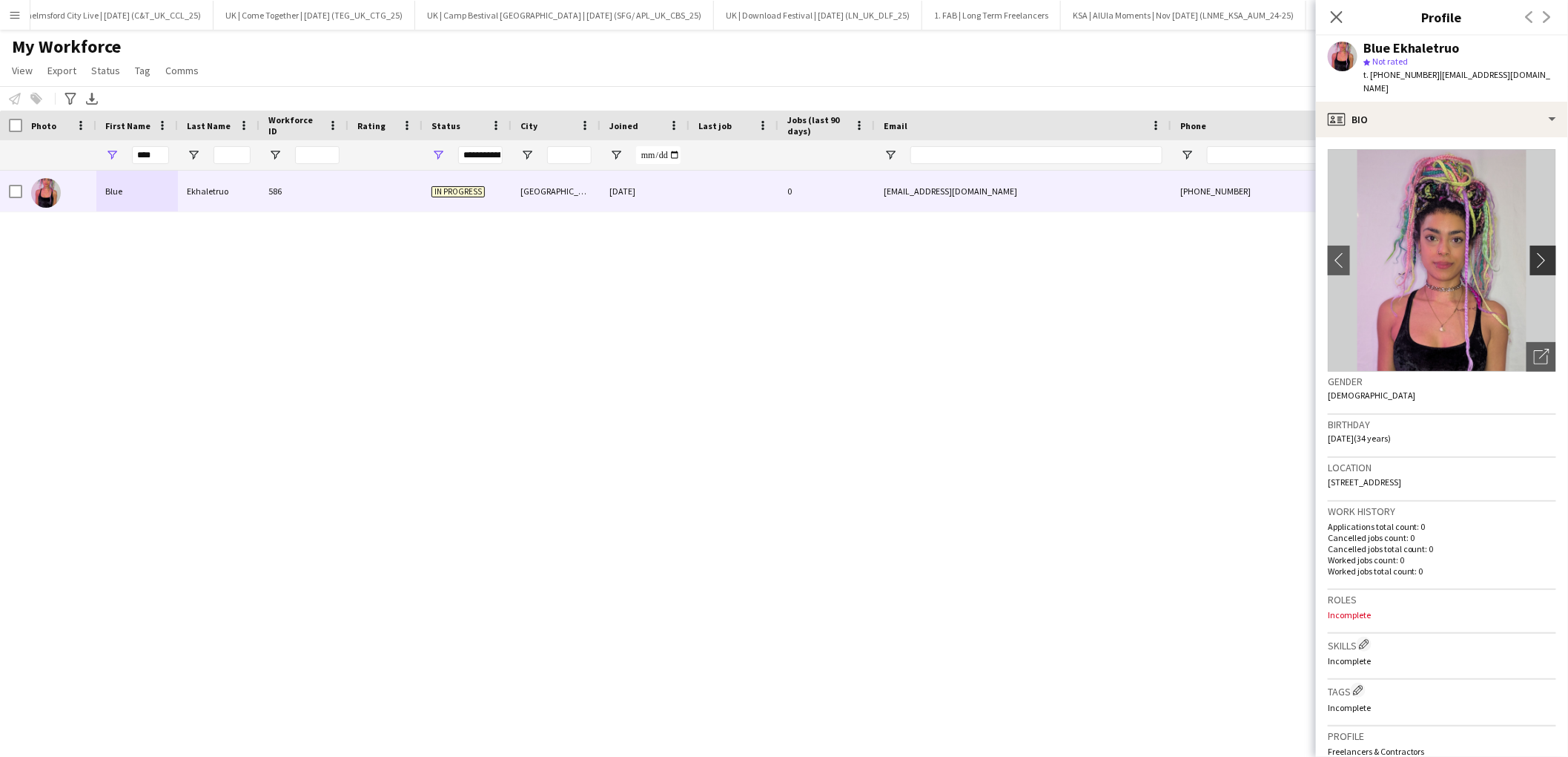
click at [1547, 253] on app-icon "chevron-right" at bounding box center [1545, 260] width 23 height 16
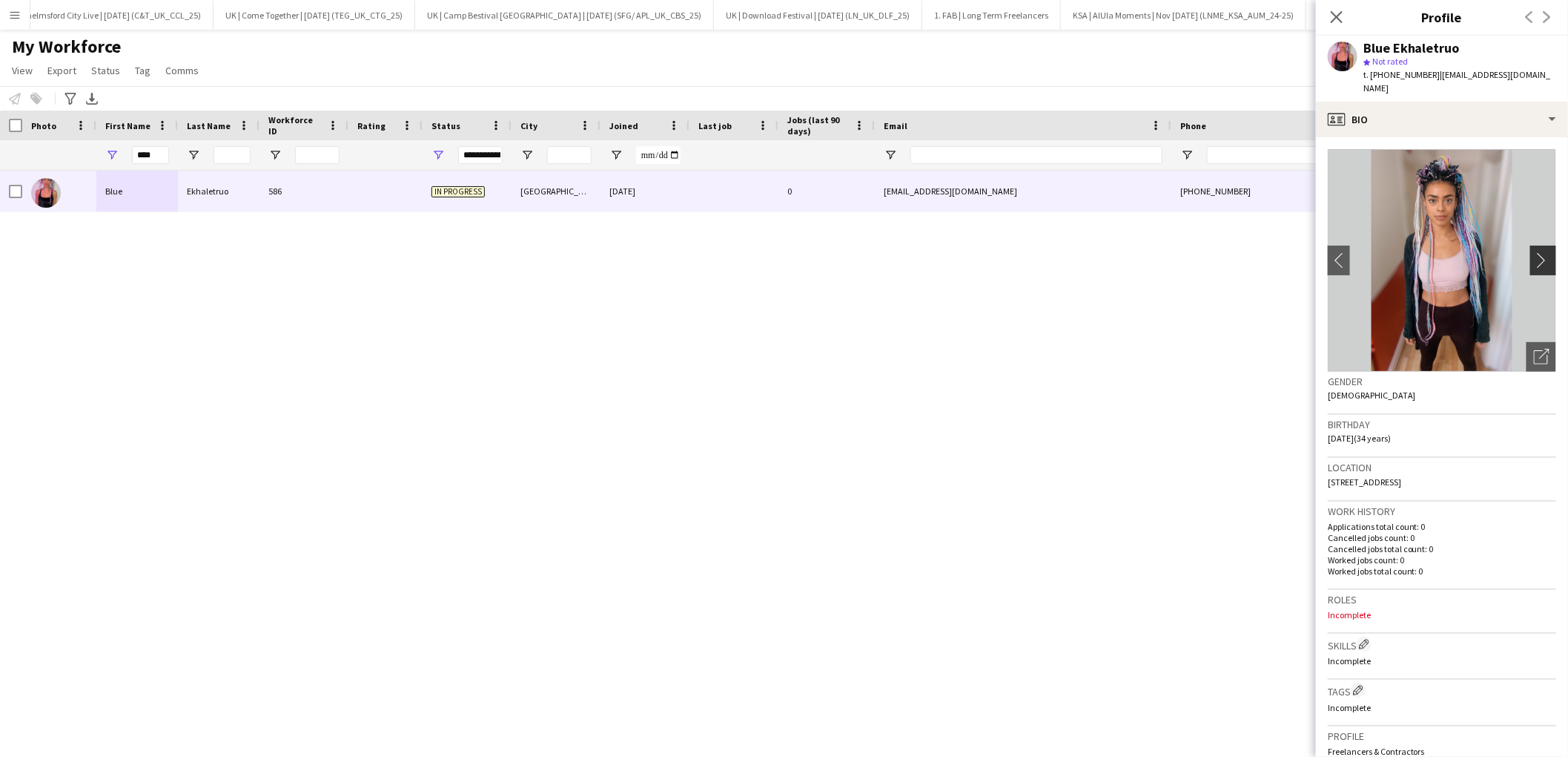
click at [1547, 253] on app-icon "chevron-right" at bounding box center [1545, 260] width 23 height 16
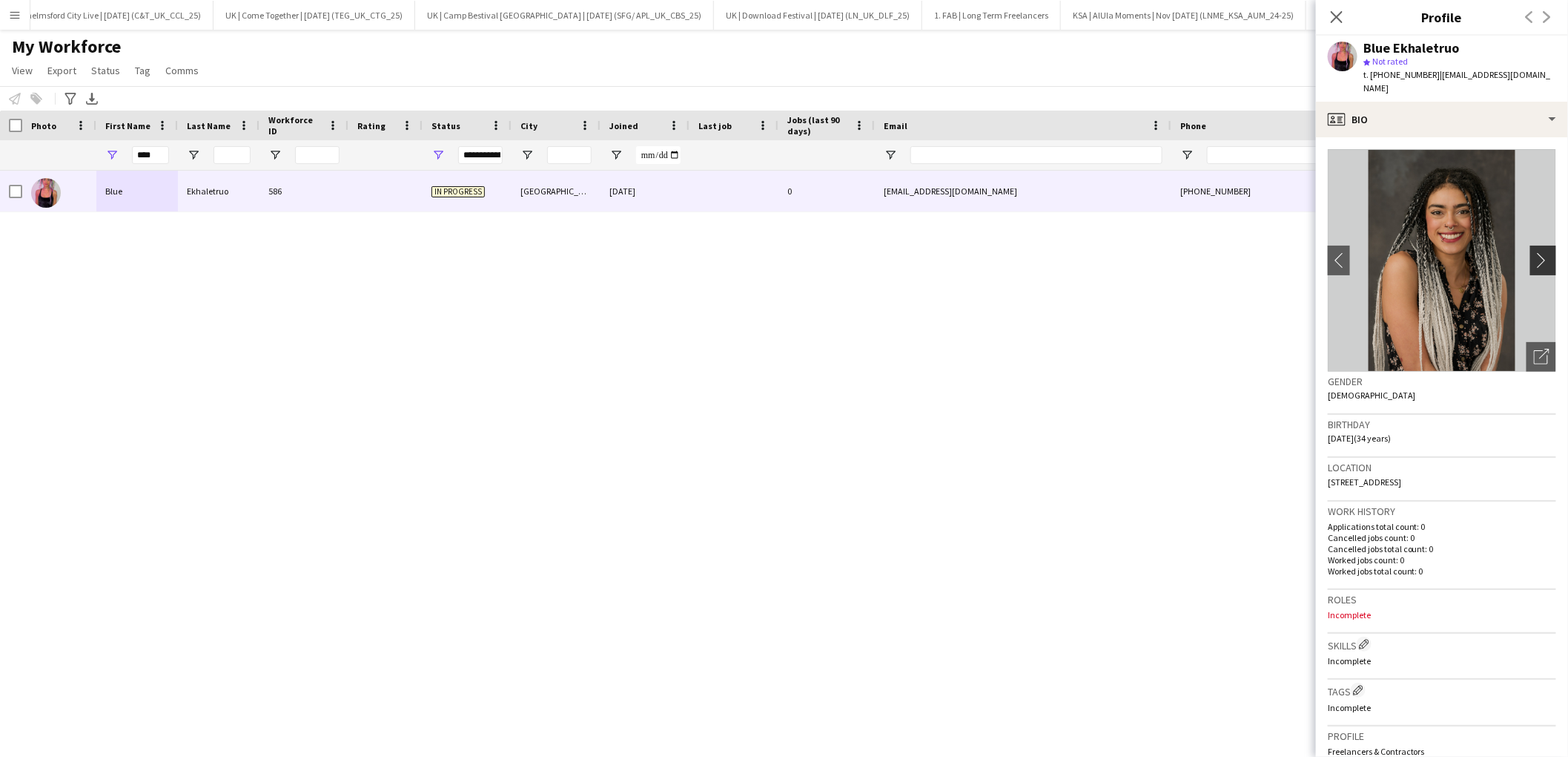
click at [1547, 253] on app-icon "chevron-right" at bounding box center [1545, 260] width 23 height 16
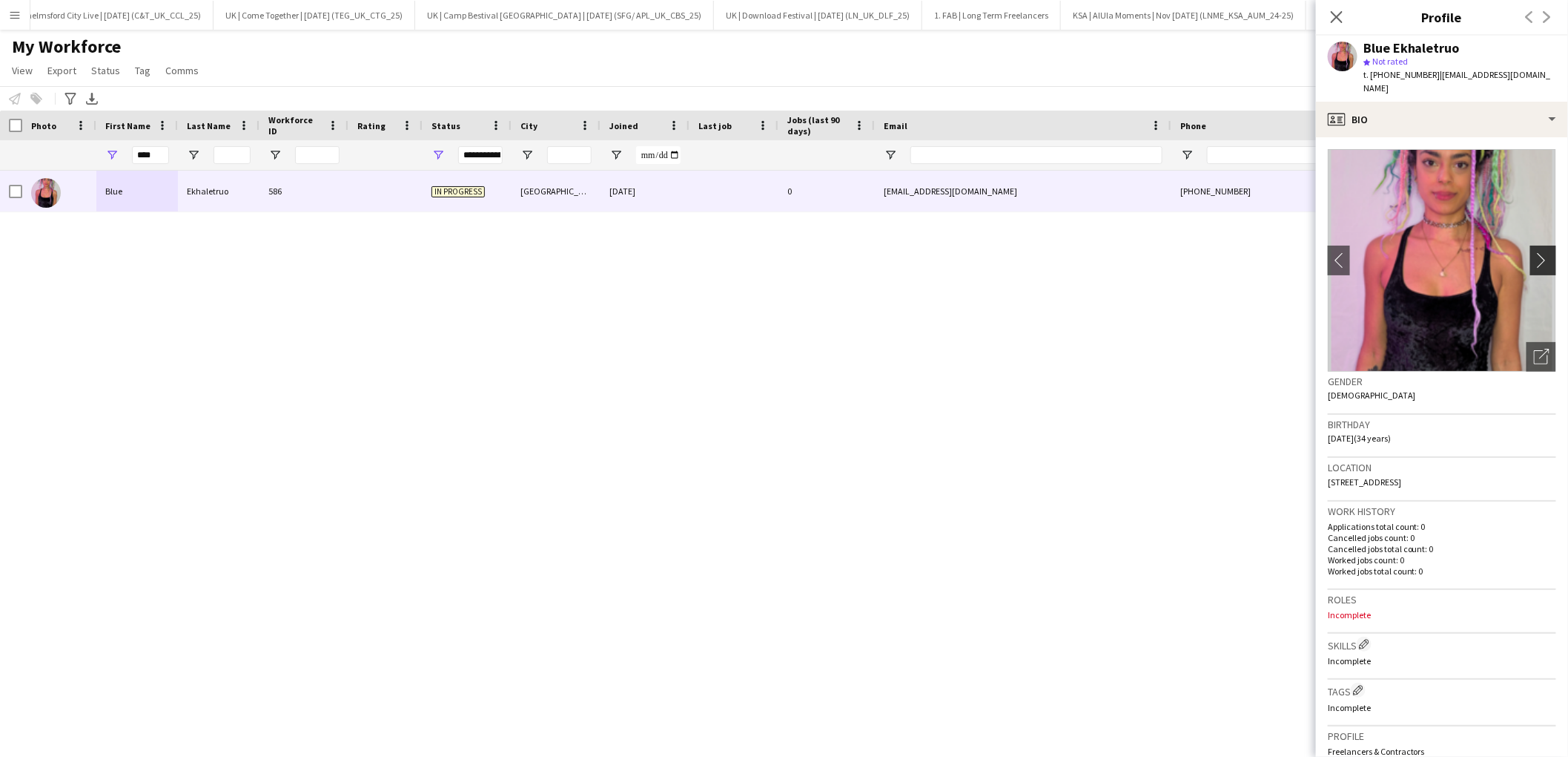
click at [1544, 253] on app-icon "chevron-right" at bounding box center [1545, 260] width 23 height 16
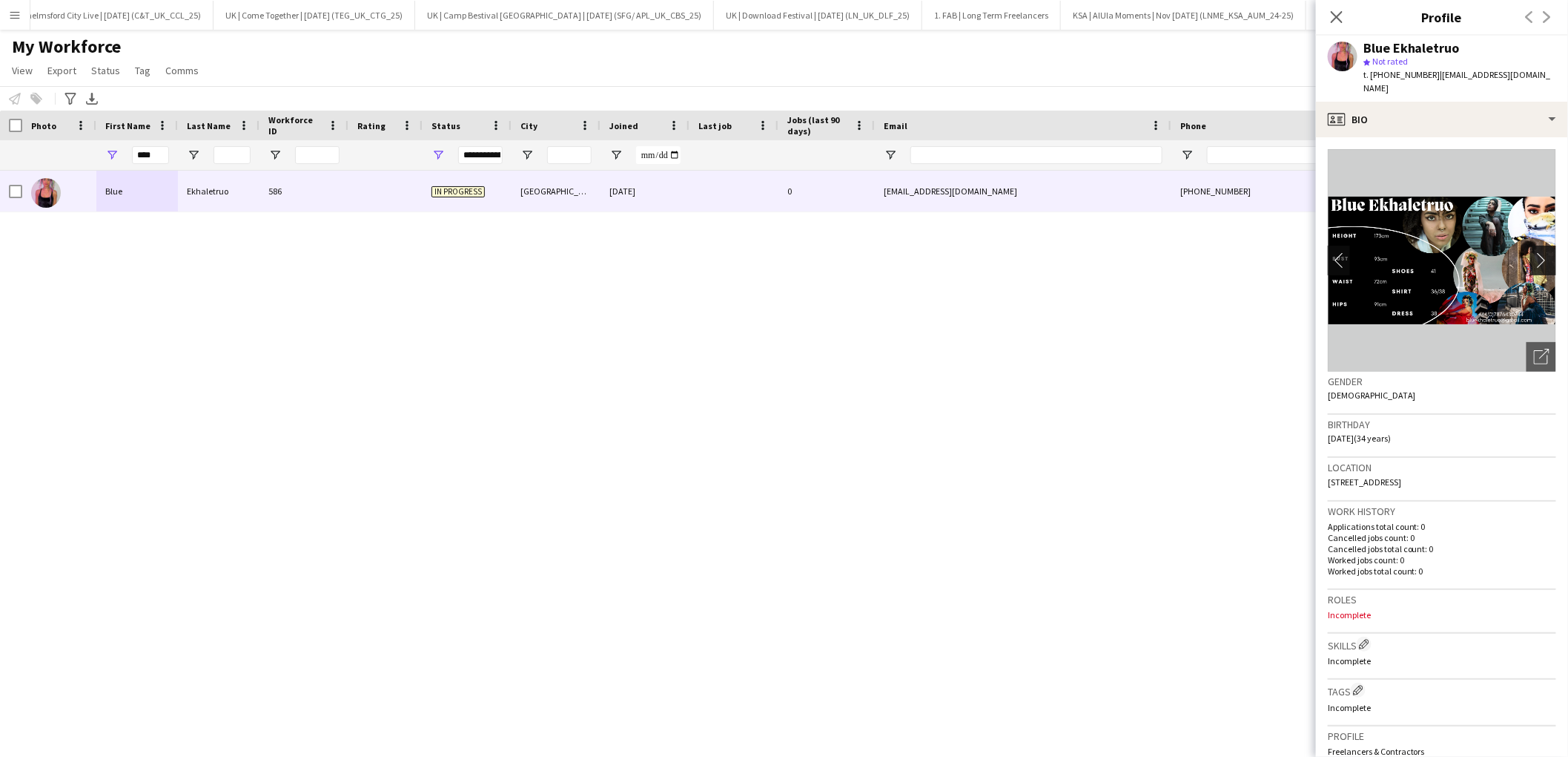
click at [1546, 253] on app-icon "chevron-right" at bounding box center [1545, 260] width 23 height 16
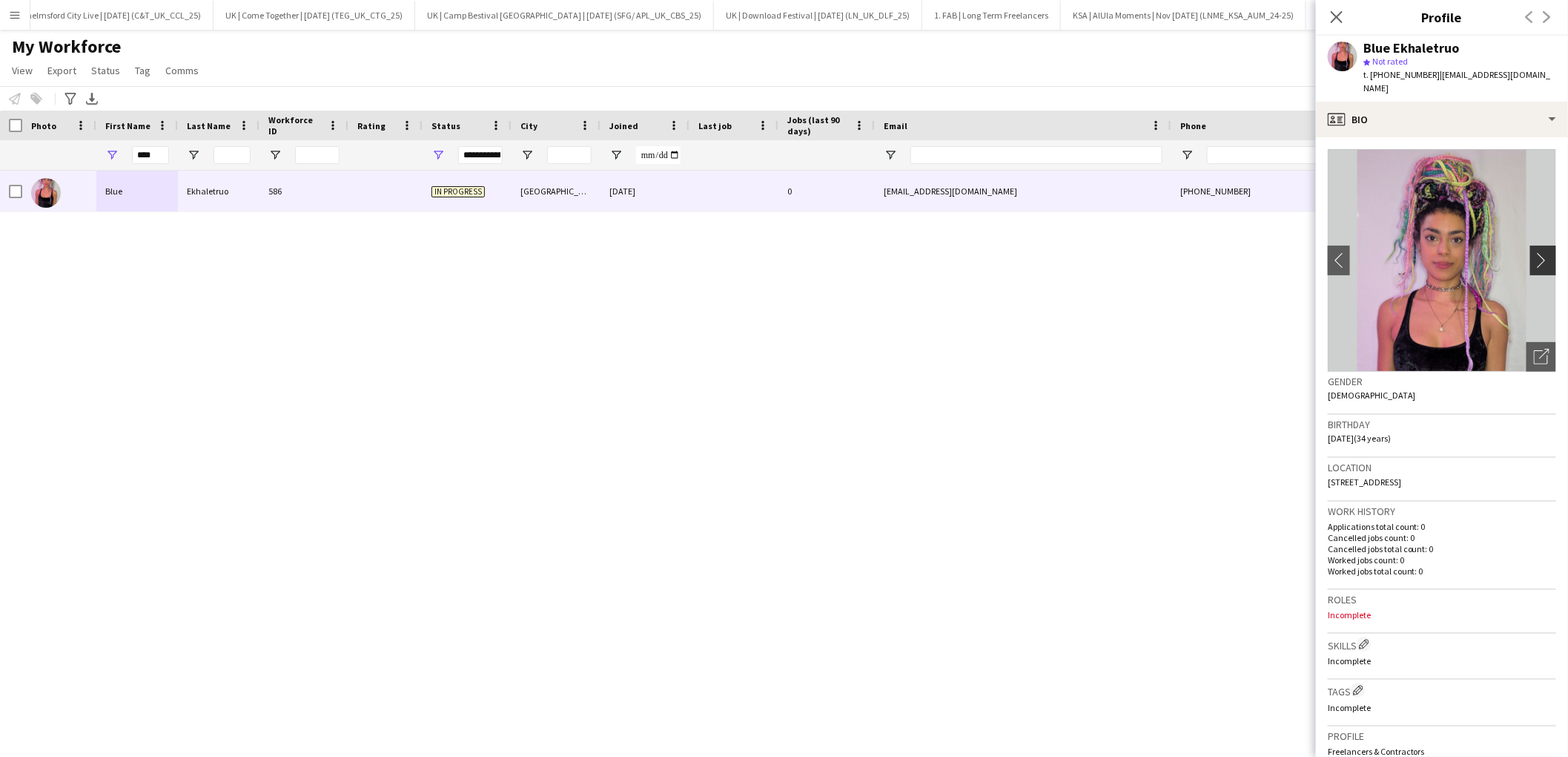
click at [1546, 253] on app-icon "chevron-right" at bounding box center [1545, 260] width 23 height 16
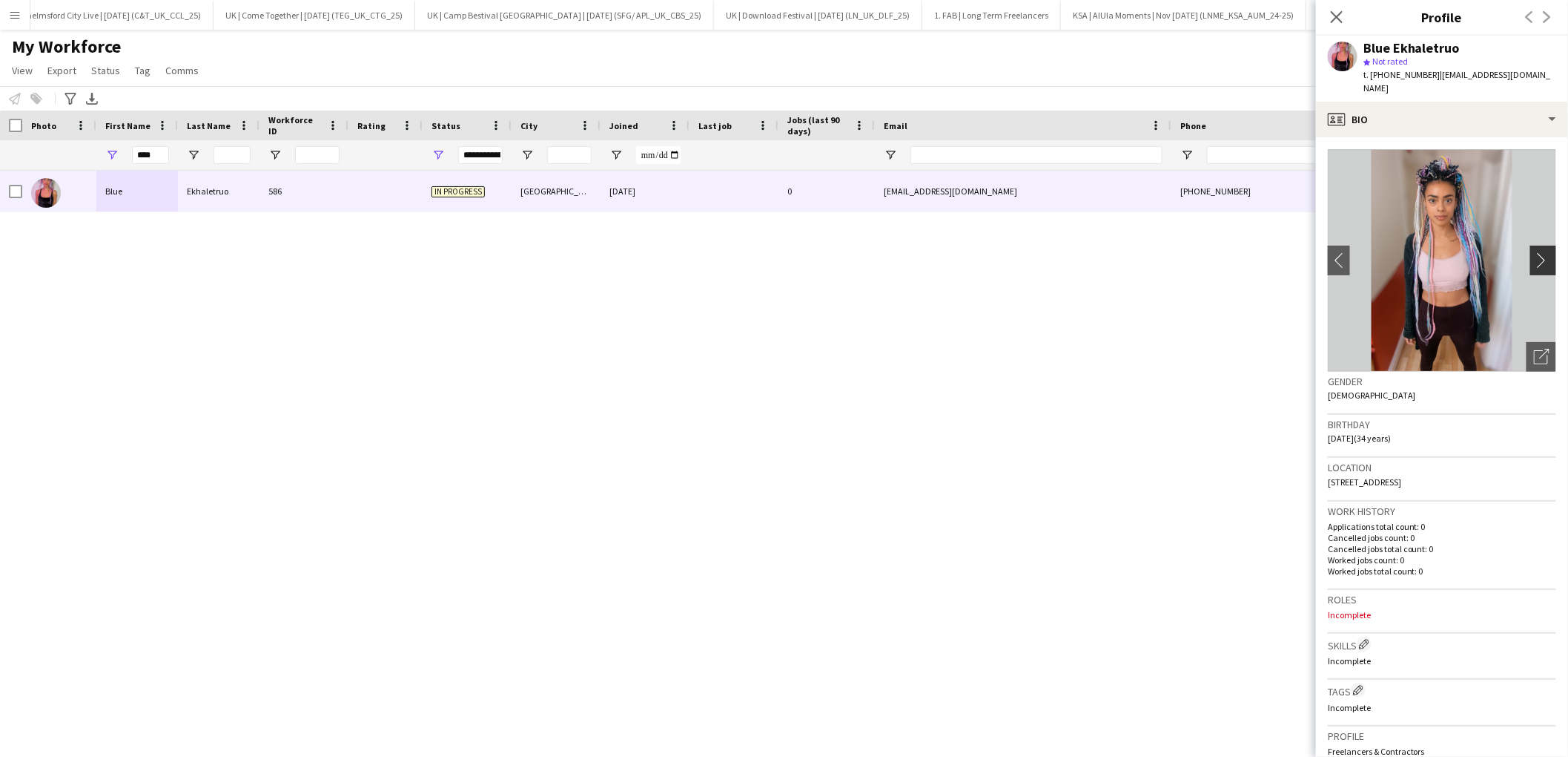
click at [1546, 253] on app-icon "chevron-right" at bounding box center [1545, 260] width 23 height 16
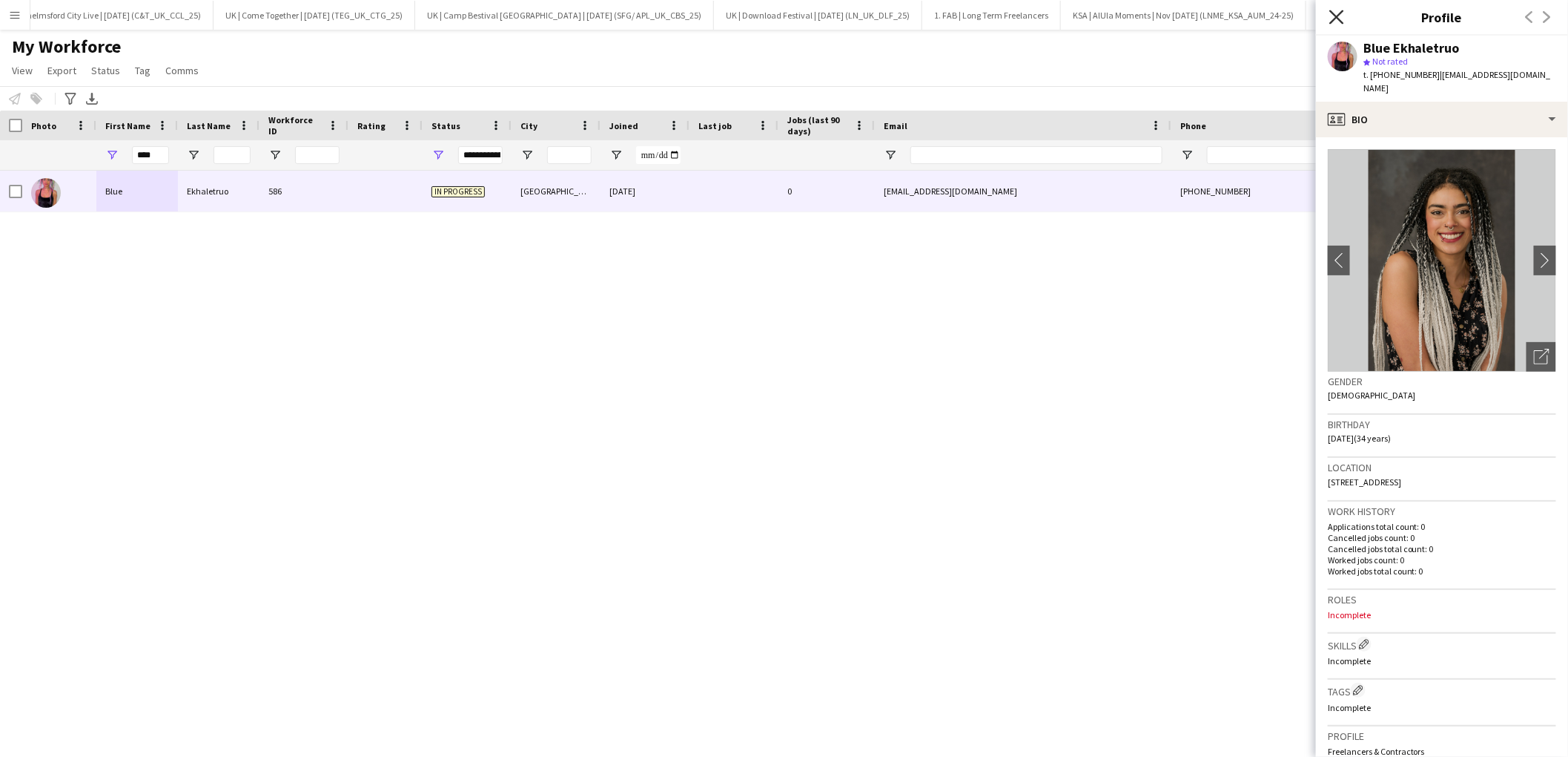
click at [1334, 18] on icon at bounding box center [1336, 16] width 14 height 14
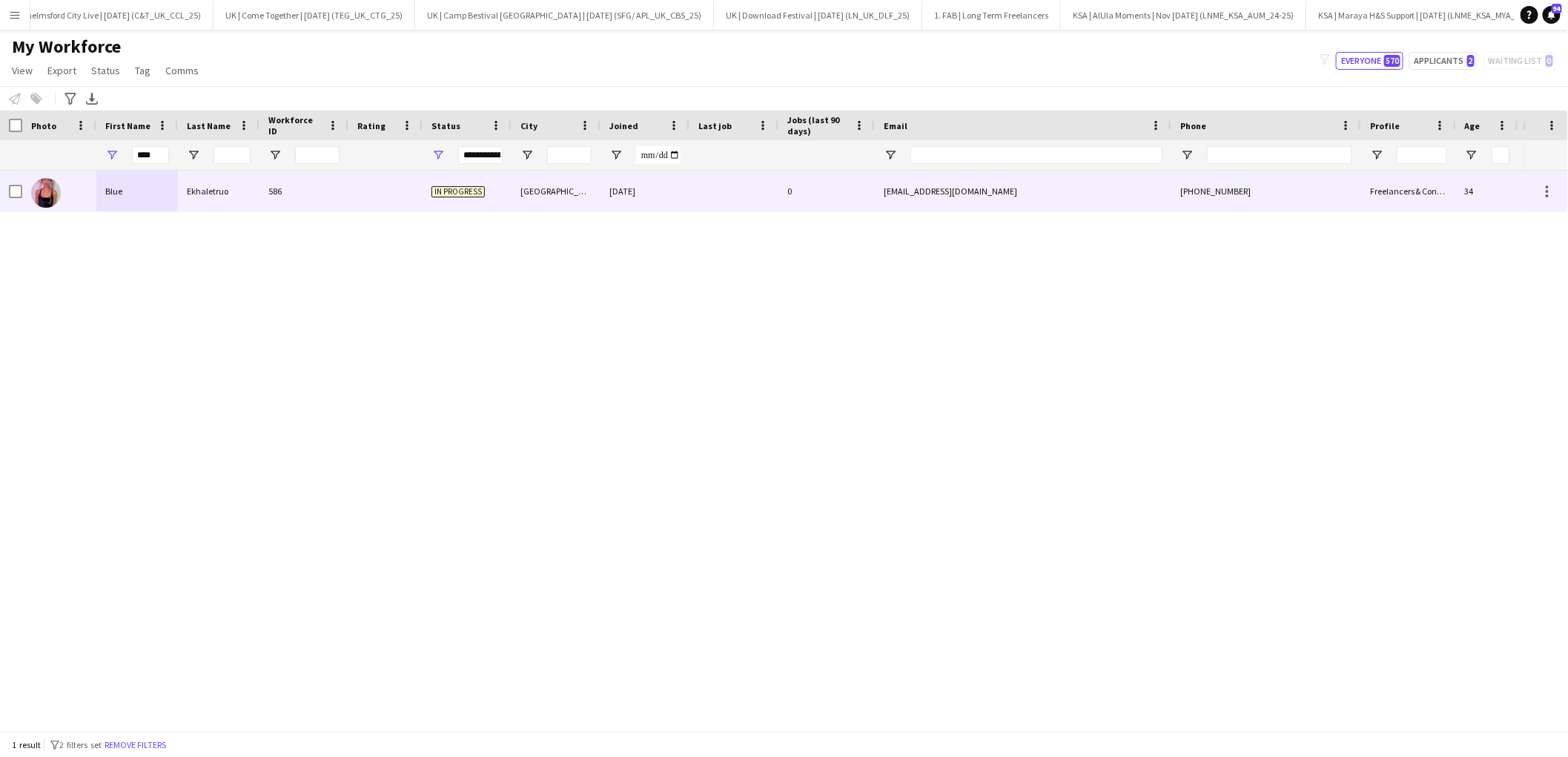
click at [145, 203] on div "Blue" at bounding box center [136, 190] width 81 height 41
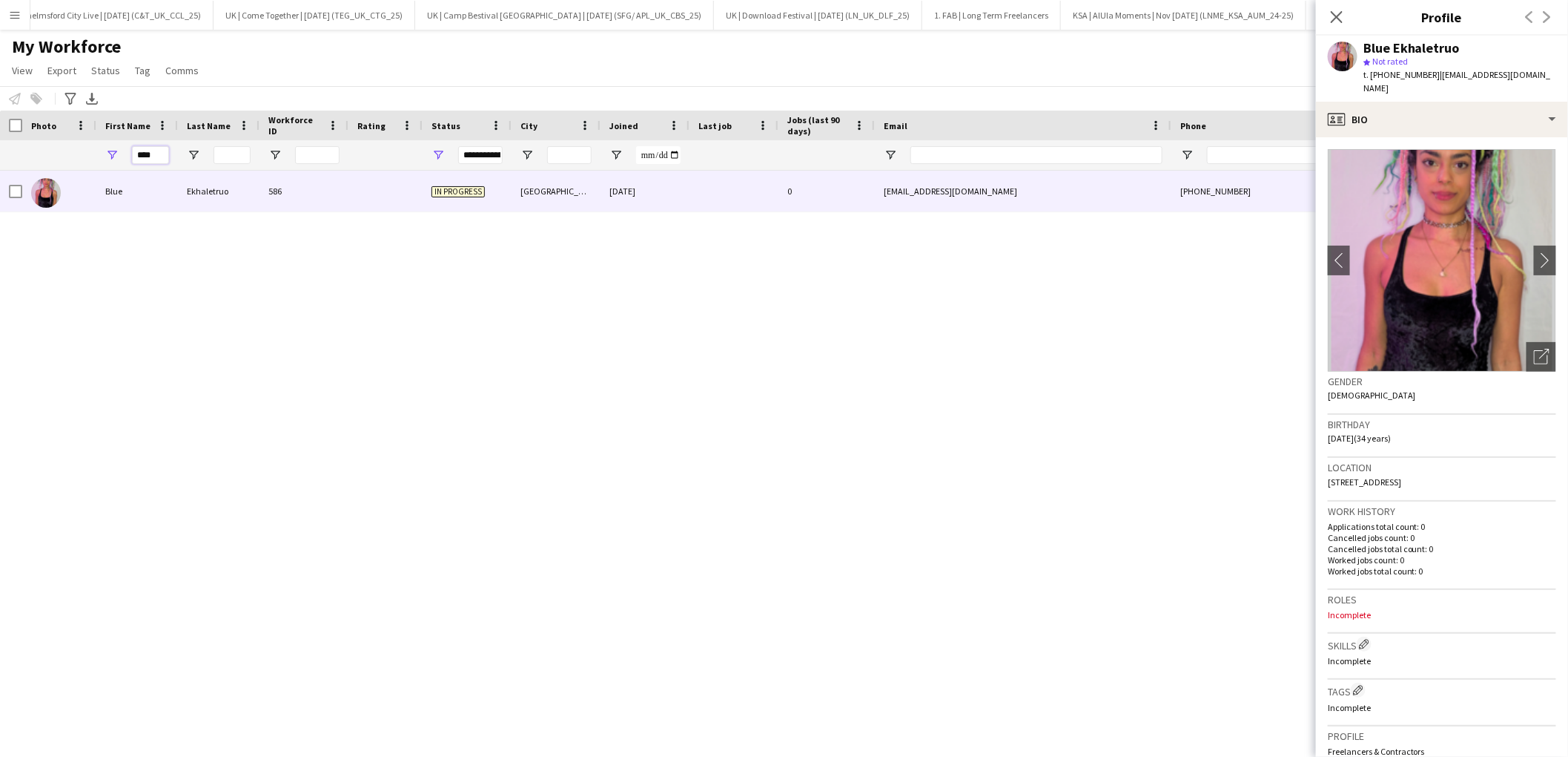
click at [149, 154] on input "****" at bounding box center [150, 155] width 38 height 17
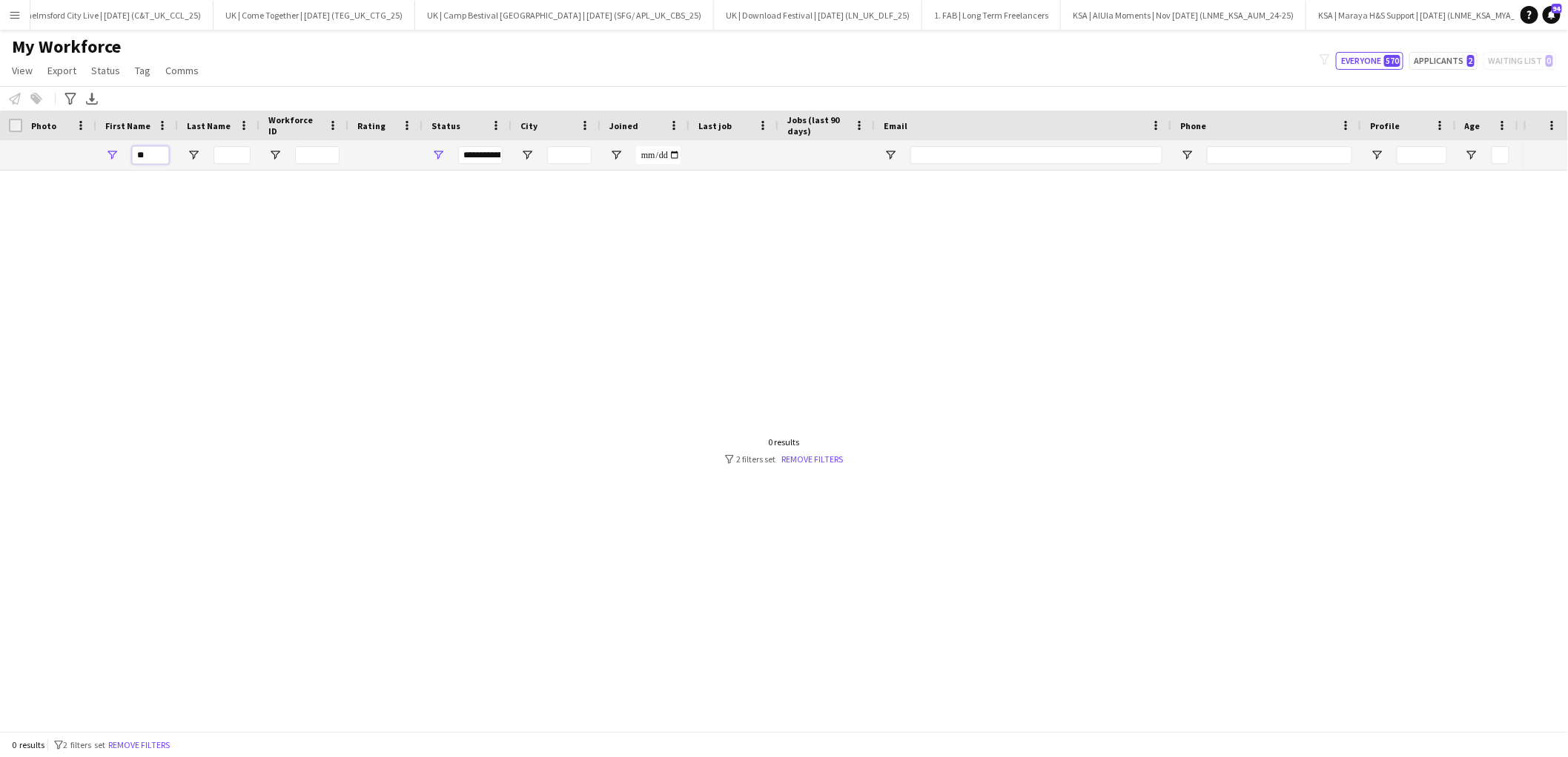
type input "*"
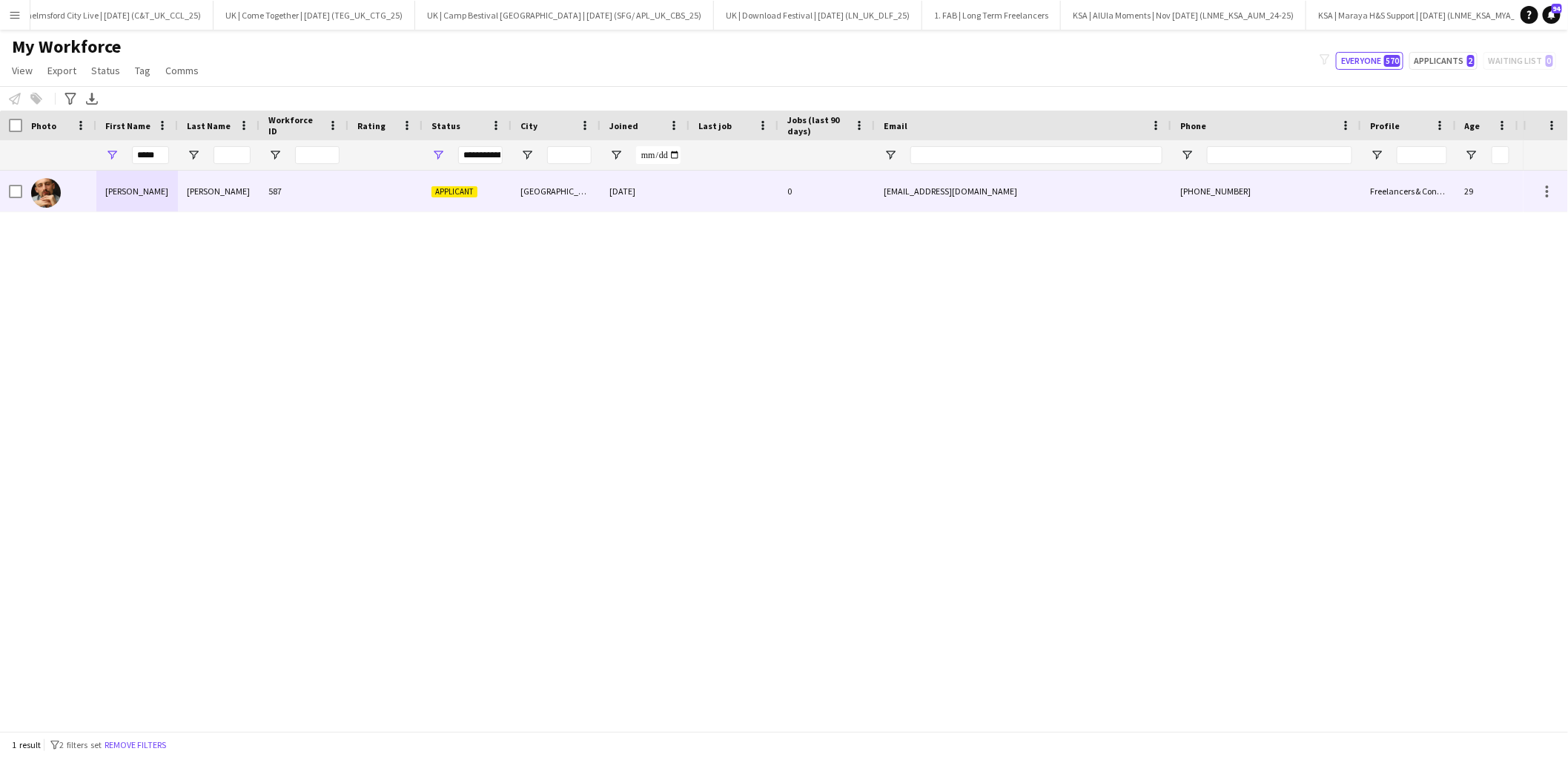
click at [131, 208] on div "EMILE" at bounding box center [136, 190] width 81 height 41
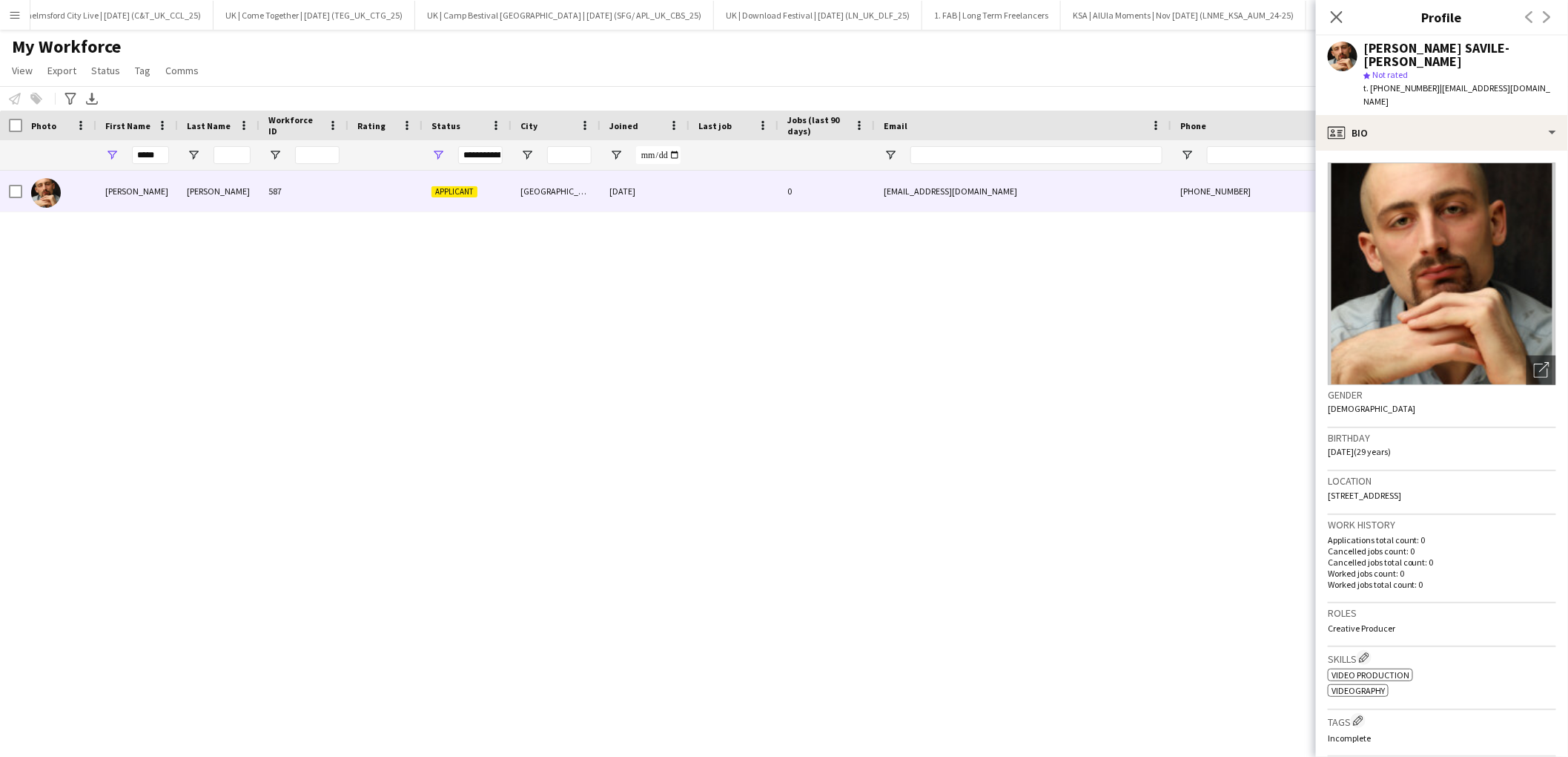
scroll to position [322, 0]
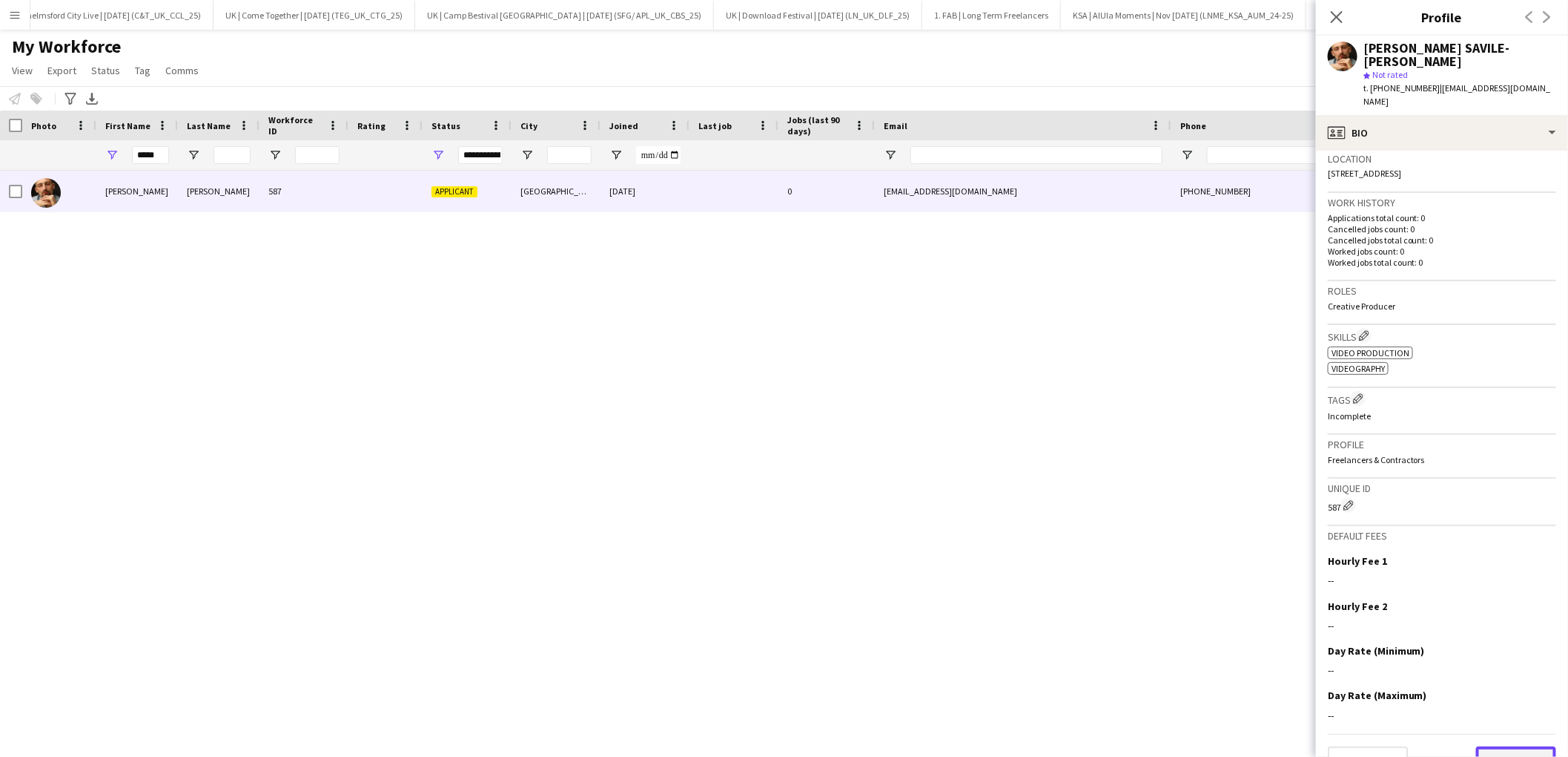
click at [1525, 746] on button "Next" at bounding box center [1516, 761] width 81 height 29
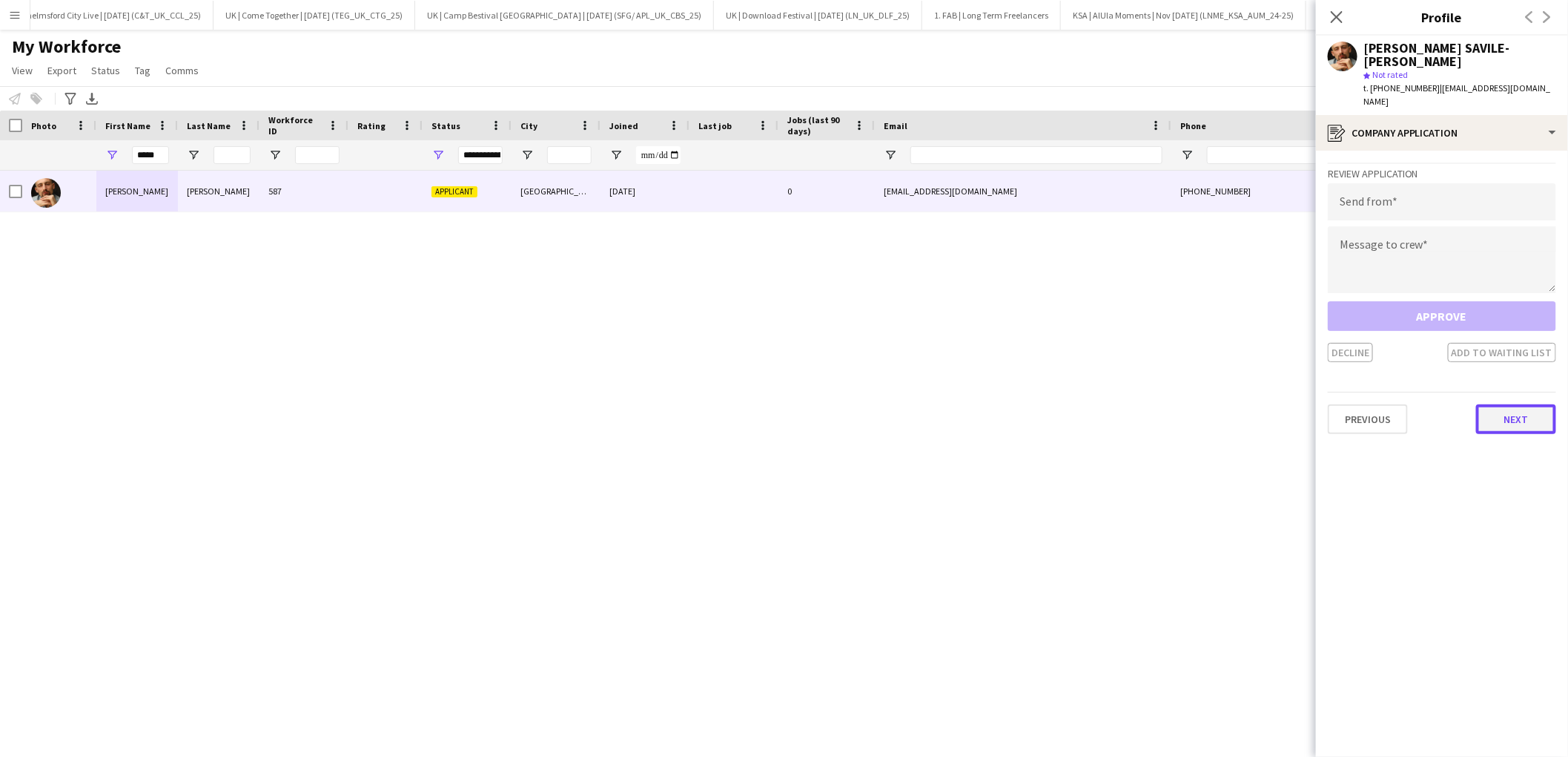
click at [1525, 405] on button "Next" at bounding box center [1516, 419] width 81 height 29
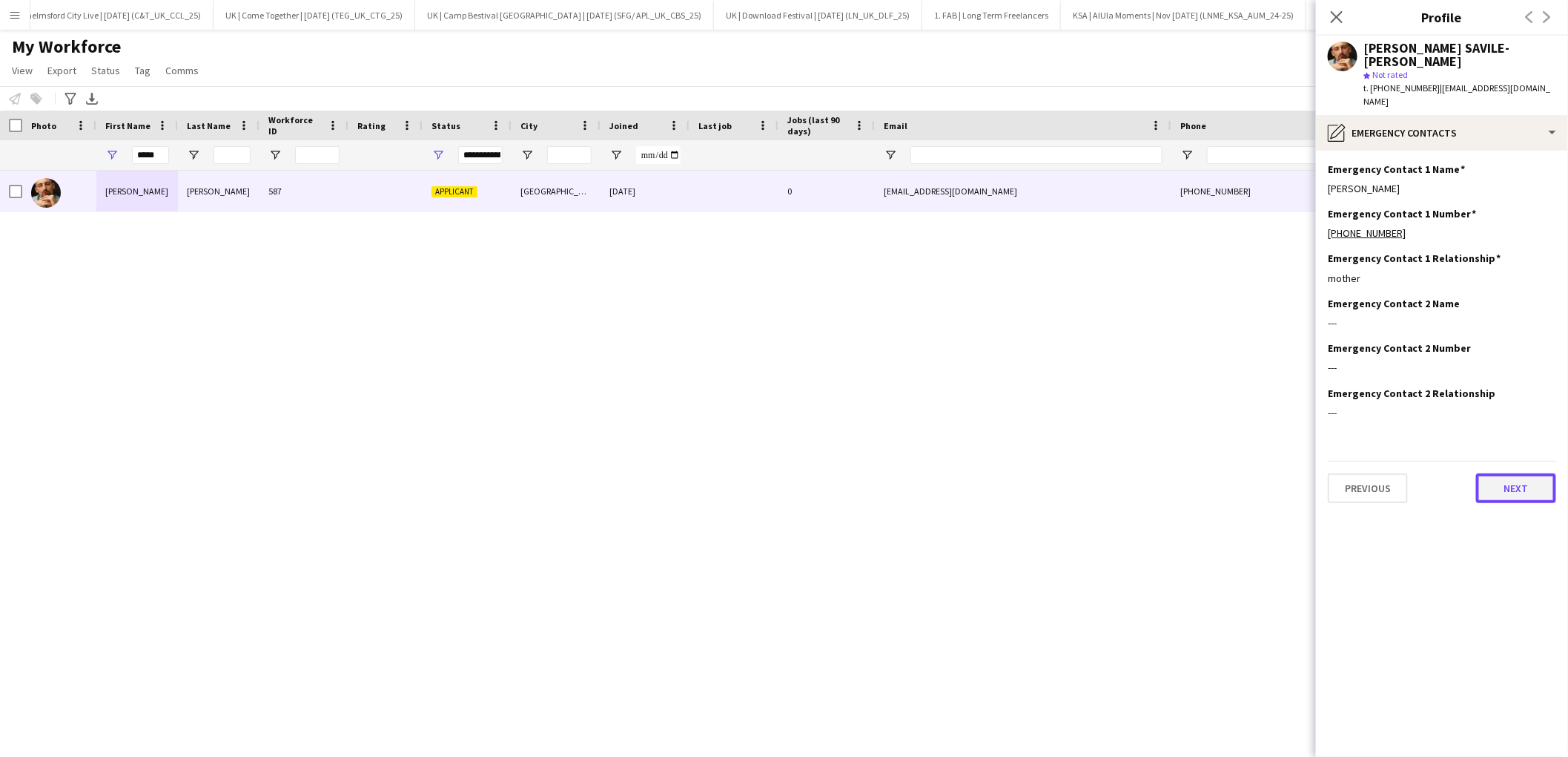
click at [1514, 473] on button "Next" at bounding box center [1516, 488] width 81 height 29
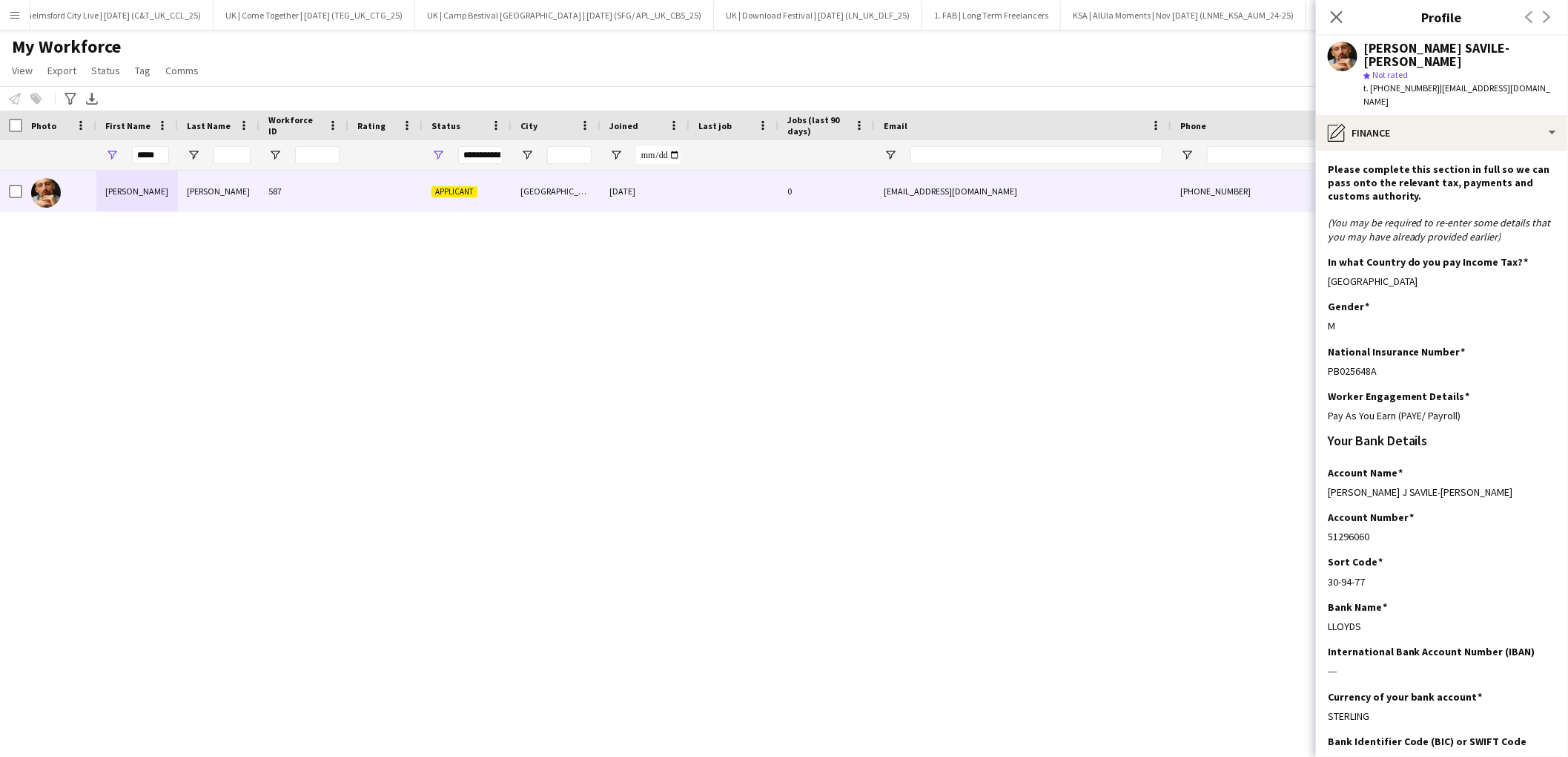
scroll to position [77, 0]
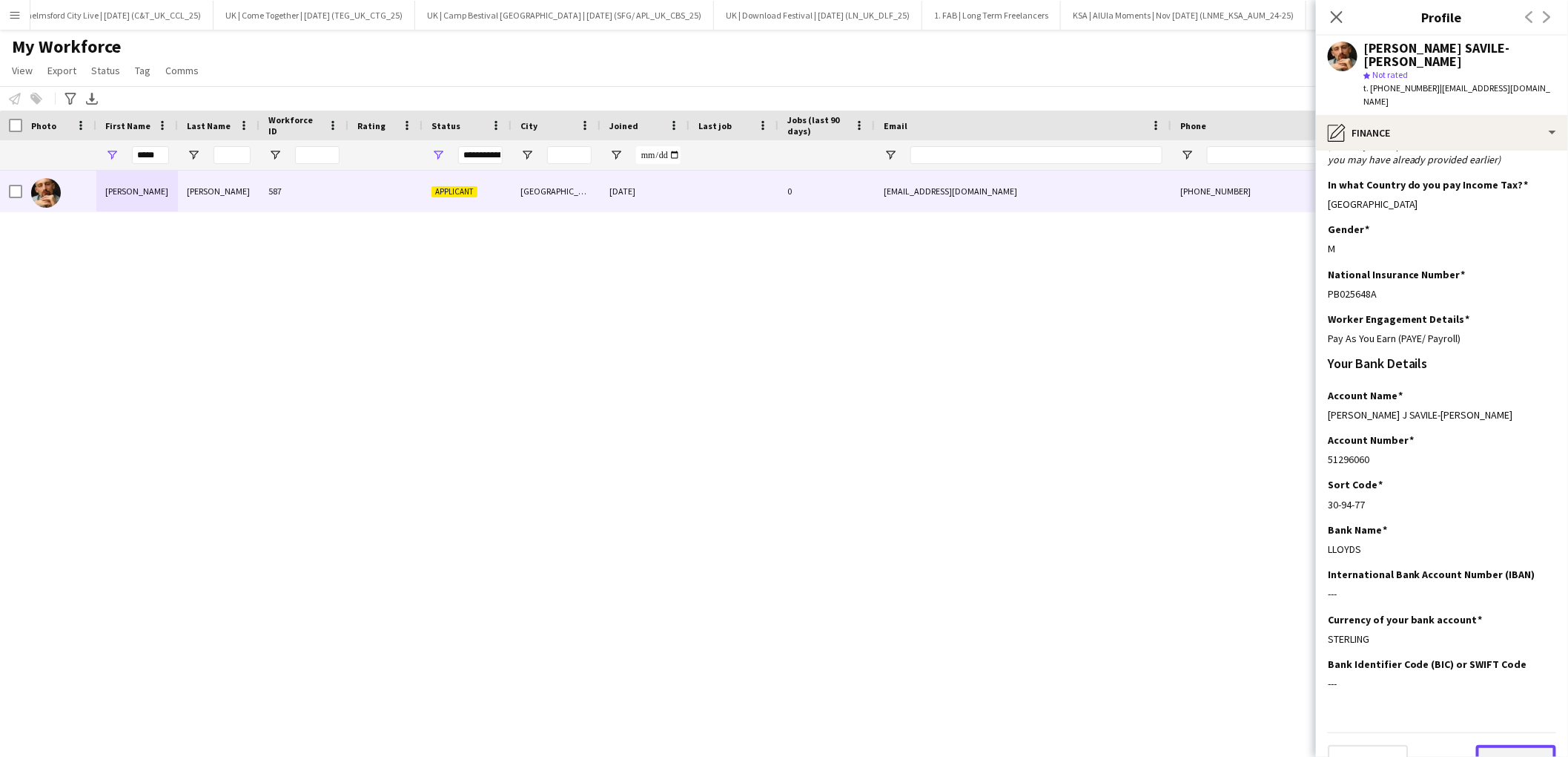
click at [1504, 745] on button "Next" at bounding box center [1516, 760] width 81 height 29
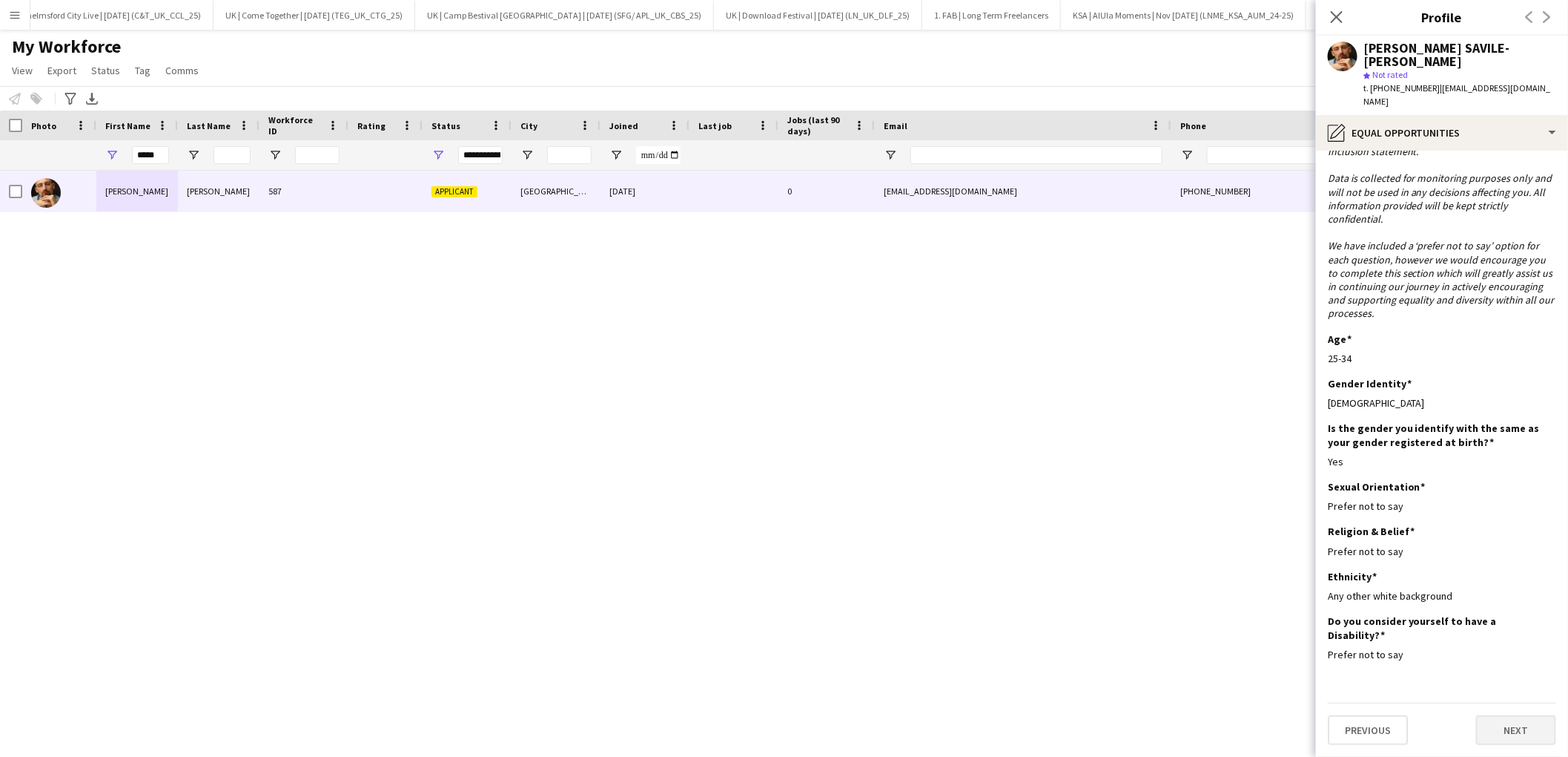
scroll to position [0, 0]
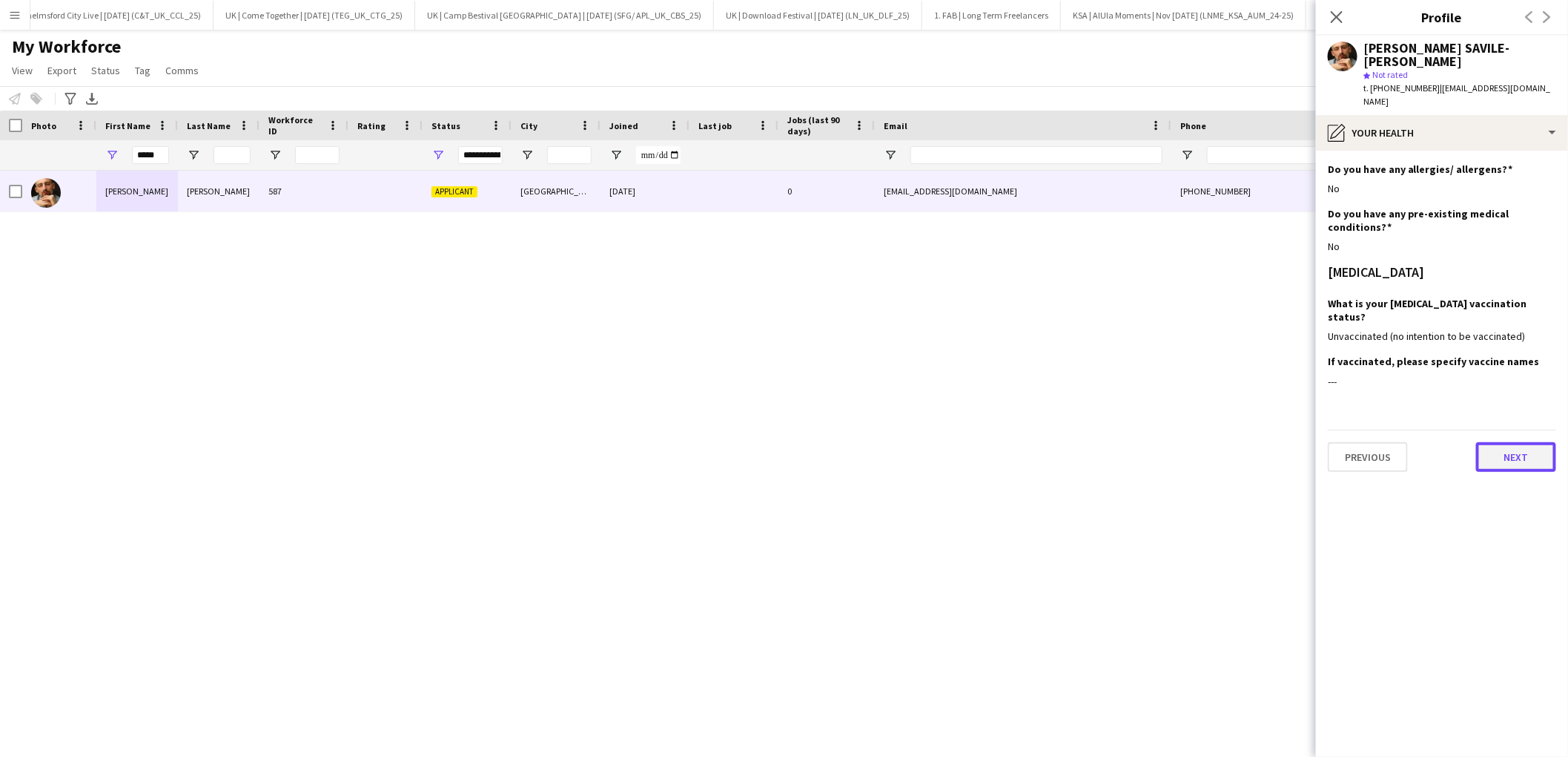
click at [1521, 442] on button "Next" at bounding box center [1516, 457] width 81 height 29
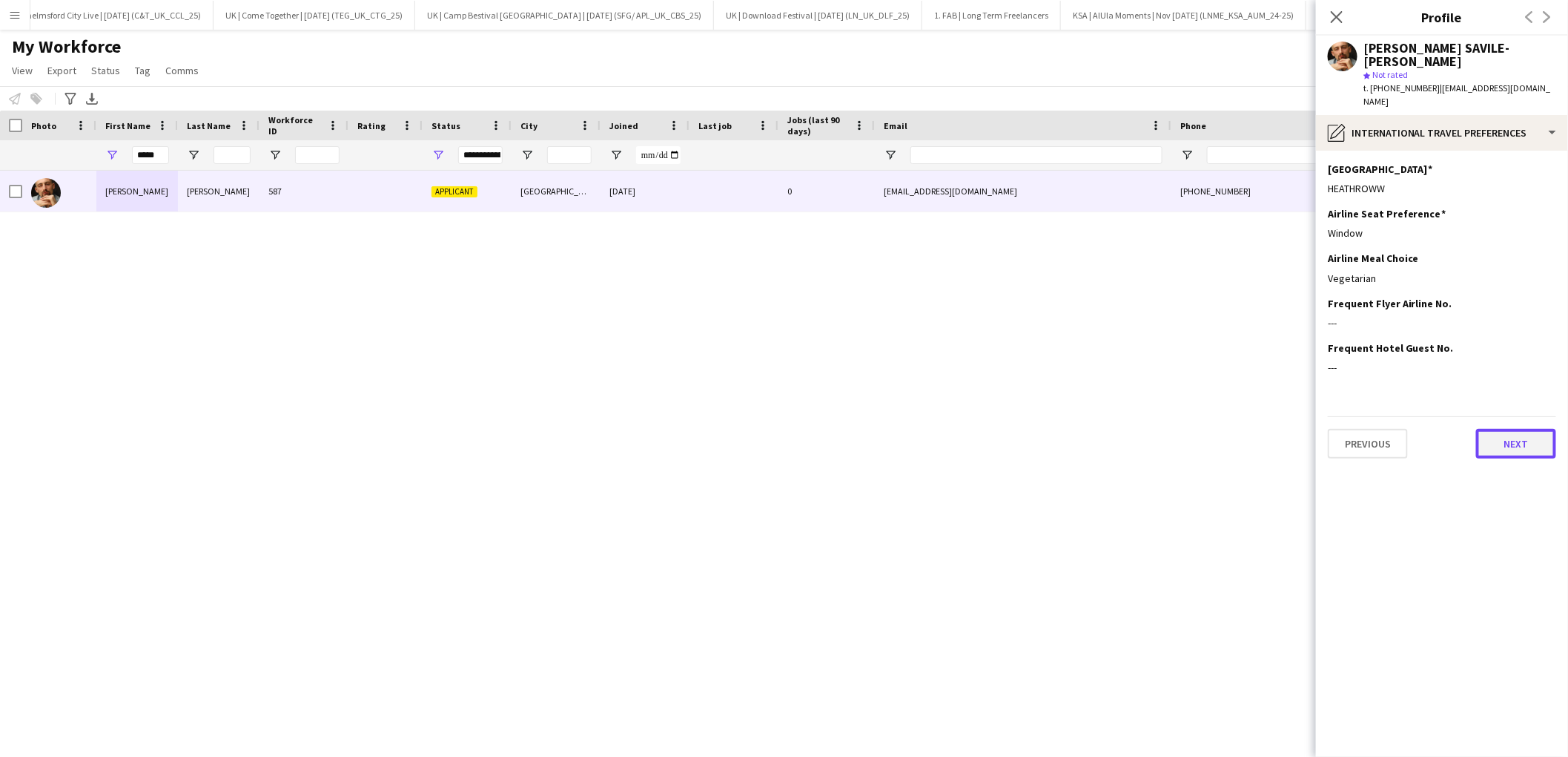
click at [1513, 428] on button "Next" at bounding box center [1516, 443] width 81 height 29
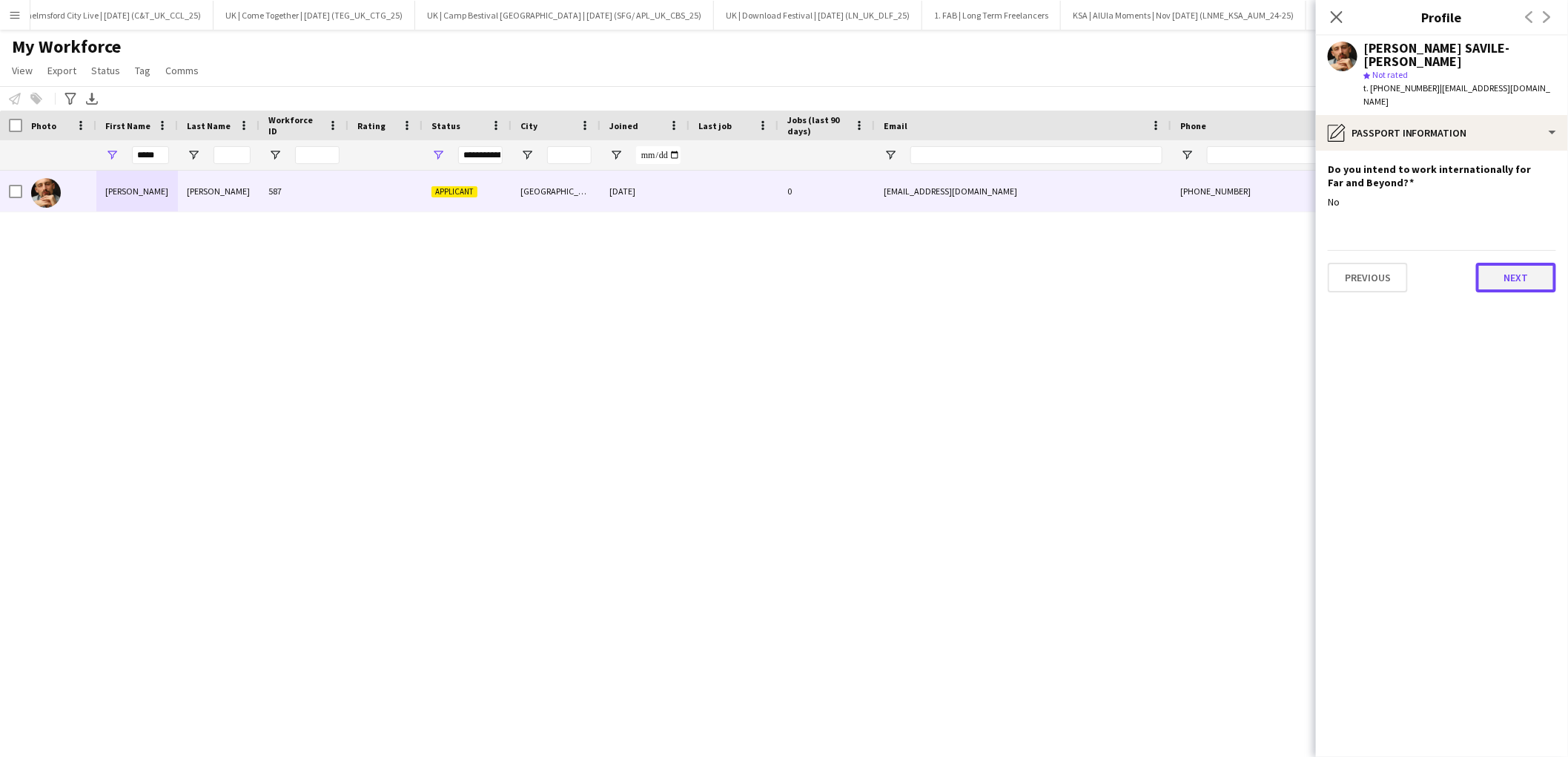
click at [1515, 263] on button "Next" at bounding box center [1516, 277] width 81 height 29
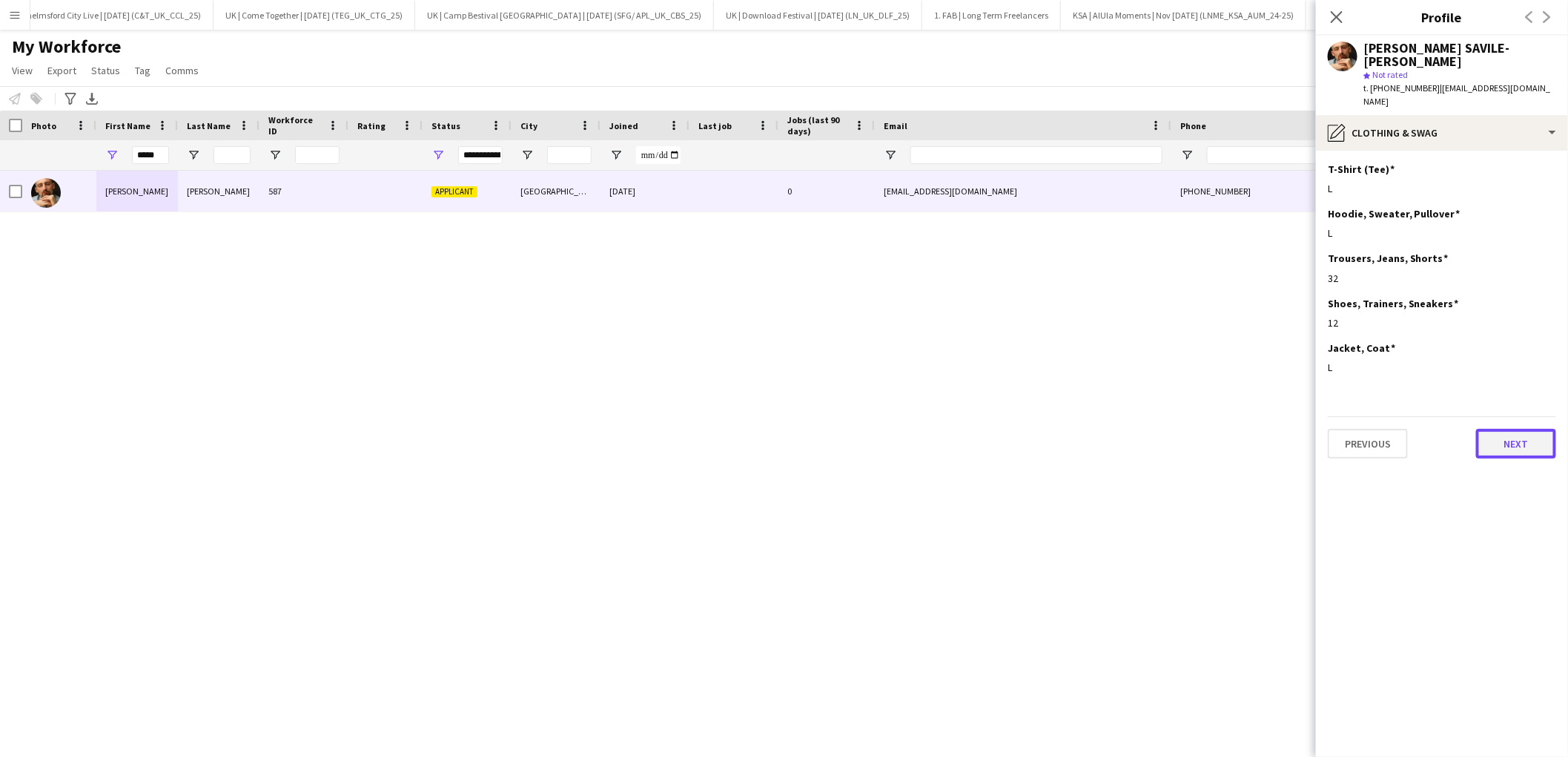
click at [1510, 428] on button "Next" at bounding box center [1516, 443] width 81 height 29
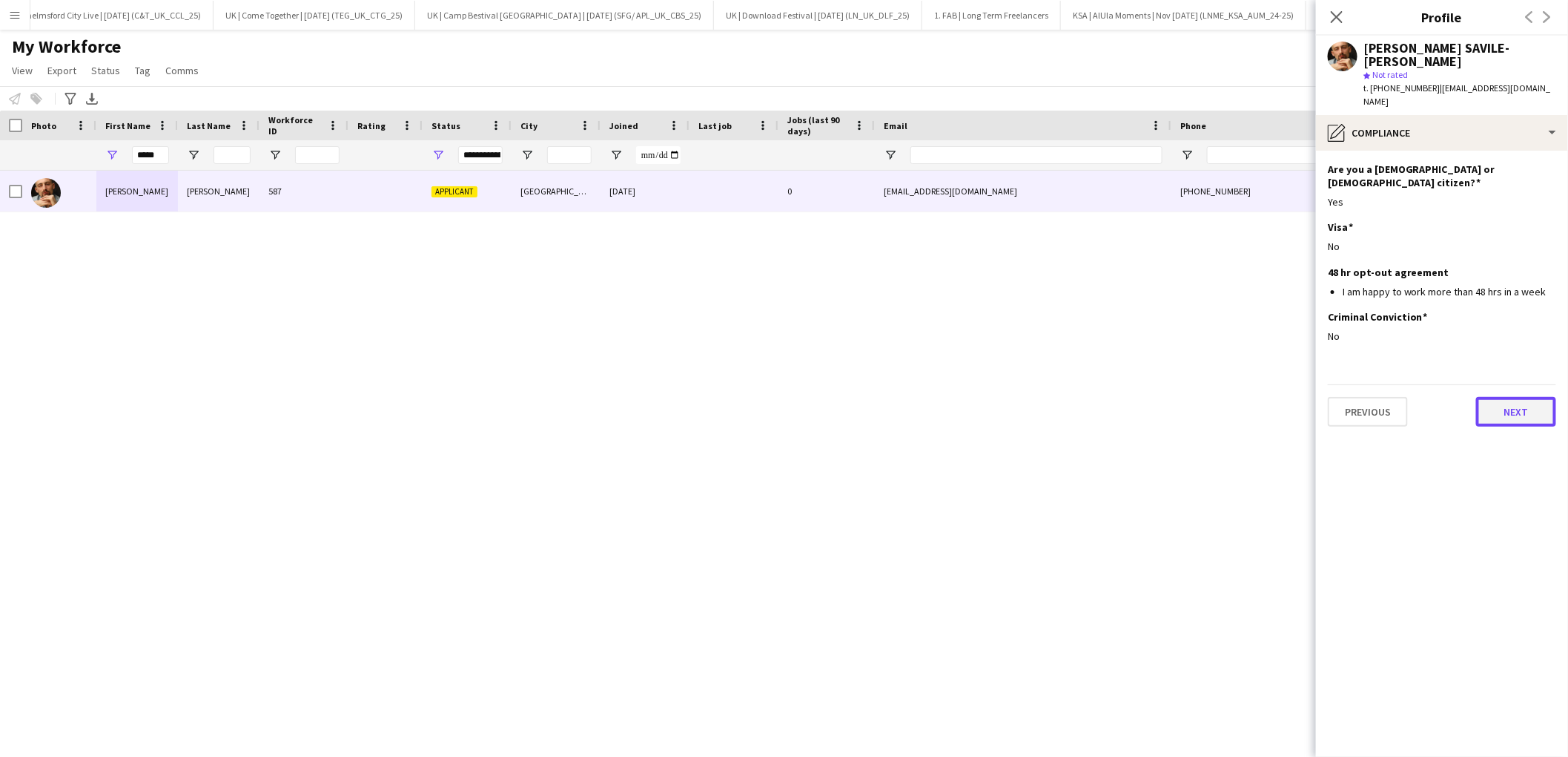
click at [1517, 397] on button "Next" at bounding box center [1516, 412] width 81 height 29
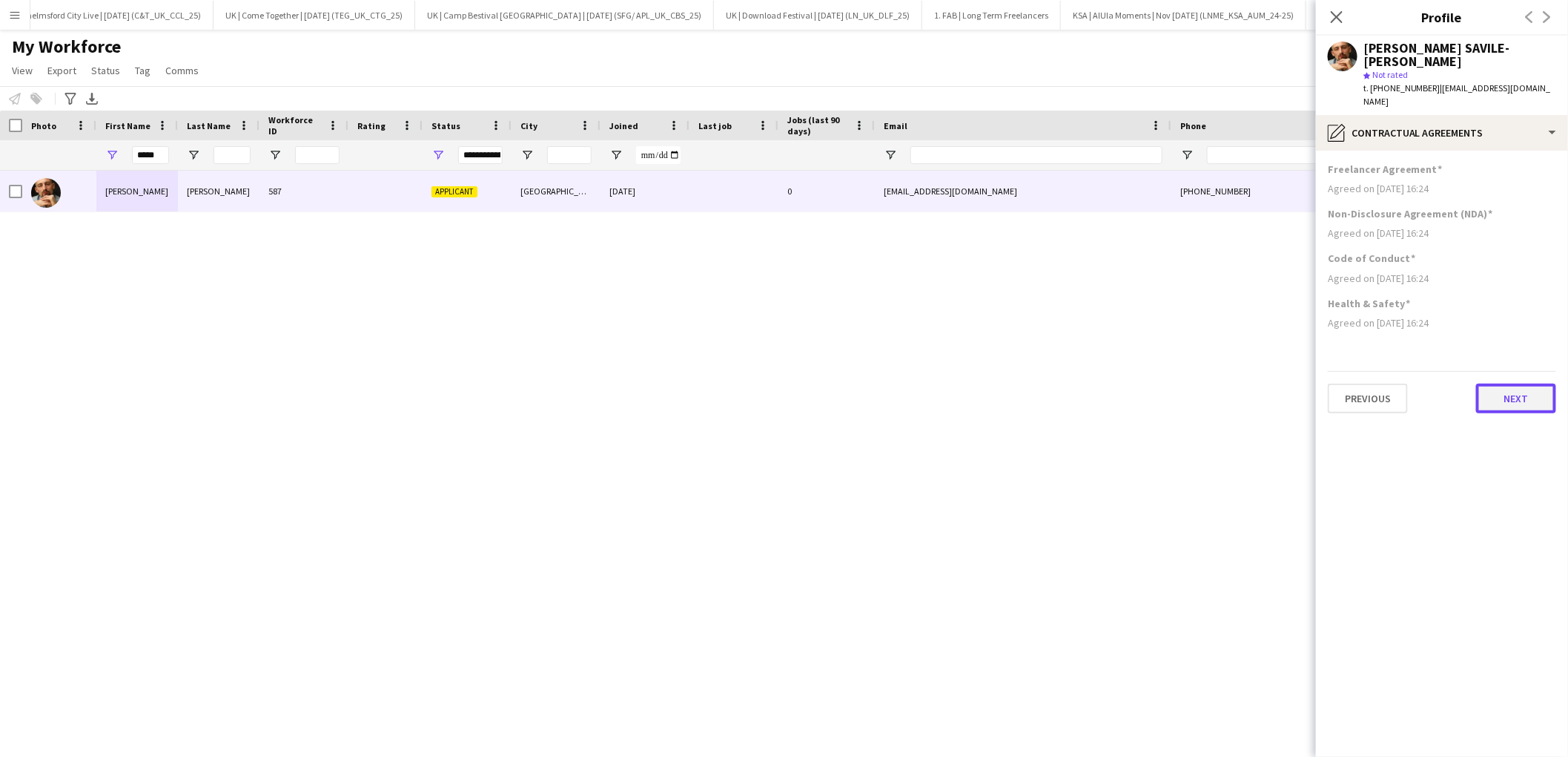
click at [1509, 384] on button "Next" at bounding box center [1516, 398] width 81 height 29
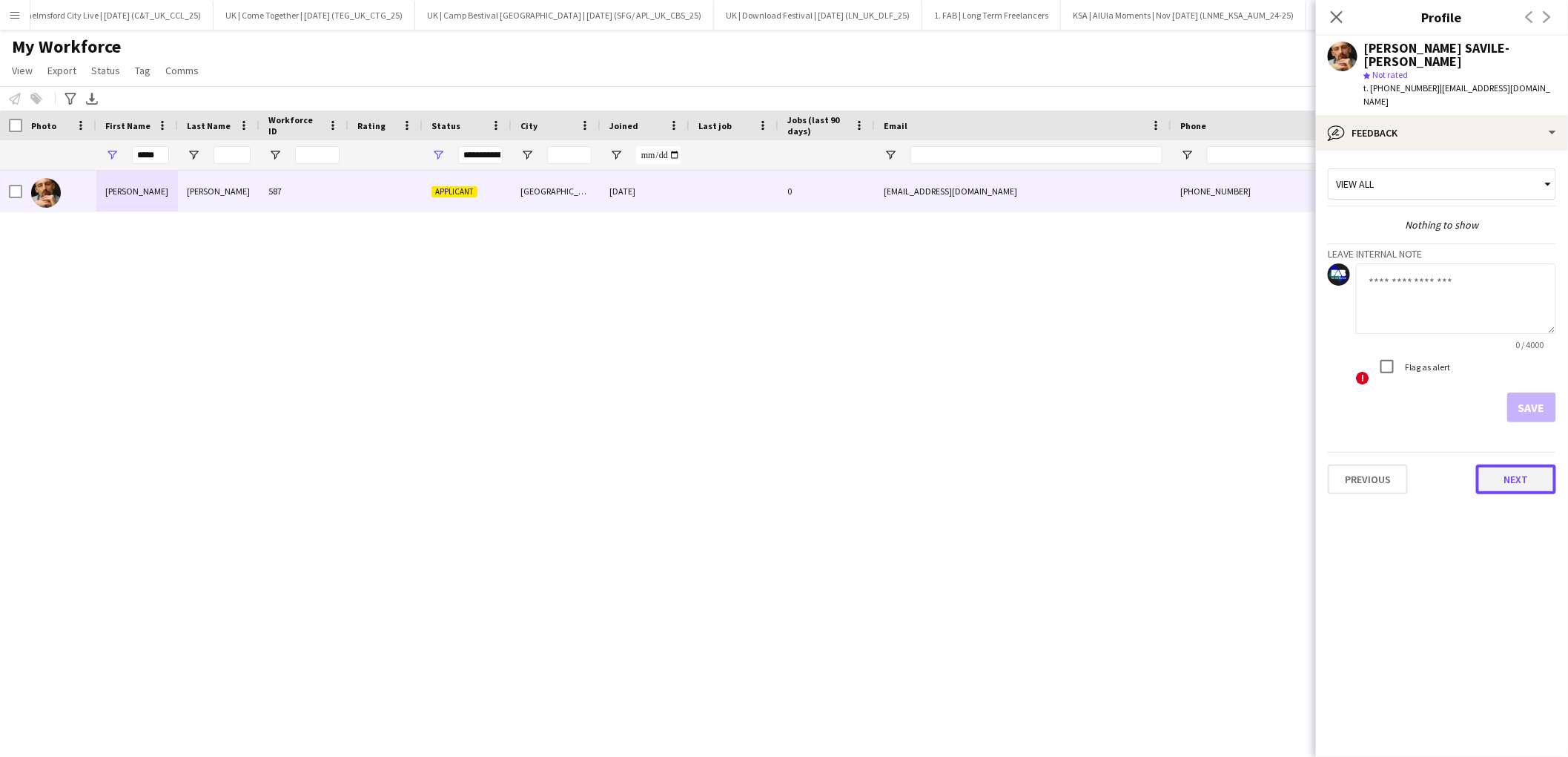
click at [1507, 464] on button "Next" at bounding box center [1516, 479] width 81 height 29
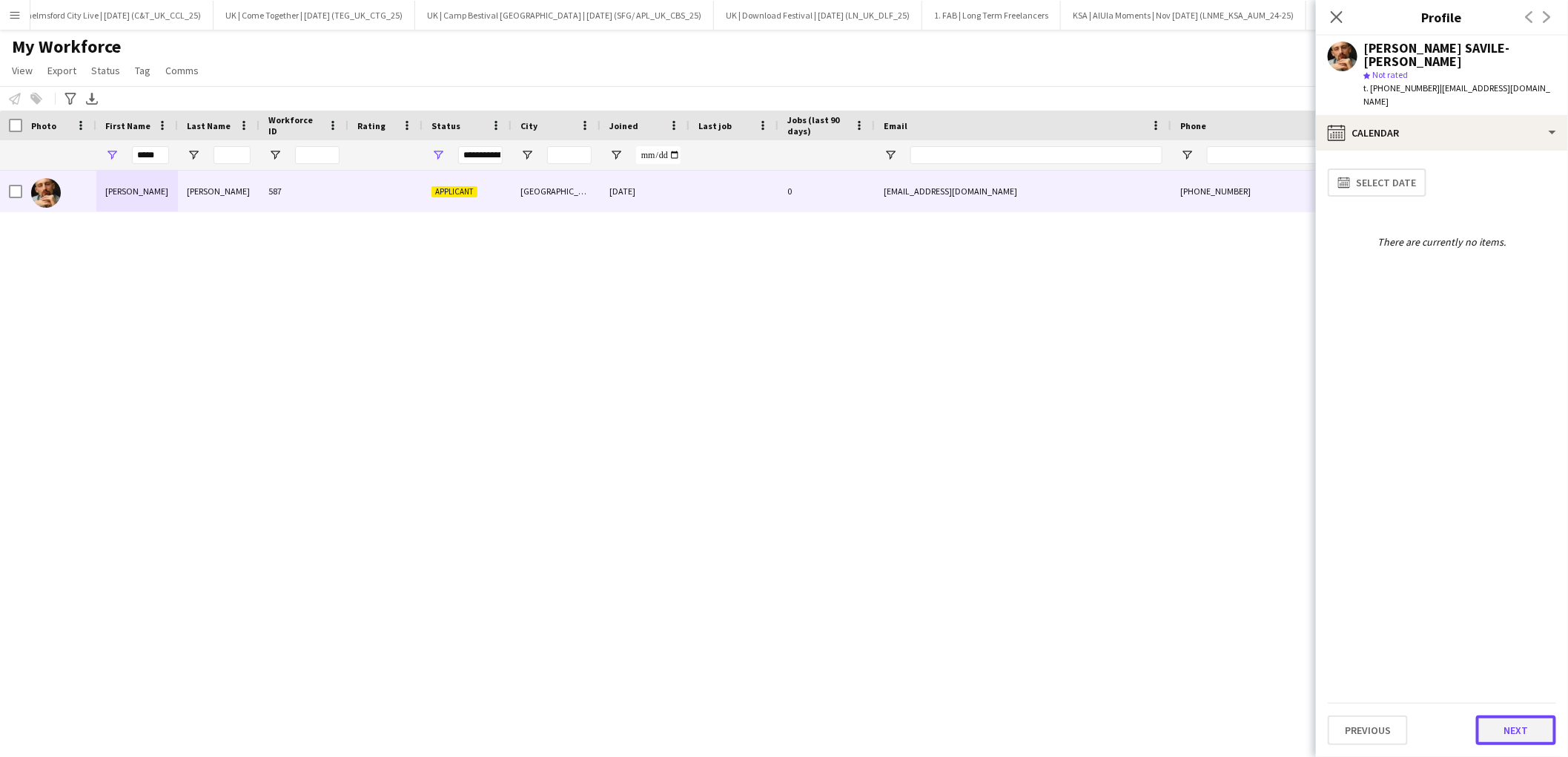
click at [1506, 735] on button "Next" at bounding box center [1516, 730] width 81 height 29
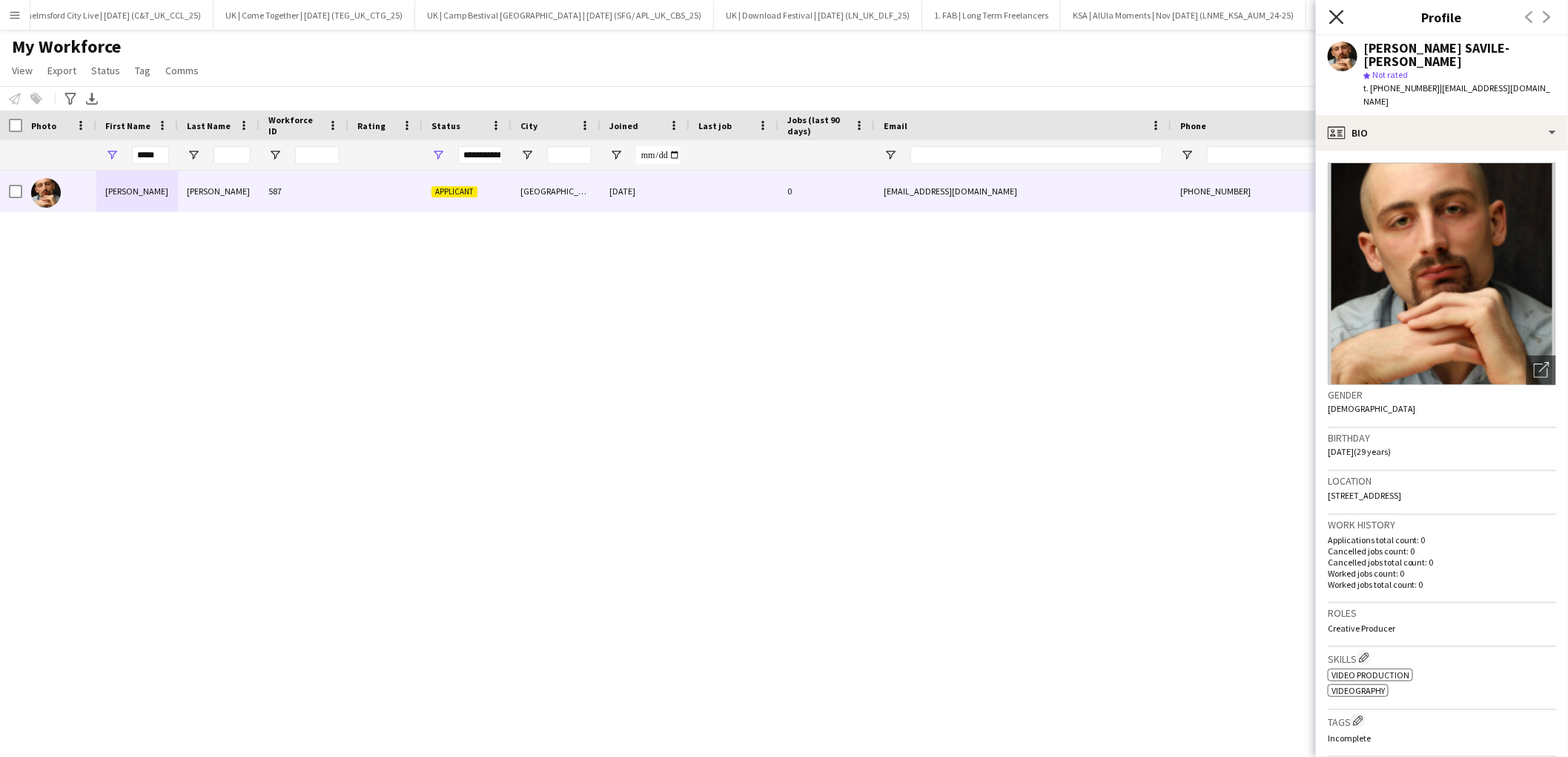
click at [1333, 16] on icon "Close pop-in" at bounding box center [1336, 16] width 14 height 14
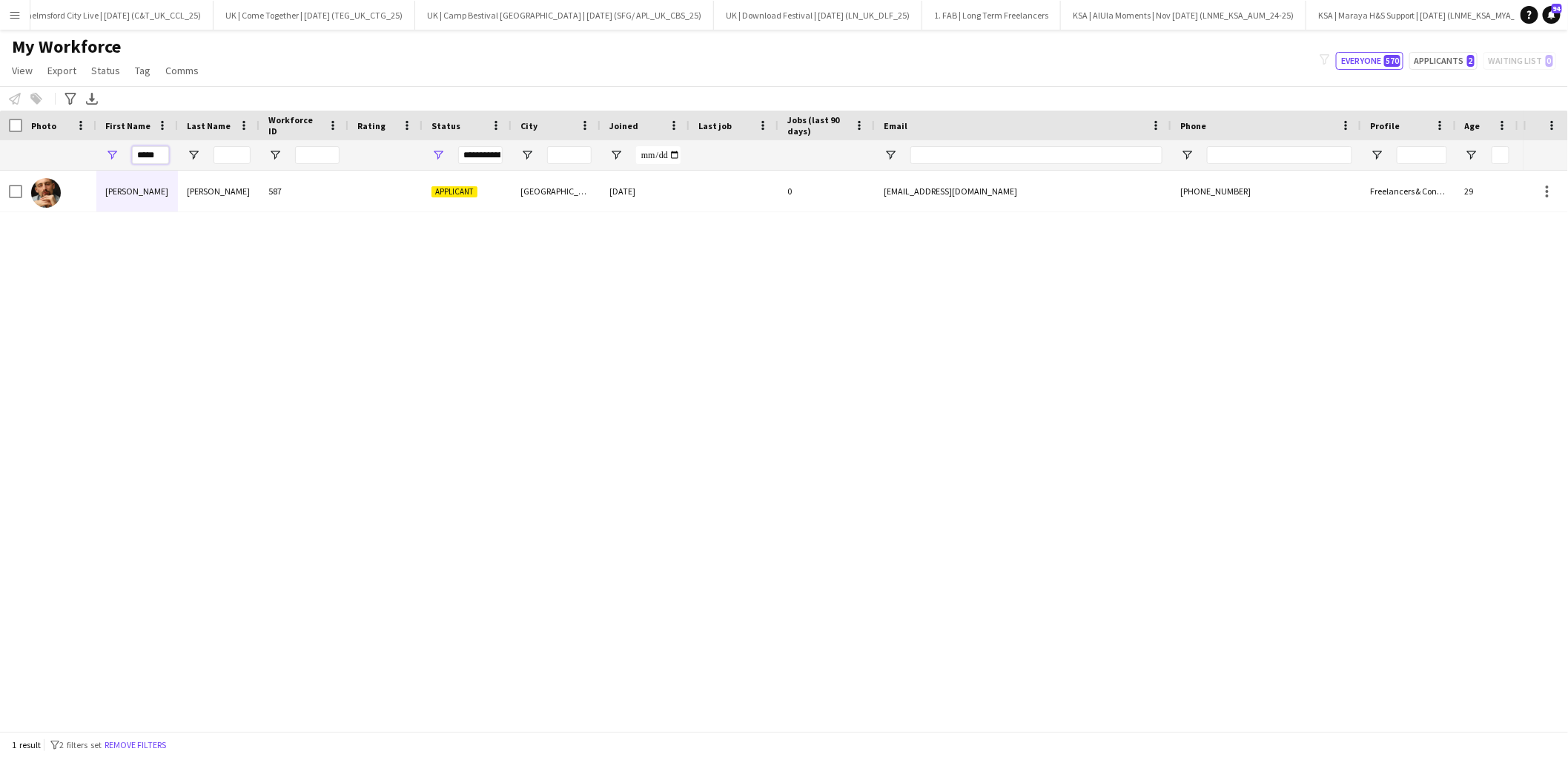
click at [149, 156] on input "*****" at bounding box center [150, 155] width 38 height 17
click at [156, 157] on input "*****" at bounding box center [150, 155] width 38 height 17
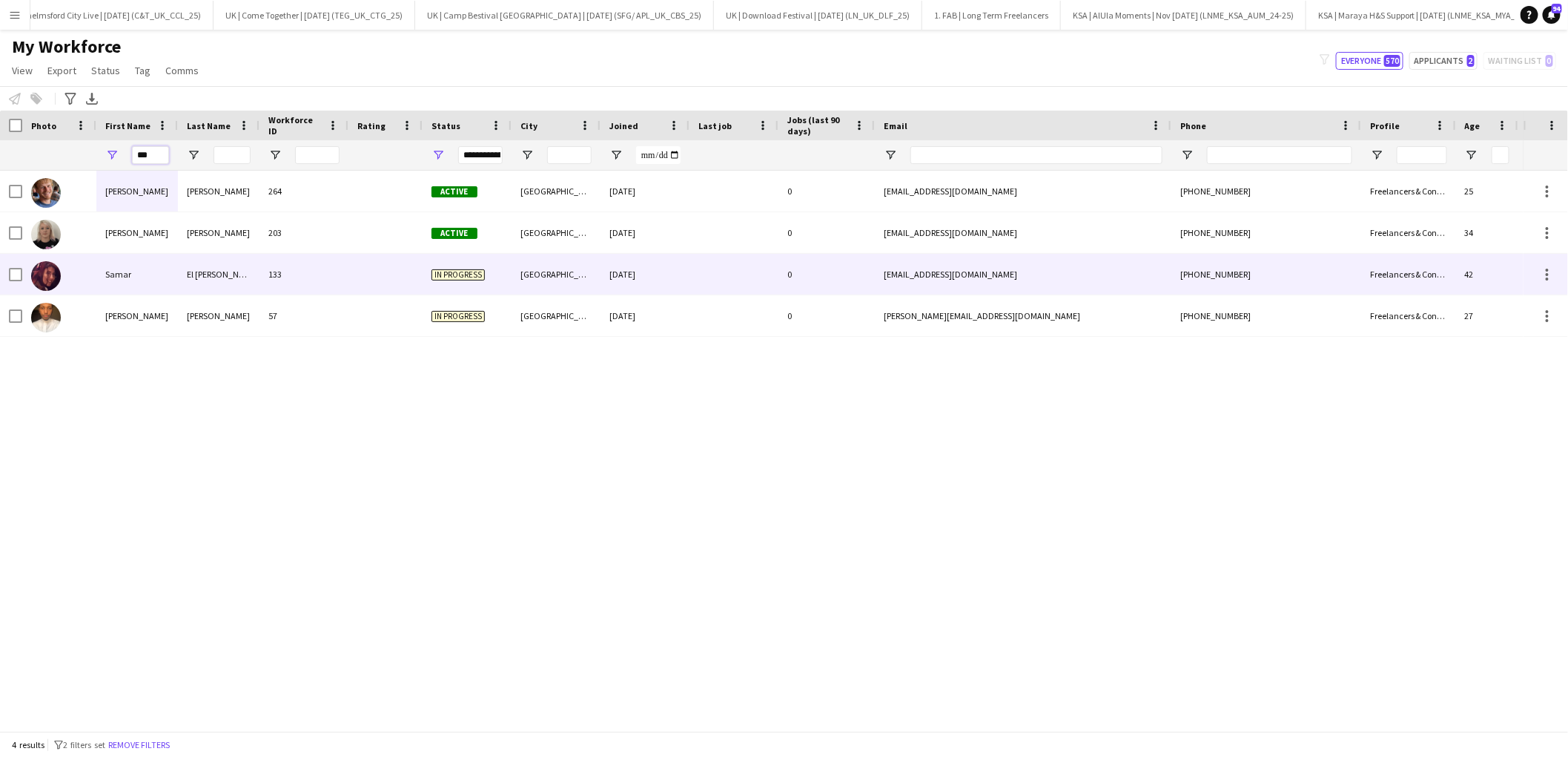
type input "***"
click at [148, 267] on div "Samar" at bounding box center [136, 274] width 81 height 41
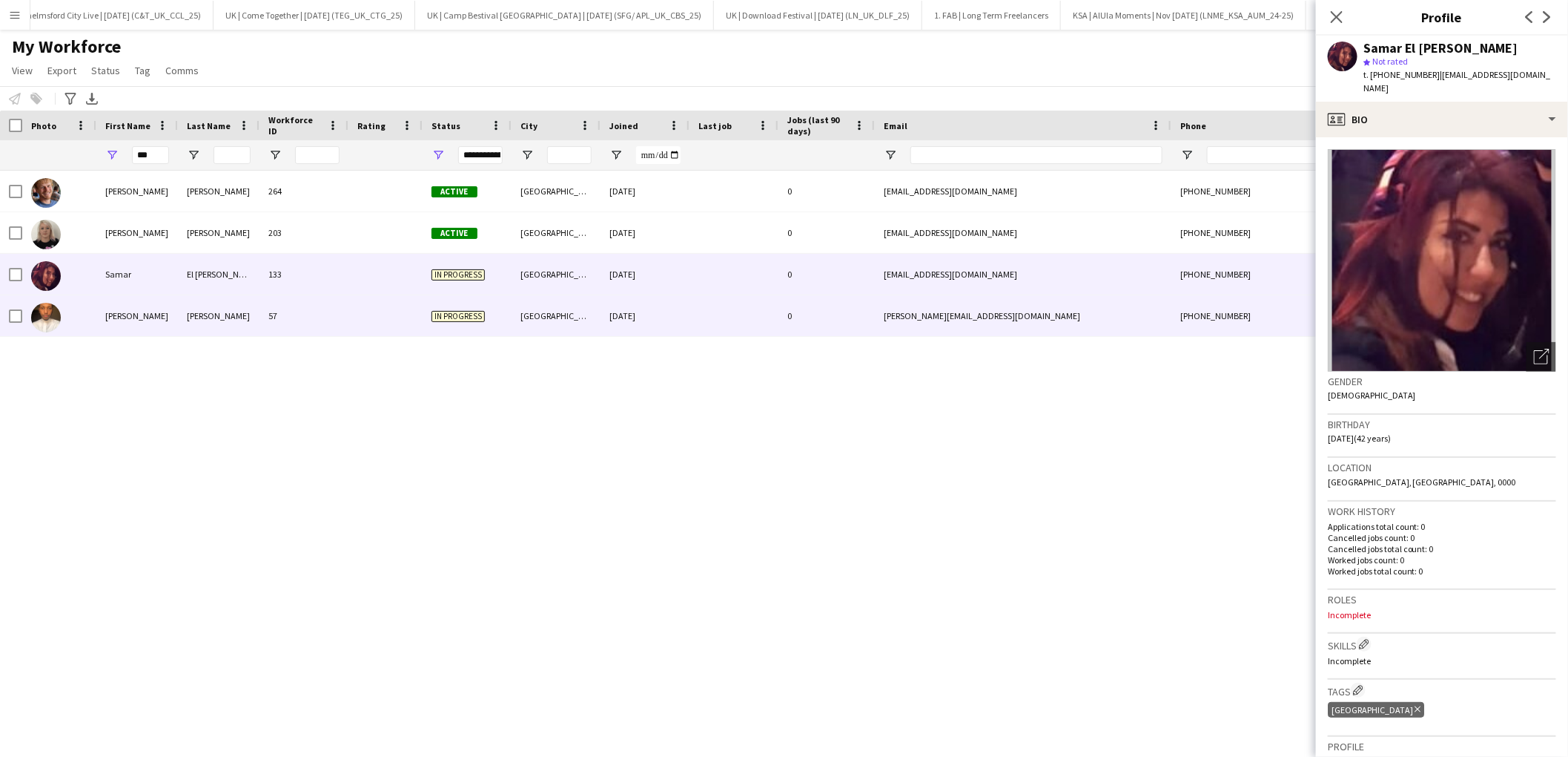
click at [142, 311] on div "Samer" at bounding box center [136, 316] width 81 height 41
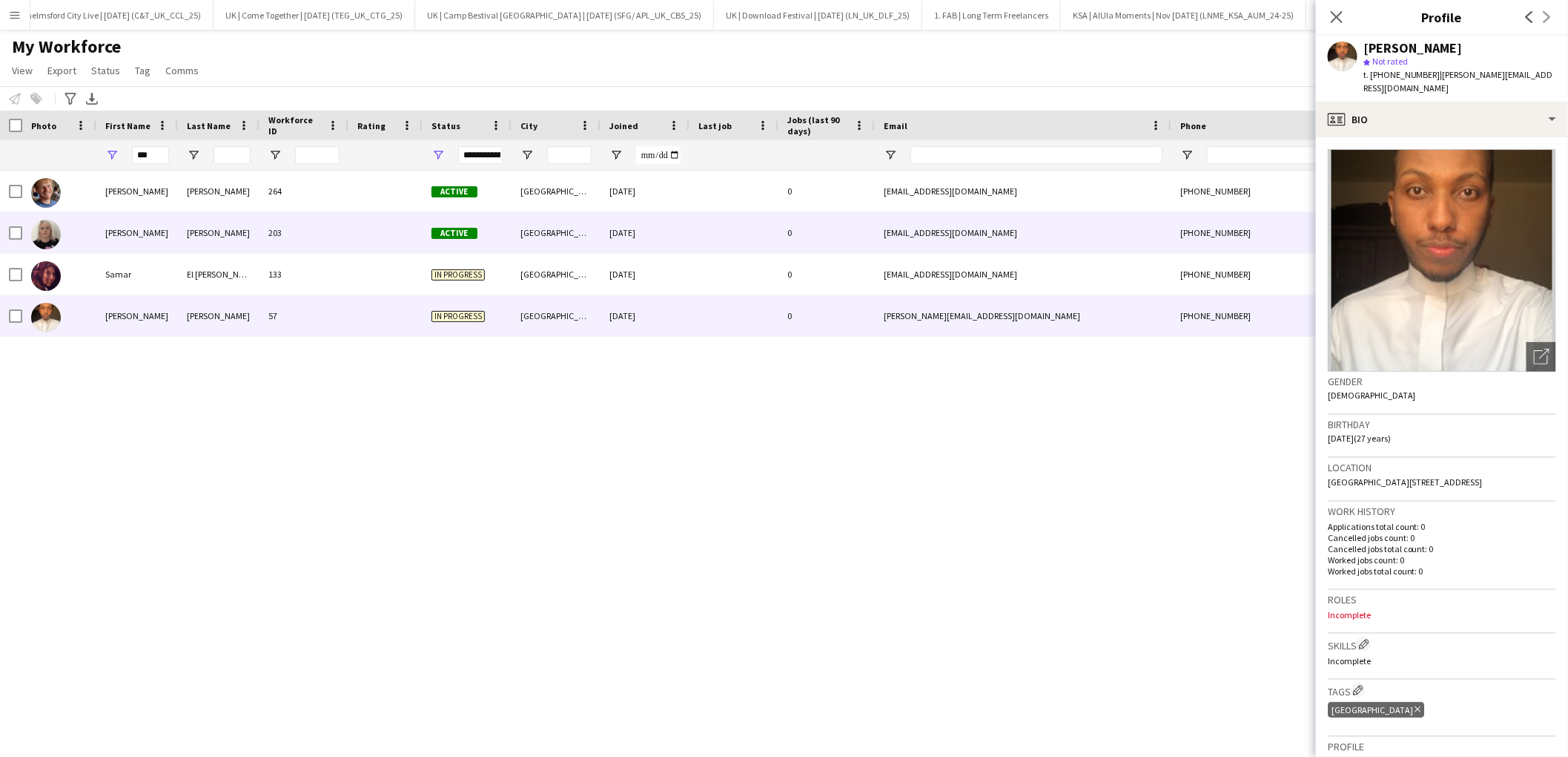
click at [114, 223] on div "Samantha" at bounding box center [136, 233] width 81 height 41
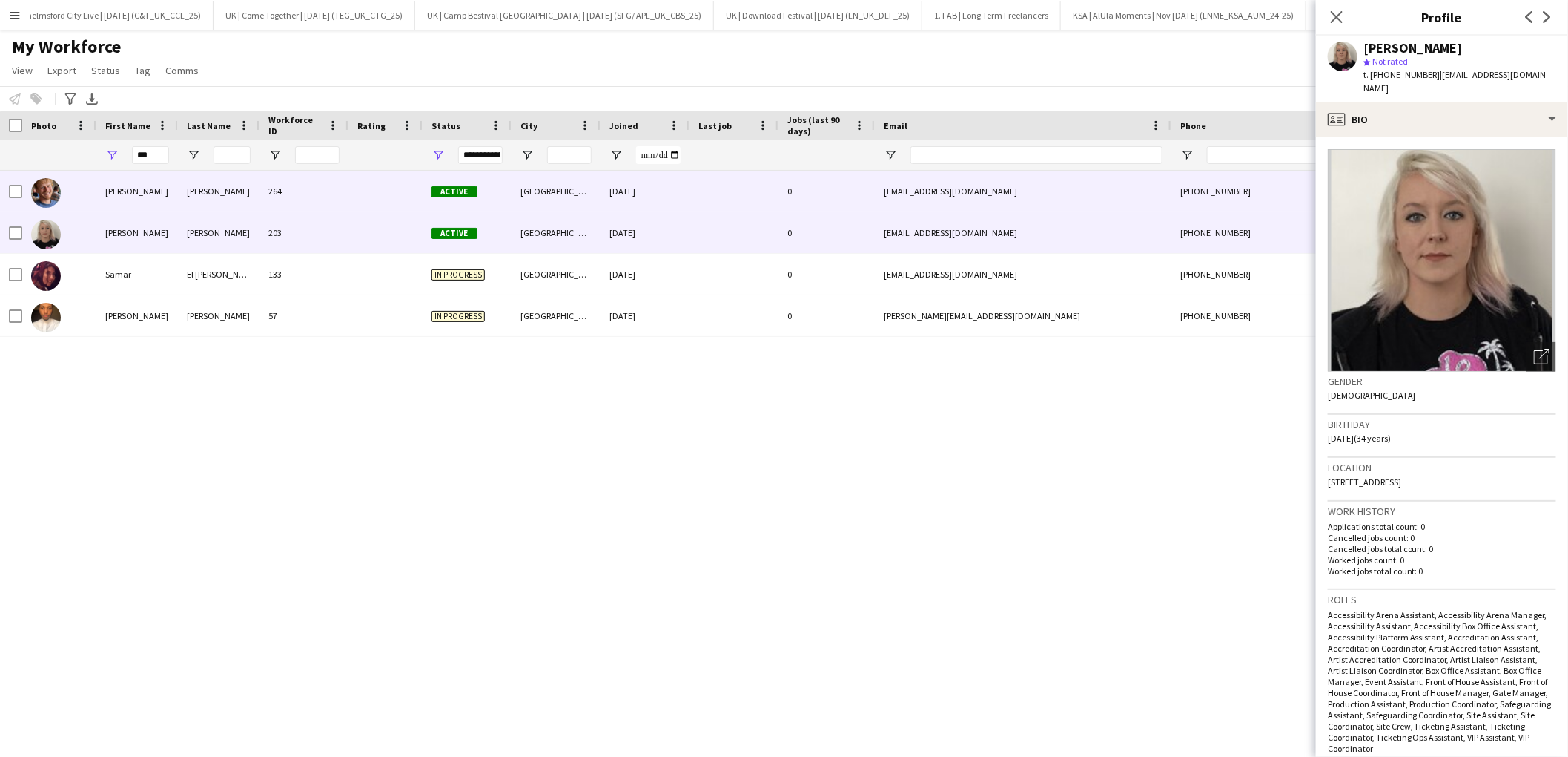
click at [142, 195] on div "Sam" at bounding box center [136, 190] width 81 height 41
